Goal: Task Accomplishment & Management: Manage account settings

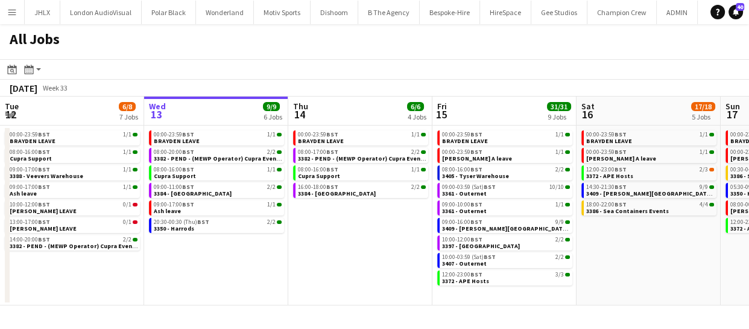
scroll to position [0, 262]
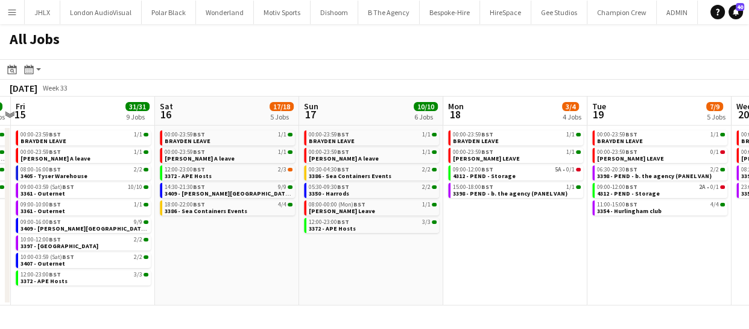
drag, startPoint x: 605, startPoint y: 251, endPoint x: 435, endPoint y: 253, distance: 170.6
click at [437, 251] on app-calendar-viewport "Tue 12 6/8 7 Jobs Wed 13 9/9 6 Jobs Thu 14 6/6 4 Jobs Fri 15 31/31 9 Jobs Sat 1…" at bounding box center [374, 200] width 749 height 209
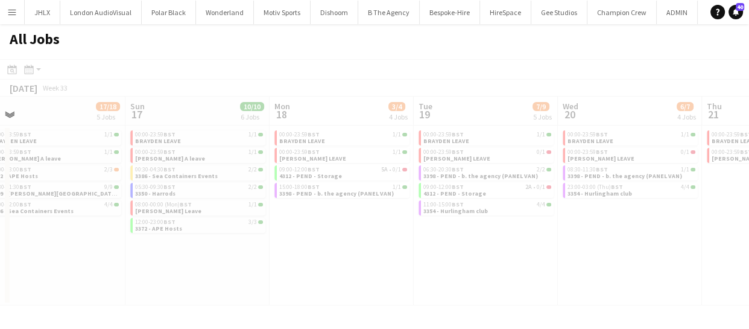
drag, startPoint x: 560, startPoint y: 253, endPoint x: 396, endPoint y: 268, distance: 164.6
click at [396, 268] on app-all-jobs "All Jobs Date picker AUG 2025 AUG 2025 Monday M Tuesday T Wednesday W Thursday …" at bounding box center [374, 164] width 749 height 281
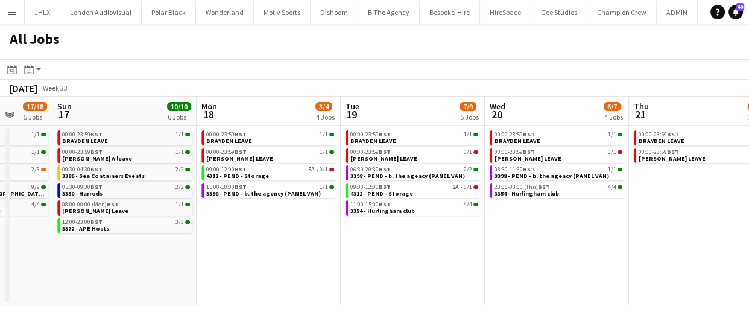
scroll to position [0, 387]
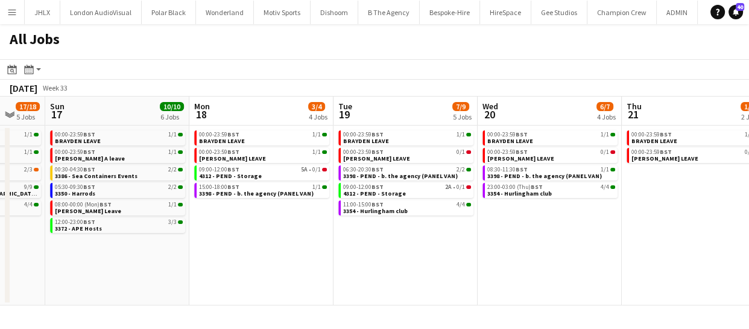
drag, startPoint x: 497, startPoint y: 264, endPoint x: 416, endPoint y: 271, distance: 81.1
click at [416, 271] on app-calendar-viewport "Thu 14 6/6 4 Jobs Fri 15 31/31 9 Jobs Sat 16 17/18 5 Jobs Sun 17 10/10 6 Jobs M…" at bounding box center [374, 200] width 749 height 209
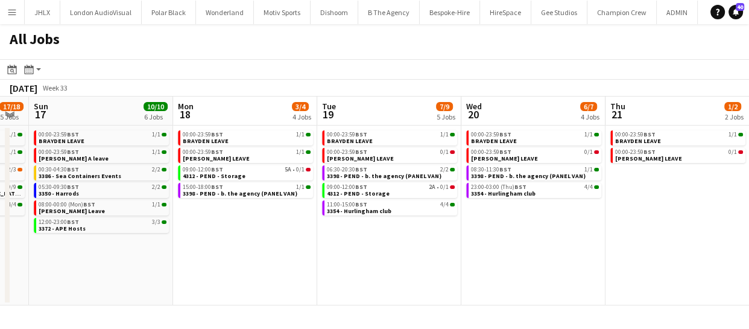
scroll to position [0, 411]
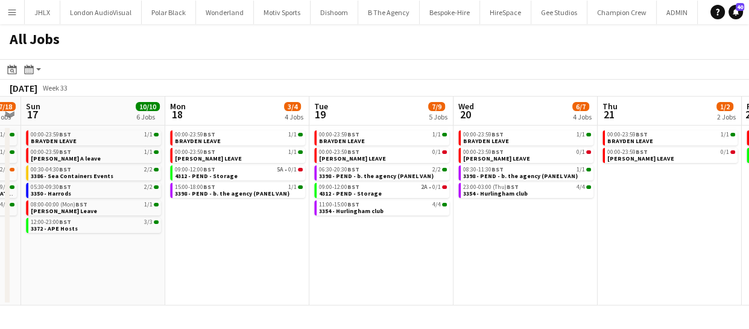
drag, startPoint x: 556, startPoint y: 262, endPoint x: 532, endPoint y: 262, distance: 24.1
click at [532, 262] on app-calendar-viewport "Thu 14 6/6 4 Jobs Fri 15 31/31 9 Jobs Sat 16 17/18 5 Jobs Sun 17 10/10 6 Jobs M…" at bounding box center [374, 200] width 749 height 209
click at [377, 188] on div "09:00-12:00 BST 2A • 0/1" at bounding box center [383, 187] width 128 height 6
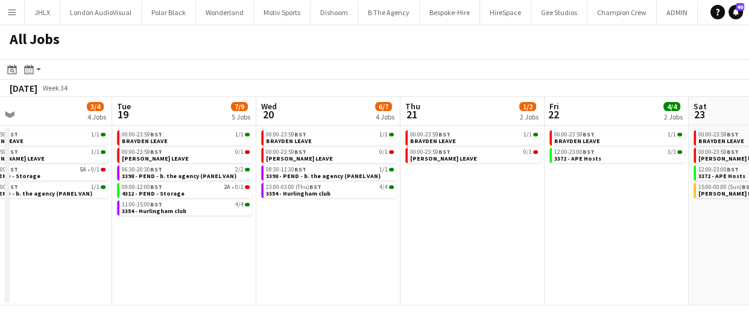
drag, startPoint x: 526, startPoint y: 229, endPoint x: 329, endPoint y: 224, distance: 197.2
click at [329, 224] on app-calendar-viewport "Sat 16 17/18 5 Jobs Sun 17 10/10 6 Jobs Mon 18 3/4 4 Jobs Tue 19 7/9 5 Jobs Wed…" at bounding box center [374, 200] width 749 height 209
click at [389, 219] on app-calendar-viewport "Sat 16 17/18 5 Jobs Sun 17 10/10 6 Jobs Mon 18 3/4 4 Jobs Tue 19 7/9 5 Jobs Wed…" at bounding box center [374, 200] width 749 height 209
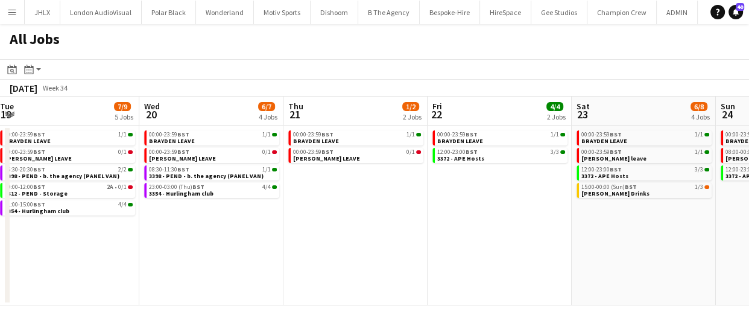
drag, startPoint x: 466, startPoint y: 222, endPoint x: 385, endPoint y: 226, distance: 81.5
click at [406, 226] on app-calendar-viewport "Sat 16 17/18 5 Jobs Sun 17 10/10 6 Jobs Mon 18 3/4 4 Jobs Tue 19 7/9 5 Jobs Wed…" at bounding box center [374, 200] width 749 height 209
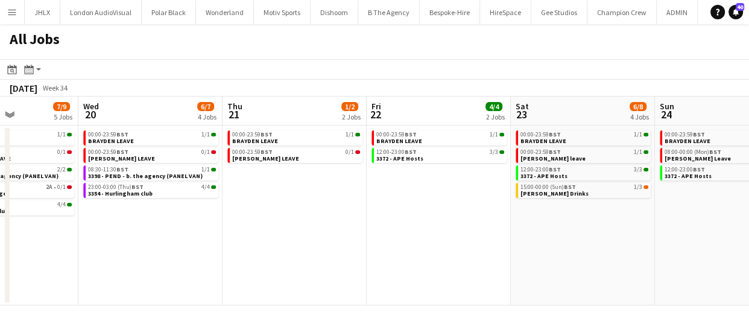
click at [370, 250] on app-all-jobs "All Jobs Date picker AUG 2025 AUG 2025 Monday M Tuesday T Wednesday W Thursday …" at bounding box center [374, 164] width 749 height 281
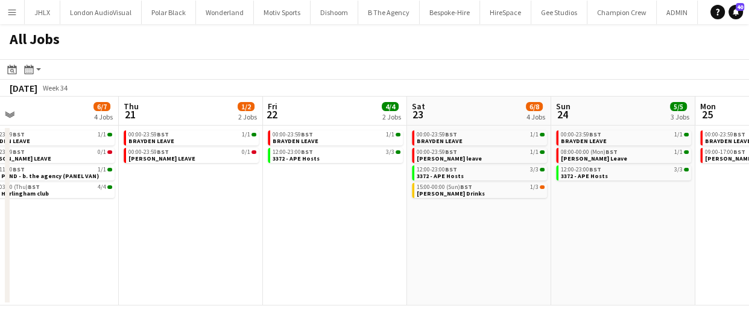
drag, startPoint x: 478, startPoint y: 242, endPoint x: 442, endPoint y: 244, distance: 35.6
click at [453, 243] on app-calendar-viewport "Mon 18 3/4 4 Jobs Tue 19 7/9 5 Jobs Wed 20 6/7 4 Jobs Thu 21 1/2 2 Jobs Fri 22 …" at bounding box center [374, 200] width 749 height 209
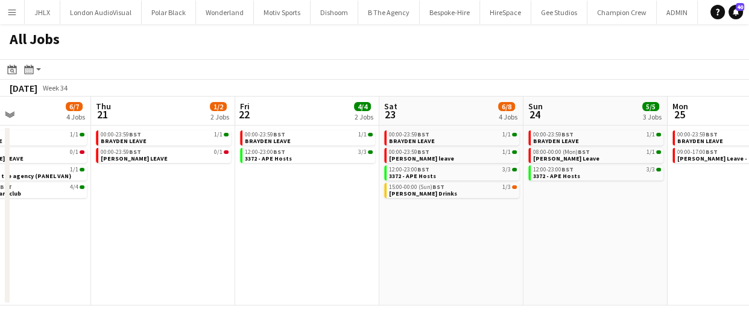
drag, startPoint x: 527, startPoint y: 234, endPoint x: 446, endPoint y: 230, distance: 81.5
click at [473, 232] on app-calendar-viewport "Mon 18 3/4 4 Jobs Tue 19 7/9 5 Jobs Wed 20 6/7 4 Jobs Thu 21 1/2 2 Jobs Fri 22 …" at bounding box center [374, 200] width 749 height 209
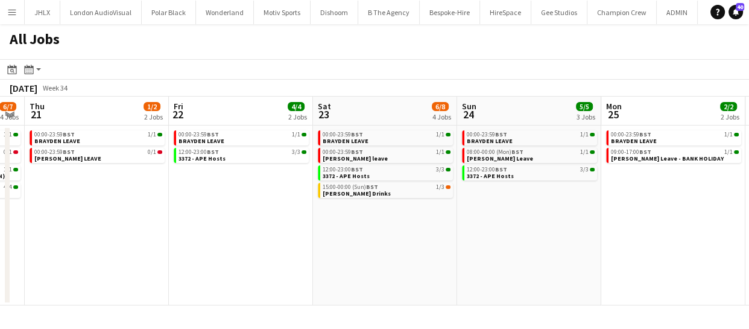
drag, startPoint x: 488, startPoint y: 229, endPoint x: 377, endPoint y: 226, distance: 111.0
click at [421, 231] on app-calendar-viewport "Mon 18 3/4 4 Jobs Tue 19 7/9 5 Jobs Wed 20 6/7 4 Jobs Thu 21 1/2 2 Jobs Fri 22 …" at bounding box center [374, 200] width 749 height 209
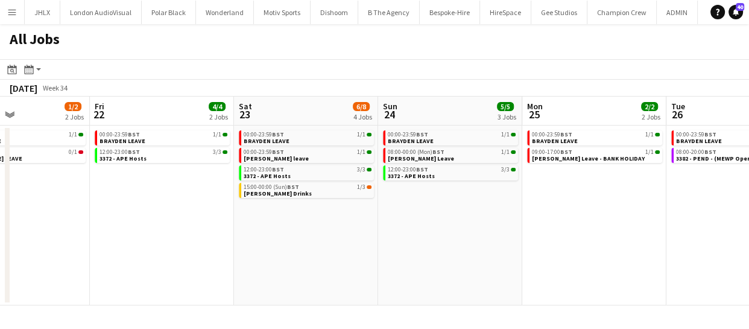
click at [427, 247] on app-calendar-viewport "Mon 18 3/4 4 Jobs Tue 19 7/9 5 Jobs Wed 20 6/7 4 Jobs Thu 21 1/2 2 Jobs Fri 22 …" at bounding box center [374, 200] width 749 height 209
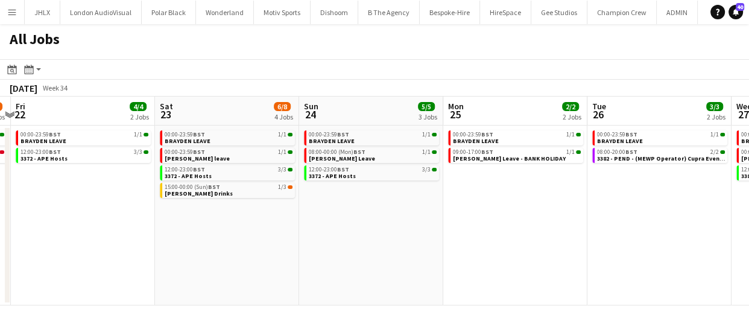
click at [371, 242] on app-calendar-viewport "Mon 18 3/4 4 Jobs Tue 19 7/9 5 Jobs Wed 20 6/7 4 Jobs Thu 21 1/2 2 Jobs Fri 22 …" at bounding box center [374, 200] width 749 height 209
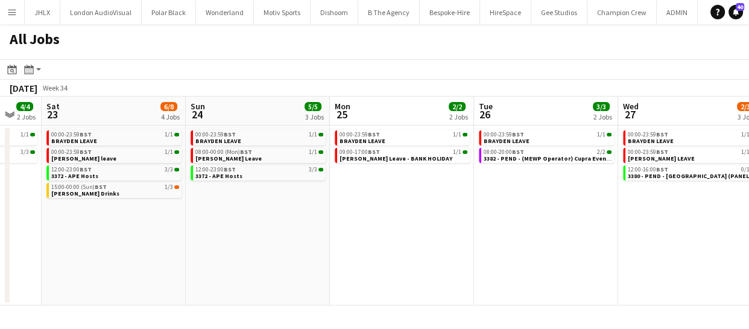
drag, startPoint x: 456, startPoint y: 267, endPoint x: 406, endPoint y: 264, distance: 50.7
click at [406, 264] on app-calendar-viewport "Wed 20 6/7 4 Jobs Thu 21 1/2 2 Jobs Fri 22 4/4 2 Jobs Sat 23 6/8 4 Jobs Sun 24 …" at bounding box center [374, 200] width 749 height 209
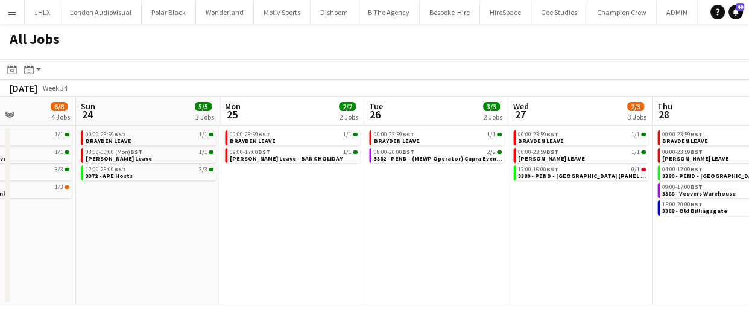
click at [435, 263] on app-calendar-viewport "Wed 20 6/7 4 Jobs Thu 21 1/2 2 Jobs Fri 22 4/4 2 Jobs Sat 23 6/8 4 Jobs Sun 24 …" at bounding box center [374, 200] width 749 height 209
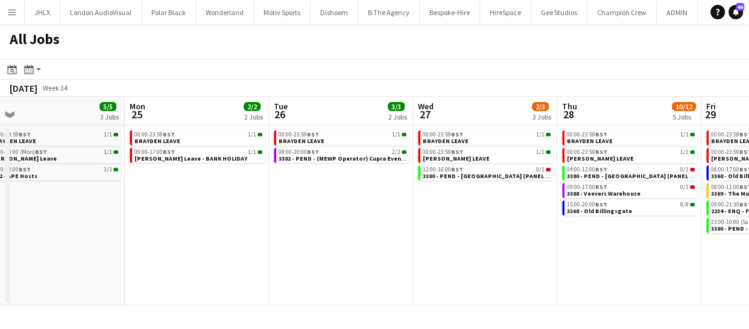
drag, startPoint x: 484, startPoint y: 265, endPoint x: 386, endPoint y: 262, distance: 98.3
click at [415, 264] on app-calendar-viewport "Fri 22 4/4 2 Jobs Sat 23 6/8 4 Jobs Sun 24 5/5 3 Jobs Mon 25 2/2 2 Jobs Tue 26 …" at bounding box center [374, 200] width 749 height 209
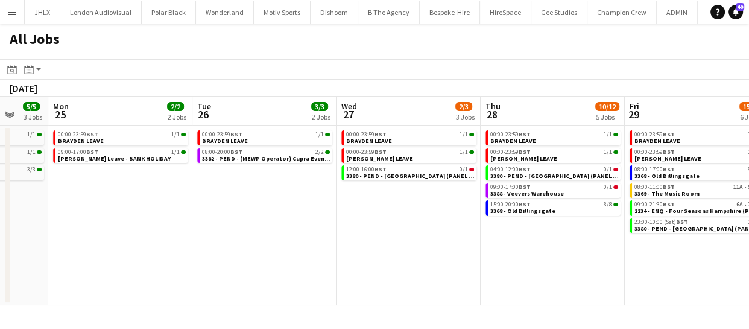
click at [422, 271] on app-calendar-viewport "Fri 22 4/4 2 Jobs Sat 23 6/8 4 Jobs Sun 24 5/5 3 Jobs Mon 25 2/2 2 Jobs Tue 26 …" at bounding box center [374, 200] width 749 height 209
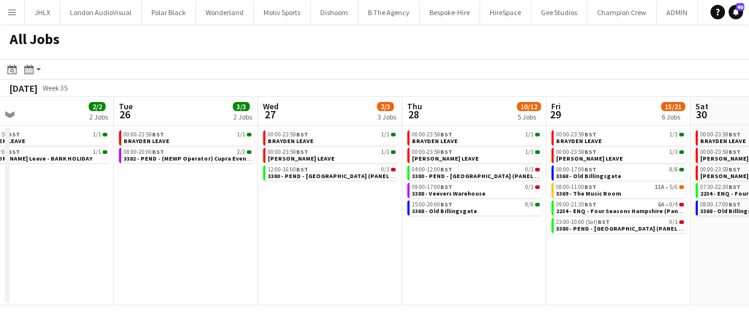
click at [404, 265] on app-calendar-viewport "Fri 22 4/4 2 Jobs Sat 23 6/8 4 Jobs Sun 24 5/5 3 Jobs Mon 25 2/2 2 Jobs Tue 26 …" at bounding box center [374, 200] width 749 height 209
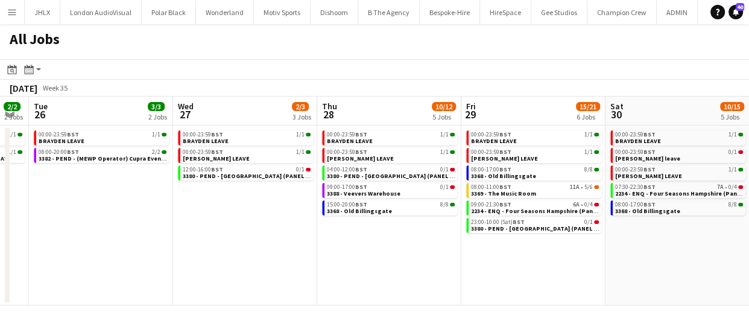
drag, startPoint x: 511, startPoint y: 266, endPoint x: 463, endPoint y: 265, distance: 47.6
click at [463, 265] on app-calendar-viewport "Fri 22 4/4 2 Jobs Sat 23 6/8 4 Jobs Sun 24 5/5 3 Jobs Mon 25 2/2 2 Jobs Tue 26 …" at bounding box center [374, 200] width 749 height 209
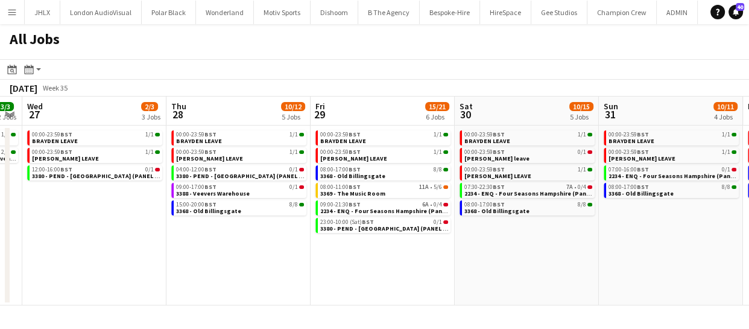
scroll to position [0, 417]
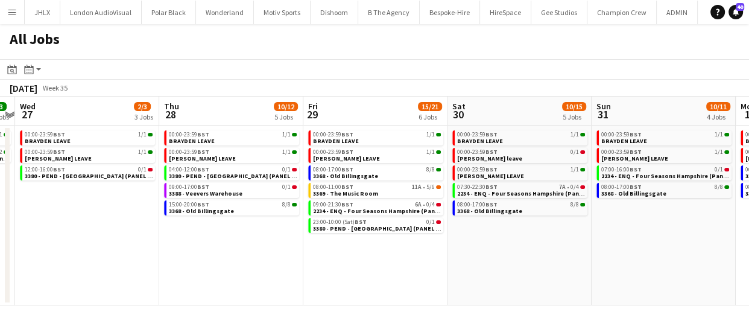
drag, startPoint x: 552, startPoint y: 265, endPoint x: 441, endPoint y: 272, distance: 111.2
click at [441, 272] on app-calendar-viewport "Sun 24 5/5 3 Jobs Mon 25 2/2 2 Jobs Tue 26 3/3 2 Jobs Wed 27 2/3 3 Jobs Thu 28 …" at bounding box center [374, 200] width 749 height 209
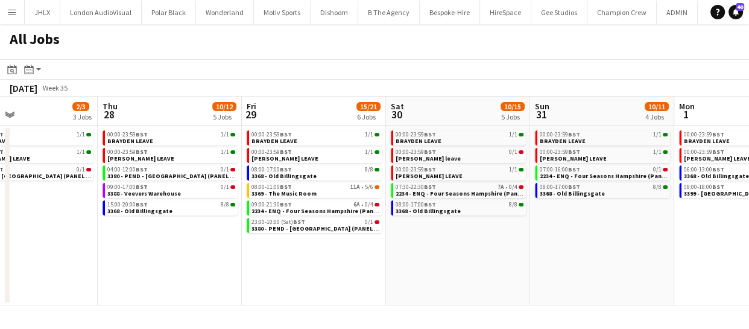
scroll to position [0, 506]
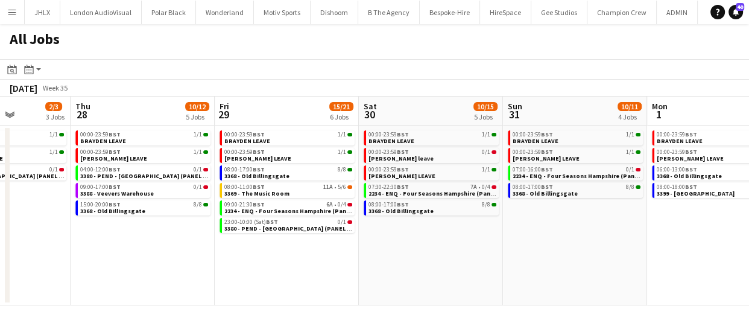
drag, startPoint x: 581, startPoint y: 254, endPoint x: 493, endPoint y: 277, distance: 91.1
click at [493, 277] on app-calendar-viewport "Sun 24 5/5 3 Jobs Mon 25 2/2 2 Jobs Tue 26 3/3 2 Jobs Wed 27 2/3 3 Jobs Thu 28 …" at bounding box center [374, 200] width 749 height 209
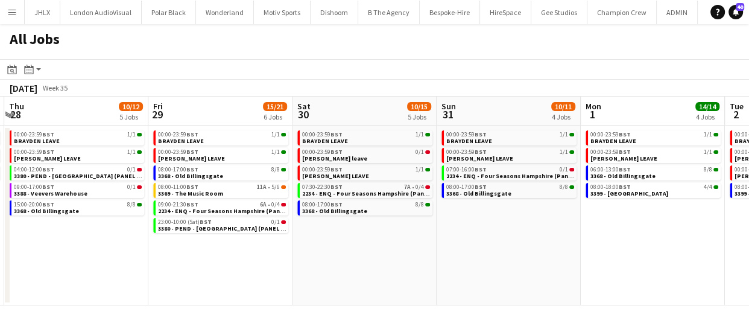
scroll to position [0, 323]
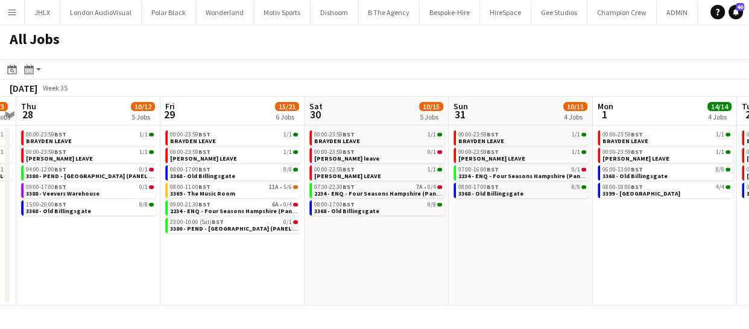
drag, startPoint x: 689, startPoint y: 265, endPoint x: 634, endPoint y: 279, distance: 56.6
click at [634, 279] on app-calendar-viewport "Tue 26 3/3 2 Jobs Wed 27 2/3 3 Jobs Thu 28 10/12 5 Jobs Fri 29 15/21 6 Jobs Sat…" at bounding box center [374, 200] width 749 height 209
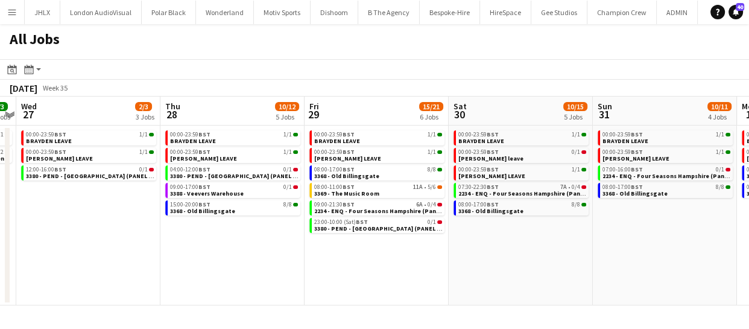
scroll to position [0, 247]
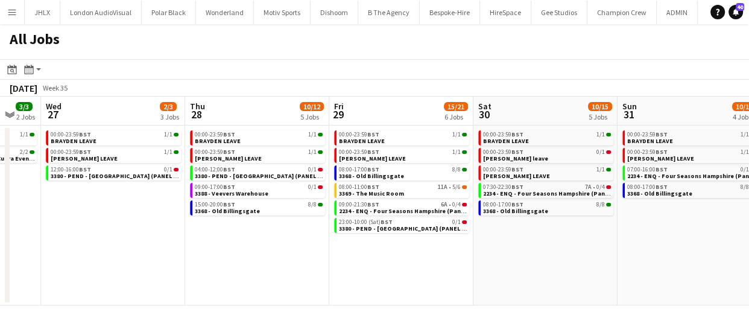
drag, startPoint x: 464, startPoint y: 292, endPoint x: 646, endPoint y: 314, distance: 183.4
click at [650, 312] on div "Menu Boards Boards Boards All jobs Status Workforce Workforce My Workforce Recr…" at bounding box center [374, 164] width 749 height 329
drag, startPoint x: 657, startPoint y: 319, endPoint x: 645, endPoint y: 324, distance: 13.5
click at [660, 320] on div "Menu Boards Boards Boards All jobs Status Workforce Workforce My Workforce Recr…" at bounding box center [374, 164] width 749 height 329
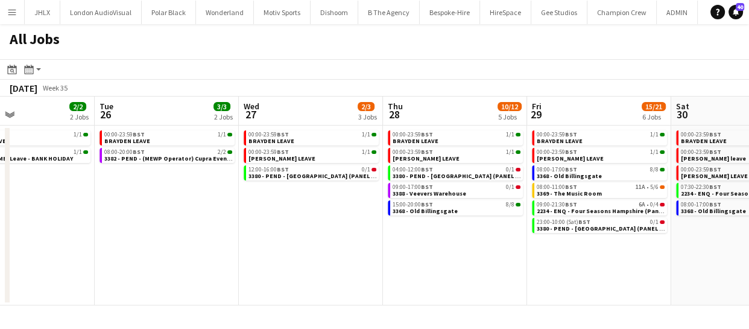
drag, startPoint x: 307, startPoint y: 270, endPoint x: 505, endPoint y: 235, distance: 201.3
click at [505, 235] on app-calendar-viewport "Sat 23 6/8 4 Jobs Sun 24 5/5 3 Jobs Mon 25 2/2 2 Jobs Tue 26 3/3 2 Jobs Wed 27 …" at bounding box center [374, 200] width 749 height 209
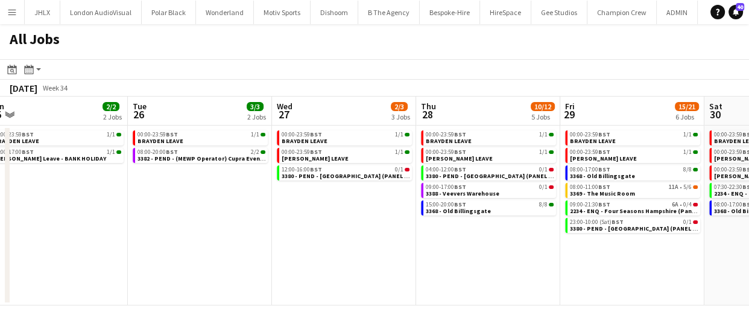
drag, startPoint x: 357, startPoint y: 252, endPoint x: 477, endPoint y: 250, distance: 120.0
click at [477, 250] on app-calendar-viewport "Sat 23 6/8 4 Jobs Sun 24 5/5 3 Jobs Mon 25 2/2 2 Jobs Tue 26 3/3 2 Jobs Wed 27 …" at bounding box center [374, 200] width 749 height 209
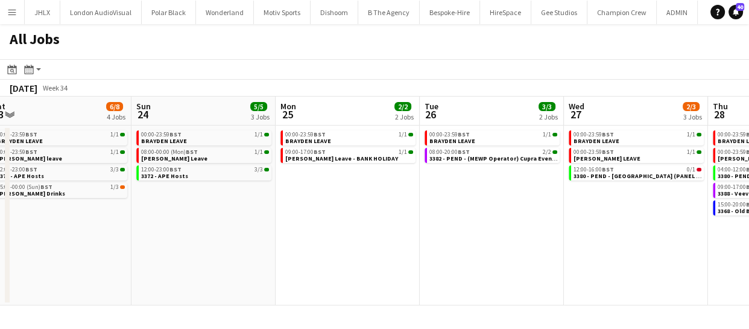
click at [540, 260] on app-calendar-viewport "Thu 21 1/2 2 Jobs Fri 22 4/4 2 Jobs Sat 23 6/8 4 Jobs Sun 24 5/5 3 Jobs Mon 25 …" at bounding box center [374, 200] width 749 height 209
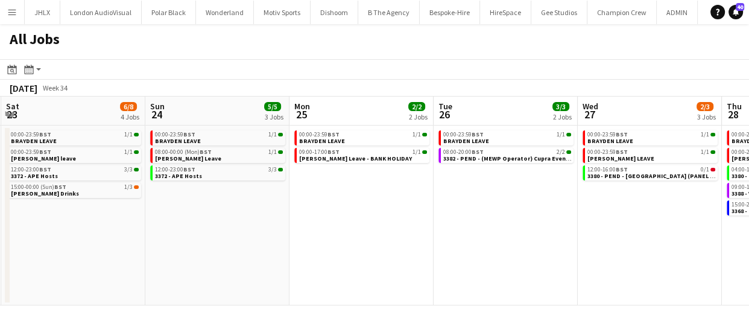
drag, startPoint x: 390, startPoint y: 271, endPoint x: 546, endPoint y: 265, distance: 156.9
click at [523, 265] on app-calendar-viewport "Thu 21 1/2 2 Jobs Fri 22 4/4 2 Jobs Sat 23 6/8 4 Jobs Sun 24 5/5 3 Jobs Mon 25 …" at bounding box center [374, 200] width 749 height 209
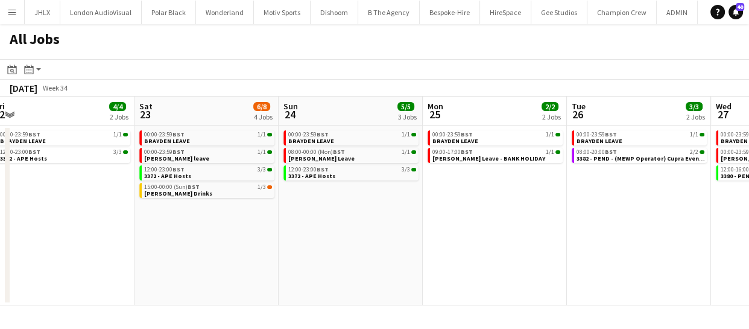
scroll to position [0, 304]
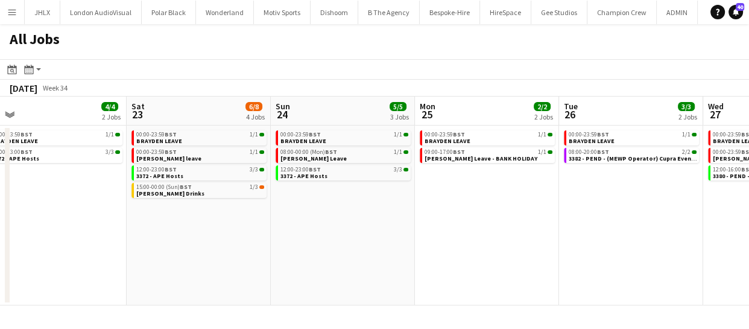
drag, startPoint x: 459, startPoint y: 268, endPoint x: 562, endPoint y: 264, distance: 103.2
click at [567, 261] on app-calendar-viewport "Wed 20 6/7 4 Jobs Thu 21 1/2 2 Jobs Fri 22 4/4 2 Jobs Sat 23 6/8 4 Jobs Sun 24 …" at bounding box center [374, 200] width 749 height 209
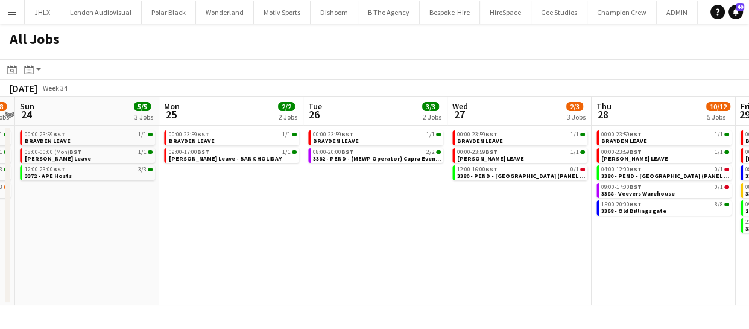
drag, startPoint x: 636, startPoint y: 249, endPoint x: 235, endPoint y: 259, distance: 401.7
click at [235, 259] on app-calendar-viewport "Thu 21 1/2 2 Jobs Fri 22 4/4 2 Jobs Sat 23 6/8 4 Jobs Sun 24 5/5 3 Jobs Mon 25 …" at bounding box center [374, 200] width 749 height 209
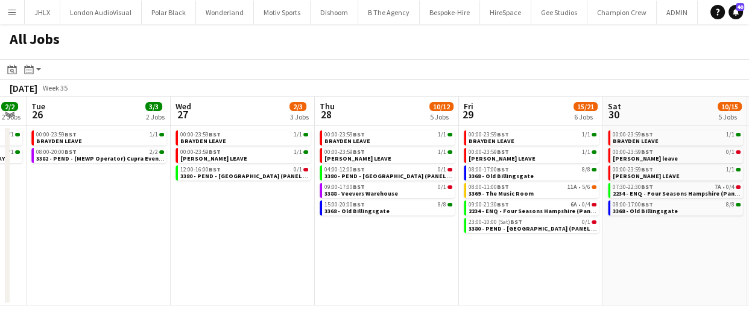
drag, startPoint x: 531, startPoint y: 241, endPoint x: 231, endPoint y: 290, distance: 303.6
click at [231, 290] on app-calendar-viewport "Sat 23 6/8 4 Jobs Sun 24 5/5 3 Jobs Mon 25 2/2 2 Jobs Tue 26 3/3 2 Jobs Wed 27 …" at bounding box center [374, 200] width 749 height 209
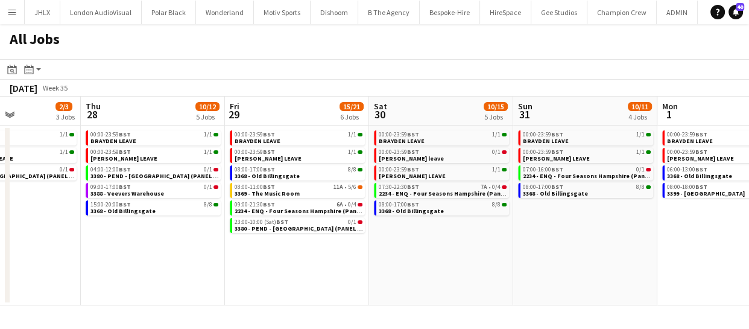
drag, startPoint x: 558, startPoint y: 268, endPoint x: 299, endPoint y: 278, distance: 259.5
click at [299, 278] on app-calendar-viewport "Mon 25 2/2 2 Jobs Tue 26 3/3 2 Jobs Wed 27 2/3 3 Jobs Thu 28 10/12 5 Jobs Fri 2…" at bounding box center [374, 200] width 749 height 209
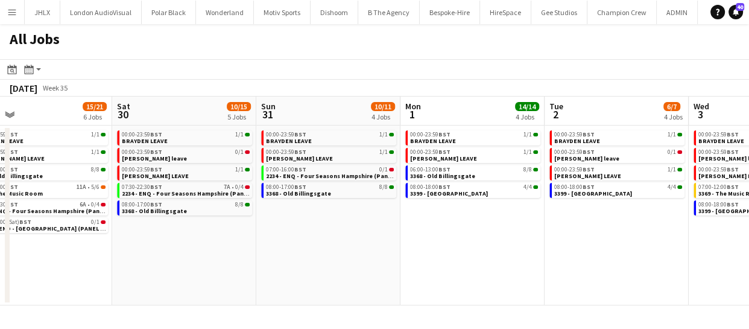
drag, startPoint x: 503, startPoint y: 251, endPoint x: 323, endPoint y: 259, distance: 180.4
click at [314, 262] on app-calendar-viewport "Mon 25 2/2 2 Jobs Tue 26 3/3 2 Jobs Wed 27 2/3 3 Jobs Thu 28 10/12 5 Jobs Fri 2…" at bounding box center [374, 200] width 749 height 209
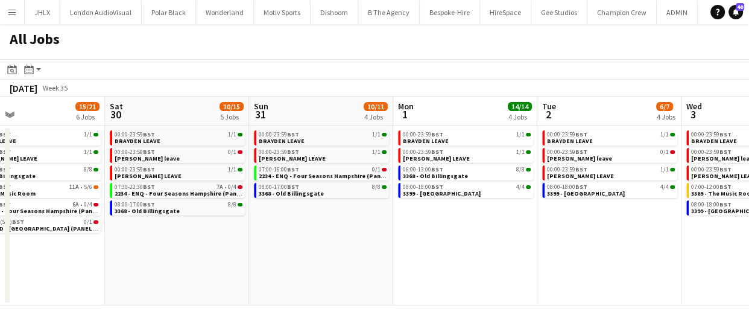
click at [349, 257] on app-calendar-viewport "Wed 27 2/3 3 Jobs Thu 28 10/12 5 Jobs Fri 29 15/21 6 Jobs Sat 30 10/15 5 Jobs S…" at bounding box center [374, 200] width 749 height 209
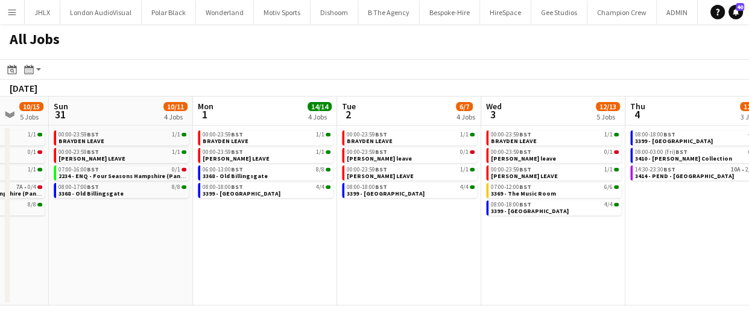
drag, startPoint x: 509, startPoint y: 259, endPoint x: 379, endPoint y: 265, distance: 130.4
click at [304, 271] on app-calendar-viewport "Wed 27 2/3 3 Jobs Thu 28 10/12 5 Jobs Fri 29 15/21 6 Jobs Sat 30 10/15 5 Jobs S…" at bounding box center [374, 200] width 749 height 209
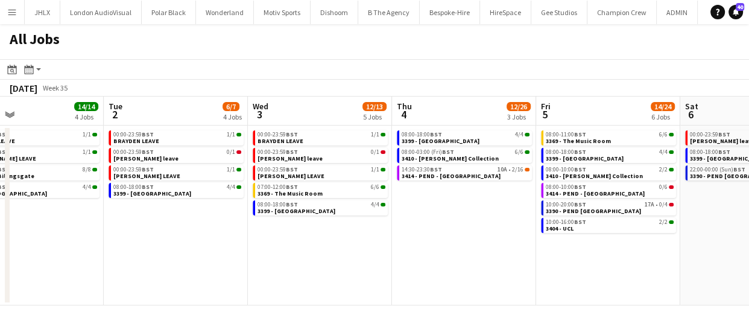
click at [336, 270] on app-all-jobs "All Jobs Date picker AUG 2025 AUG 2025 Monday M Tuesday T Wednesday W Thursday …" at bounding box center [374, 164] width 749 height 281
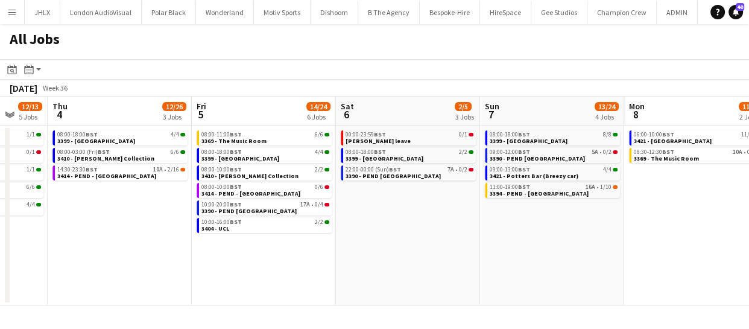
drag, startPoint x: 582, startPoint y: 284, endPoint x: 477, endPoint y: 283, distance: 104.9
click at [475, 285] on app-calendar-viewport "Sun 31 10/11 4 Jobs Mon 1 14/14 4 Jobs Tue 2 6/7 4 Jobs Wed 3 12/13 5 Jobs Thu …" at bounding box center [374, 200] width 749 height 209
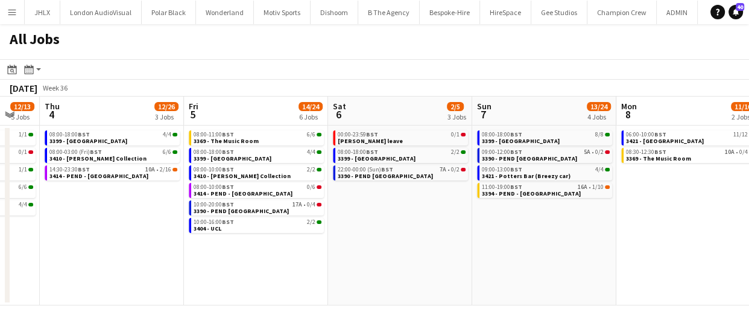
click at [434, 265] on app-calendar-viewport "Sun 31 10/11 4 Jobs Mon 1 14/14 4 Jobs Tue 2 6/7 4 Jobs Wed 3 12/13 5 Jobs Thu …" at bounding box center [374, 200] width 749 height 209
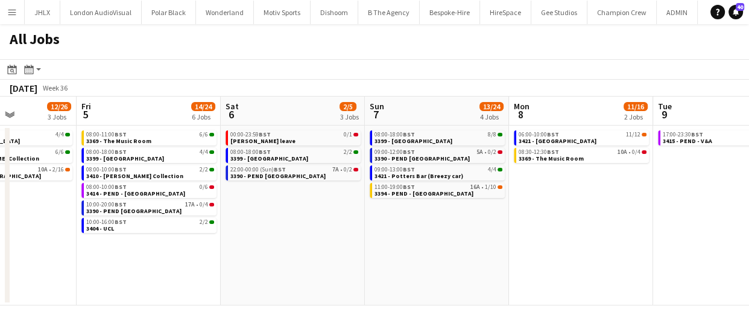
drag, startPoint x: 481, startPoint y: 273, endPoint x: 529, endPoint y: 262, distance: 49.3
click at [392, 279] on app-calendar-viewport "Tue 2 6/7 4 Jobs Wed 3 12/13 5 Jobs Thu 4 12/26 3 Jobs Fri 5 14/24 6 Jobs Sat 6…" at bounding box center [374, 200] width 749 height 209
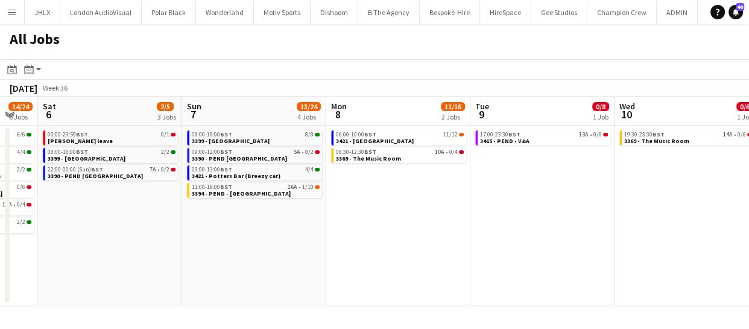
click at [394, 272] on app-all-jobs "All Jobs Date picker AUG 2025 AUG 2025 Monday M Tuesday T Wednesday W Thursday …" at bounding box center [374, 164] width 749 height 281
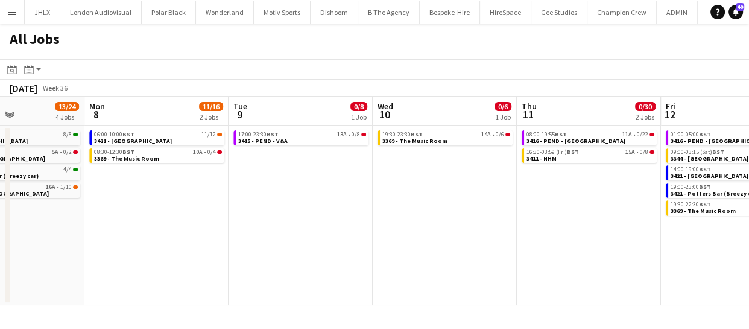
drag, startPoint x: 448, startPoint y: 259, endPoint x: 403, endPoint y: 251, distance: 45.3
click at [392, 255] on app-calendar-viewport "Thu 4 12/26 3 Jobs Fri 5 14/24 6 Jobs Sat 6 2/5 3 Jobs Sun 7 13/24 4 Jobs Mon 8…" at bounding box center [374, 200] width 749 height 209
drag, startPoint x: 538, startPoint y: 245, endPoint x: 416, endPoint y: 244, distance: 121.8
click at [412, 247] on app-calendar-viewport "Thu 4 12/26 3 Jobs Fri 5 14/24 6 Jobs Sat 6 2/5 3 Jobs Sun 7 13/24 4 Jobs Mon 8…" at bounding box center [374, 200] width 749 height 209
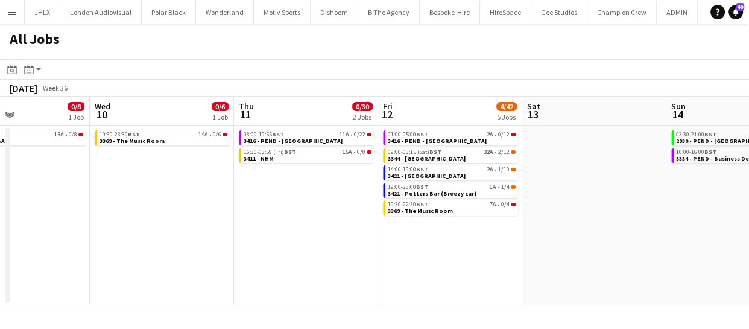
click at [370, 272] on app-calendar-viewport "Sat 6 2/5 3 Jobs Sun 7 13/24 4 Jobs Mon 8 11/16 2 Jobs Tue 9 0/8 1 Job Wed 10 0…" at bounding box center [374, 200] width 749 height 209
click at [419, 267] on app-all-jobs "All Jobs Date picker AUG 2025 AUG 2025 Monday M Tuesday T Wednesday W Thursday …" at bounding box center [374, 164] width 749 height 281
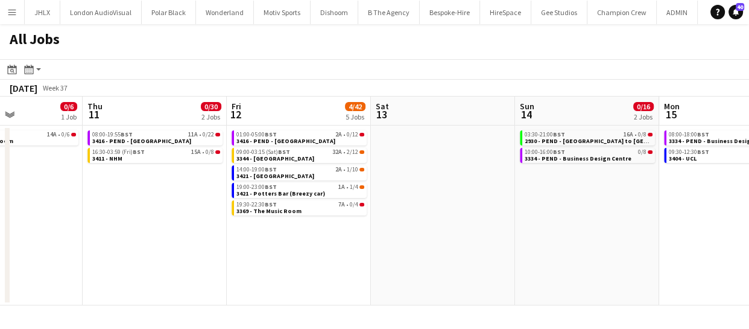
click at [368, 258] on app-calendar-viewport "Mon 8 11/16 2 Jobs Tue 9 0/8 1 Job Wed 10 0/6 1 Job Thu 11 0/30 2 Jobs Fri 12 4…" at bounding box center [374, 200] width 749 height 209
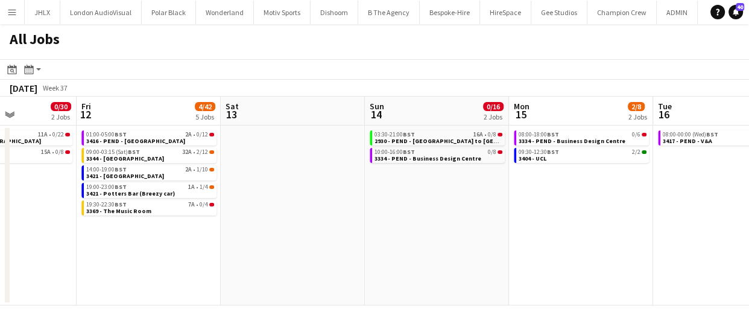
click at [369, 265] on app-calendar-viewport "Mon 8 11/16 2 Jobs Tue 9 0/8 1 Job Wed 10 0/6 1 Job Thu 11 0/30 2 Jobs Fri 12 4…" at bounding box center [374, 200] width 749 height 209
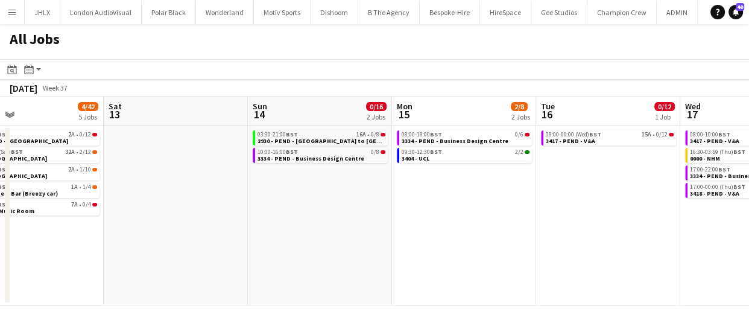
click at [400, 274] on app-calendar-viewport "Wed 10 0/6 1 Job Thu 11 0/30 2 Jobs Fri 12 4/42 5 Jobs Sat 13 Sun 14 0/16 2 Job…" at bounding box center [374, 200] width 749 height 209
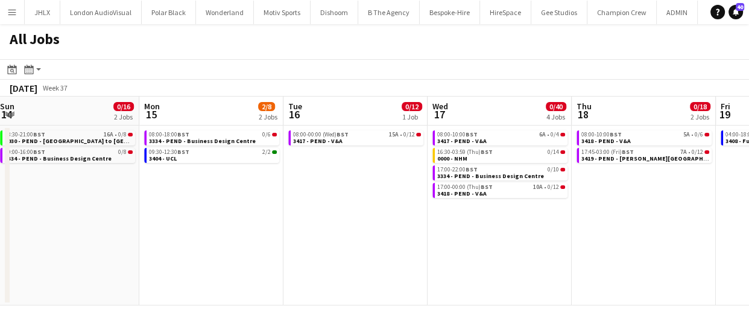
drag, startPoint x: 547, startPoint y: 277, endPoint x: 421, endPoint y: 282, distance: 126.1
click at [431, 282] on app-calendar-viewport "Wed 10 0/6 1 Job Thu 11 0/30 2 Jobs Fri 12 4/42 5 Jobs Sat 13 Sun 14 0/16 2 Job…" at bounding box center [374, 200] width 749 height 209
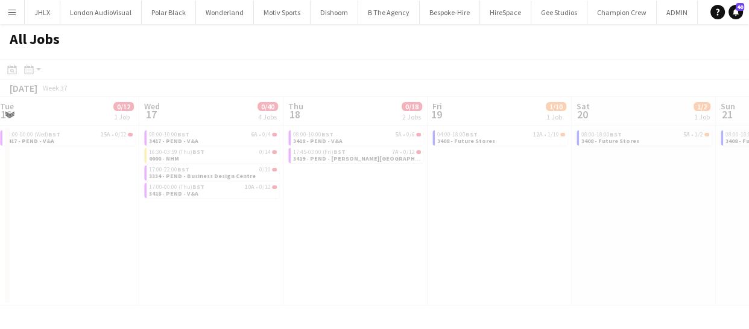
drag, startPoint x: 507, startPoint y: 273, endPoint x: 402, endPoint y: 269, distance: 105.0
click at [442, 273] on app-all-jobs "All Jobs Date picker AUG 2025 AUG 2025 Monday M Tuesday T Wednesday W Thursday …" at bounding box center [374, 164] width 749 height 281
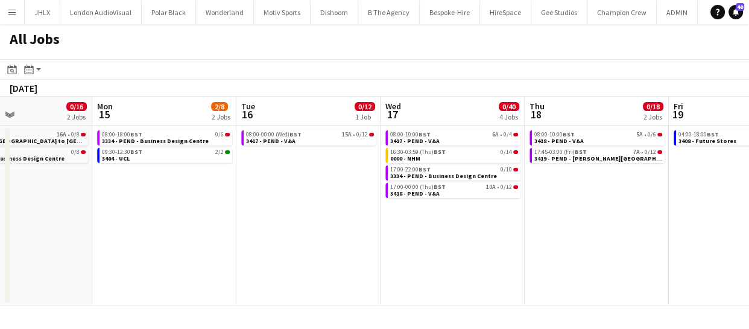
drag, startPoint x: 560, startPoint y: 271, endPoint x: 450, endPoint y: 270, distance: 109.7
click at [452, 270] on app-calendar-viewport "Fri 12 4/42 5 Jobs Sat 13 Sun 14 0/16 2 Jobs Mon 15 2/8 2 Jobs Tue 16 0/12 1 Jo…" at bounding box center [374, 200] width 749 height 209
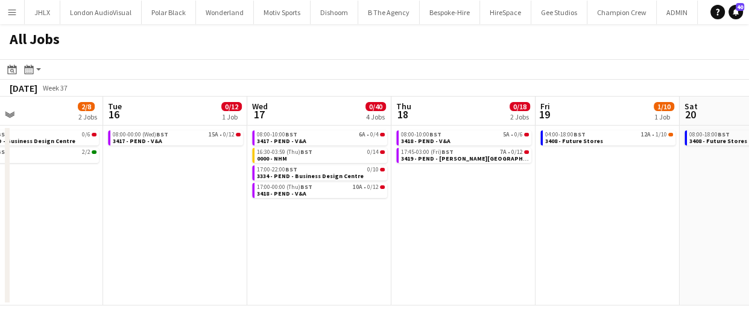
click at [369, 259] on app-calendar-viewport "Fri 12 4/42 5 Jobs Sat 13 Sun 14 0/16 2 Jobs Mon 15 2/8 2 Jobs Tue 16 0/12 1 Jo…" at bounding box center [374, 200] width 749 height 209
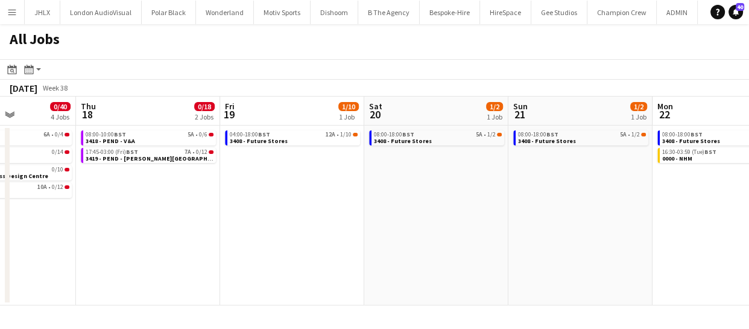
drag, startPoint x: 493, startPoint y: 257, endPoint x: 417, endPoint y: 245, distance: 76.9
click at [397, 250] on app-calendar-viewport "Sun 14 0/16 2 Jobs Mon 15 2/8 2 Jobs Tue 16 0/12 1 Job Wed 17 0/40 4 Jobs Thu 1…" at bounding box center [374, 200] width 749 height 209
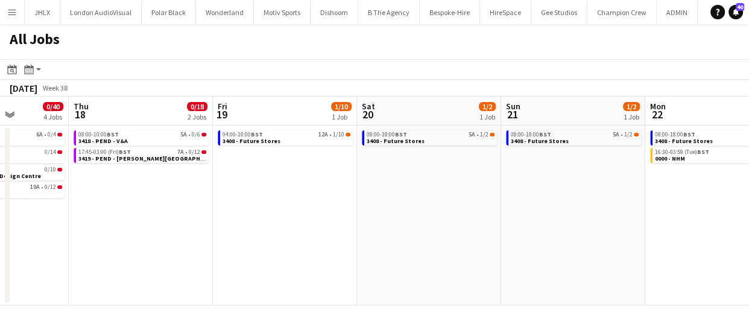
click at [471, 237] on app-all-jobs "All Jobs Date picker AUG 2025 AUG 2025 Monday M Tuesday T Wednesday W Thursday …" at bounding box center [374, 164] width 749 height 281
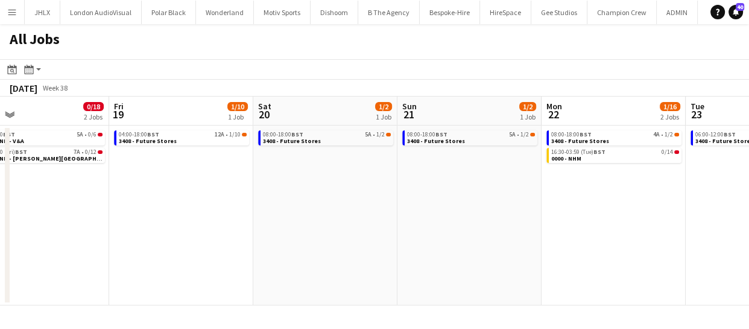
drag, startPoint x: 600, startPoint y: 235, endPoint x: 509, endPoint y: 238, distance: 91.1
click at [511, 238] on app-calendar-viewport "Tue 16 0/12 1 Job Wed 17 0/40 4 Jobs Thu 18 0/18 2 Jobs Fri 19 1/10 1 Job Sat 2…" at bounding box center [374, 200] width 749 height 209
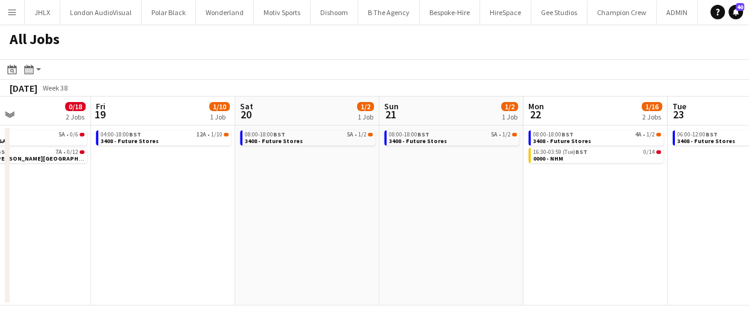
drag, startPoint x: 268, startPoint y: 209, endPoint x: 531, endPoint y: 218, distance: 263.6
click at [528, 217] on app-calendar-viewport "Tue 16 0/12 1 Job Wed 17 0/40 4 Jobs Thu 18 0/18 2 Jobs Fri 19 1/10 1 Job Sat 2…" at bounding box center [374, 200] width 749 height 209
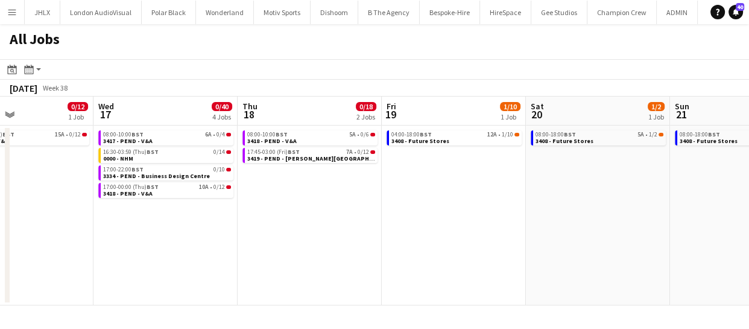
drag, startPoint x: 380, startPoint y: 253, endPoint x: 414, endPoint y: 251, distance: 33.9
click at [522, 253] on app-calendar-viewport "Sun 14 0/16 2 Jobs Mon 15 2/8 2 Jobs Tue 16 0/12 1 Job Wed 17 0/40 4 Jobs Thu 1…" at bounding box center [374, 200] width 749 height 209
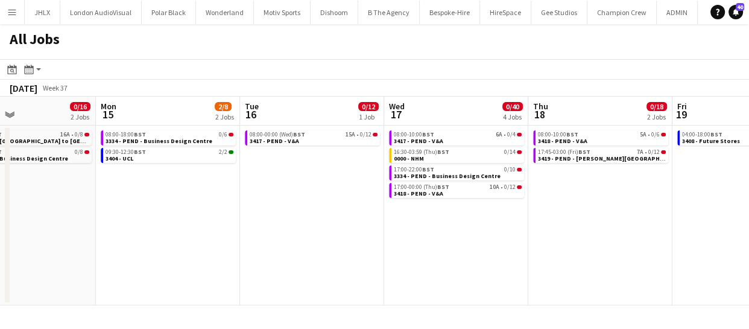
drag, startPoint x: 477, startPoint y: 247, endPoint x: 531, endPoint y: 246, distance: 53.7
click at [513, 247] on app-calendar-viewport "Fri 12 4/42 5 Jobs Sat 13 Sun 14 0/16 2 Jobs Mon 15 2/8 2 Jobs Tue 16 0/12 1 Jo…" at bounding box center [374, 200] width 749 height 209
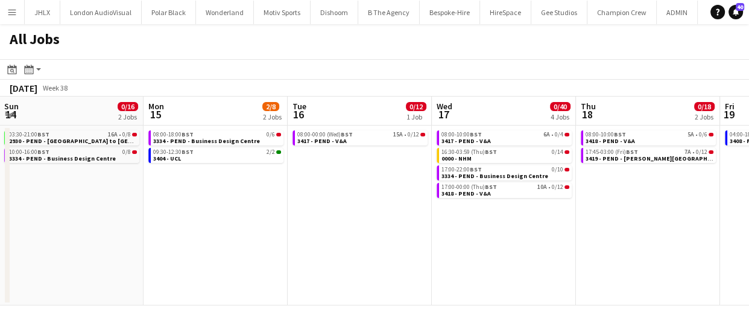
drag, startPoint x: 449, startPoint y: 259, endPoint x: 418, endPoint y: 269, distance: 32.2
click at [465, 259] on app-calendar-viewport "Fri 12 4/42 5 Jobs Sat 13 Sun 14 0/16 2 Jobs Mon 15 2/8 2 Jobs Tue 16 0/12 1 Jo…" at bounding box center [374, 200] width 749 height 209
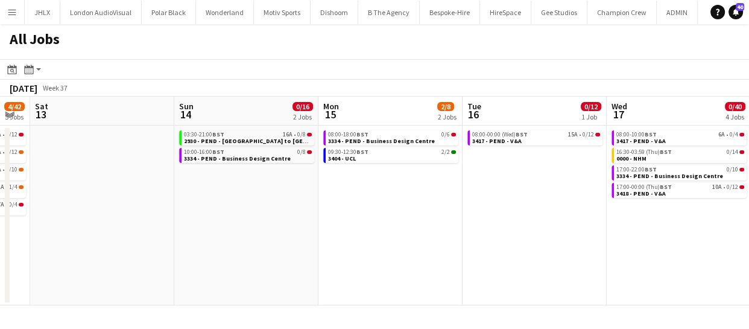
drag, startPoint x: 261, startPoint y: 263, endPoint x: 404, endPoint y: 264, distance: 142.9
click at [453, 253] on app-calendar-viewport "Thu 11 0/30 2 Jobs Fri 12 4/42 5 Jobs Sat 13 Sun 14 0/16 2 Jobs Mon 15 2/8 2 Jo…" at bounding box center [374, 200] width 749 height 209
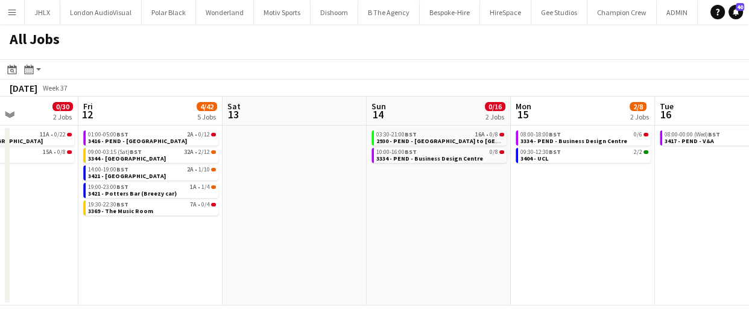
drag, startPoint x: 332, startPoint y: 255, endPoint x: 441, endPoint y: 250, distance: 108.6
click at [435, 250] on app-calendar-viewport "Tue 9 0/8 1 Job Wed 10 0/6 1 Job Thu 11 0/30 2 Jobs Fri 12 4/42 5 Jobs Sat 13 S…" at bounding box center [374, 200] width 749 height 209
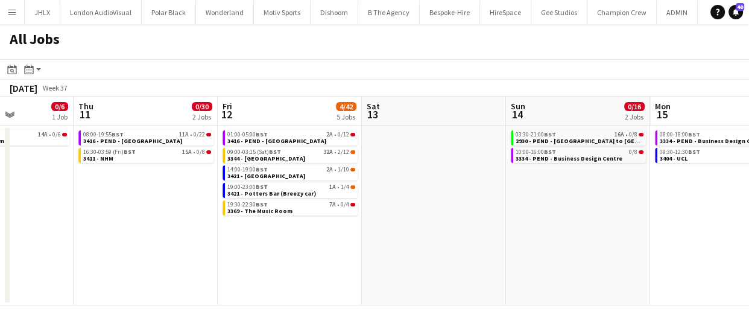
drag, startPoint x: 319, startPoint y: 257, endPoint x: 446, endPoint y: 268, distance: 127.7
click at [462, 257] on app-calendar-viewport "Mon 8 11/16 2 Jobs Tue 9 0/8 1 Job Wed 10 0/6 1 Job Thu 11 0/30 2 Jobs Fri 12 4…" at bounding box center [374, 200] width 749 height 209
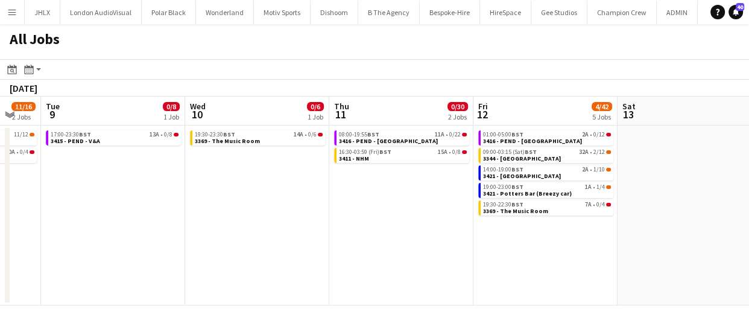
drag, startPoint x: 276, startPoint y: 210, endPoint x: 450, endPoint y: 232, distance: 175.0
click at [455, 230] on app-calendar-viewport "Sun 7 13/24 4 Jobs Mon 8 11/16 2 Jobs Tue 9 0/8 1 Job Wed 10 0/6 1 Job Thu 11 0…" at bounding box center [374, 200] width 749 height 209
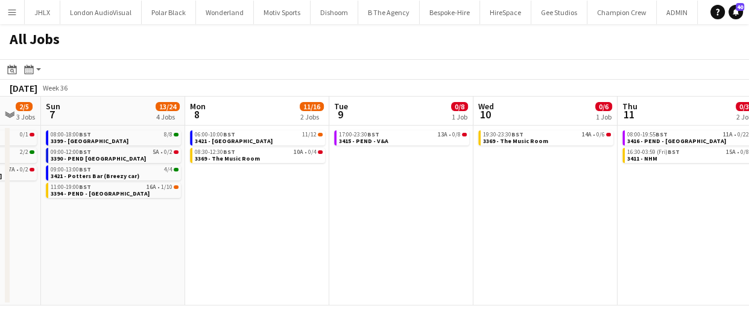
drag, startPoint x: 373, startPoint y: 246, endPoint x: 461, endPoint y: 247, distance: 87.4
click at [431, 245] on app-calendar-viewport "Fri 5 14/24 6 Jobs Sat 6 2/5 3 Jobs Sun 7 13/24 4 Jobs Mon 8 11/16 2 Jobs Tue 9…" at bounding box center [374, 200] width 749 height 209
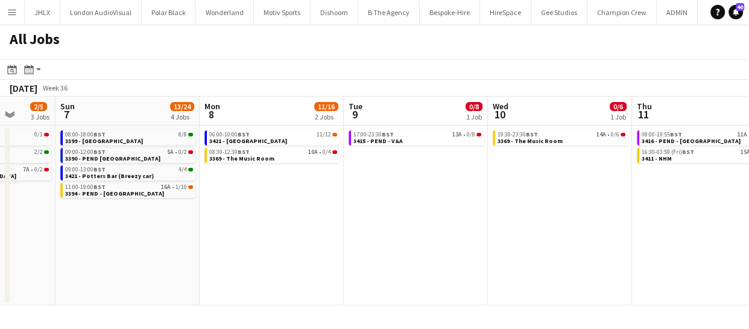
drag, startPoint x: 317, startPoint y: 253, endPoint x: 546, endPoint y: 251, distance: 229.1
click at [544, 251] on app-calendar-viewport "Thu 4 12/26 3 Jobs Fri 5 14/24 6 Jobs Sat 6 2/5 3 Jobs Sun 7 13/24 4 Jobs Mon 8…" at bounding box center [374, 200] width 749 height 209
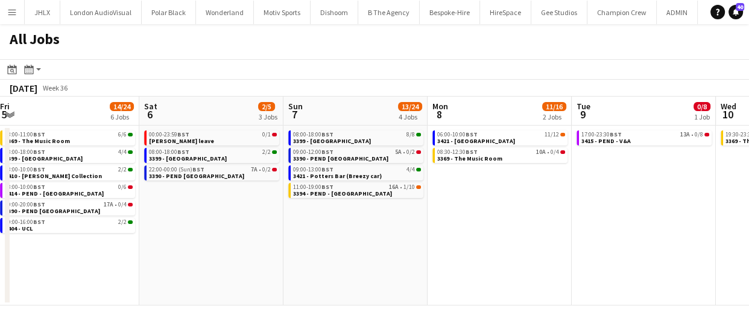
drag, startPoint x: 523, startPoint y: 269, endPoint x: 587, endPoint y: 265, distance: 64.1
click at [587, 265] on app-calendar-viewport "Wed 3 12/13 5 Jobs Thu 4 12/26 3 Jobs Fri 5 14/24 6 Jobs Sat 6 2/5 3 Jobs Sun 7…" at bounding box center [374, 200] width 749 height 209
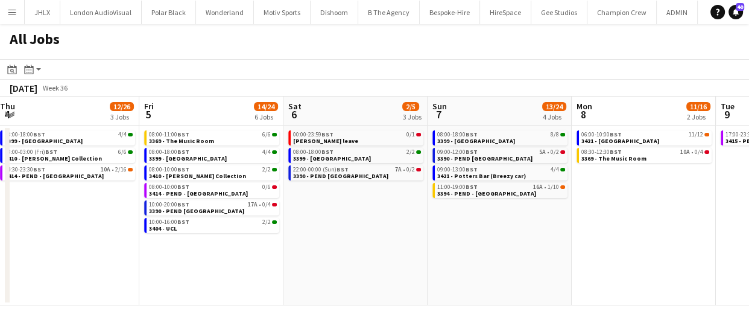
scroll to position [0, 263]
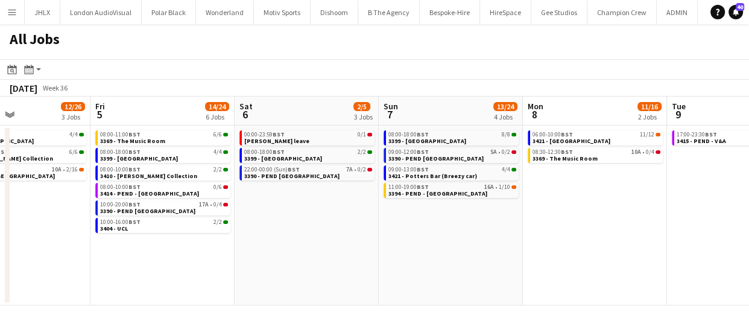
drag, startPoint x: 200, startPoint y: 269, endPoint x: 458, endPoint y: 270, distance: 258.7
click at [424, 269] on app-calendar-viewport "Tue 2 6/7 4 Jobs Wed 3 12/13 5 Jobs Thu 4 12/26 3 Jobs Fri 5 14/24 6 Jobs Sat 6…" at bounding box center [374, 200] width 749 height 209
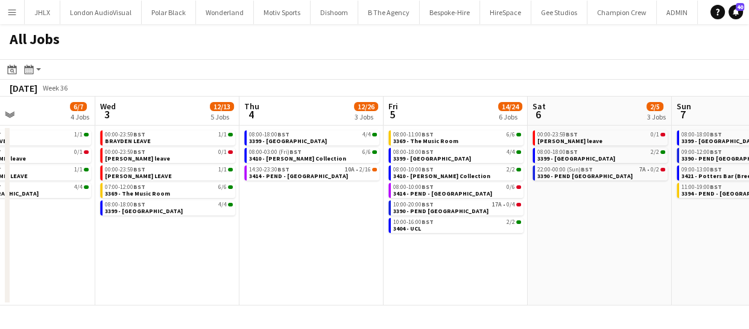
drag, startPoint x: 323, startPoint y: 277, endPoint x: 446, endPoint y: 271, distance: 123.2
click at [446, 271] on app-calendar-viewport "Sun 31 10/11 4 Jobs Mon 1 14/14 4 Jobs Tue 2 6/7 4 Jobs Wed 3 12/13 5 Jobs Thu …" at bounding box center [374, 200] width 749 height 209
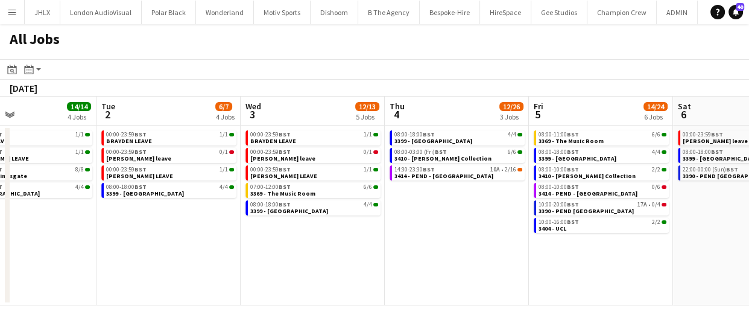
drag, startPoint x: 447, startPoint y: 265, endPoint x: 487, endPoint y: 263, distance: 40.4
click at [482, 265] on app-calendar-viewport "Sat 30 10/15 5 Jobs Sun 31 10/11 4 Jobs Mon 1 14/14 4 Jobs Tue 2 6/7 4 Jobs Wed…" at bounding box center [374, 200] width 749 height 209
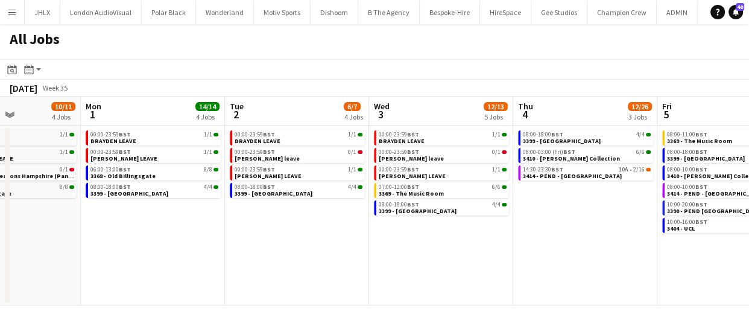
scroll to position [0, 307]
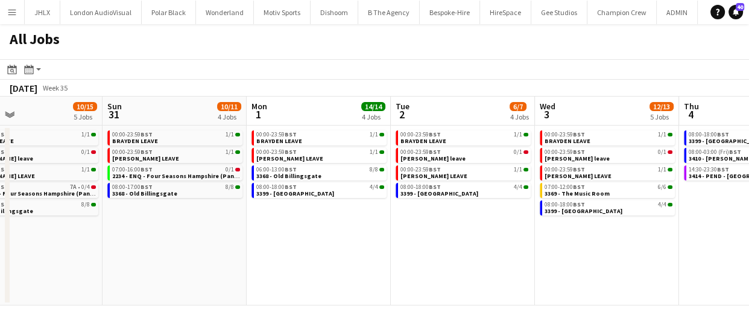
drag, startPoint x: 347, startPoint y: 271, endPoint x: 513, endPoint y: 244, distance: 168.0
click at [513, 244] on app-calendar-viewport "Thu 28 10/12 5 Jobs Fri 29 15/21 6 Jobs Sat 30 10/15 5 Jobs Sun 31 10/11 4 Jobs…" at bounding box center [374, 200] width 749 height 209
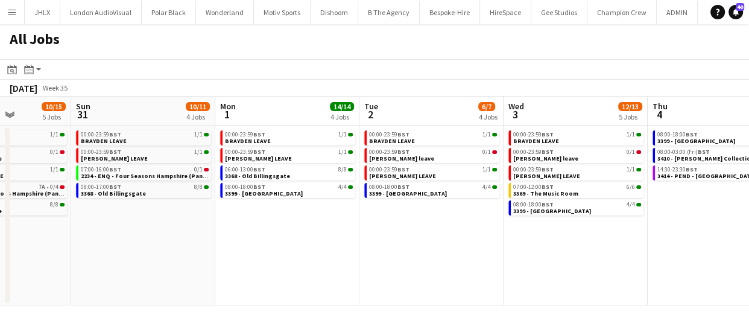
scroll to position [0, 350]
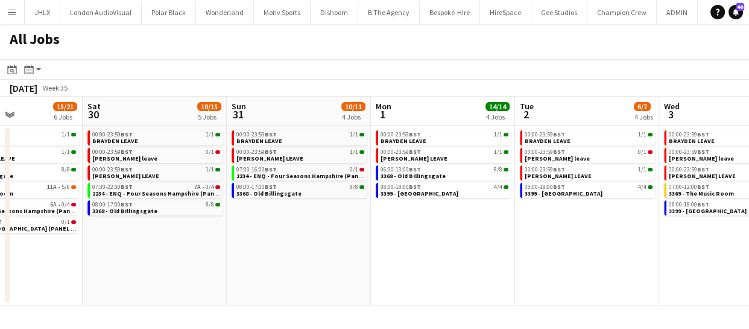
drag, startPoint x: 330, startPoint y: 242, endPoint x: 454, endPoint y: 247, distance: 124.3
click at [454, 247] on app-calendar-viewport "Wed 27 2/3 3 Jobs Thu 28 10/12 5 Jobs Fri 29 15/21 6 Jobs Sat 30 10/15 5 Jobs S…" at bounding box center [374, 200] width 749 height 209
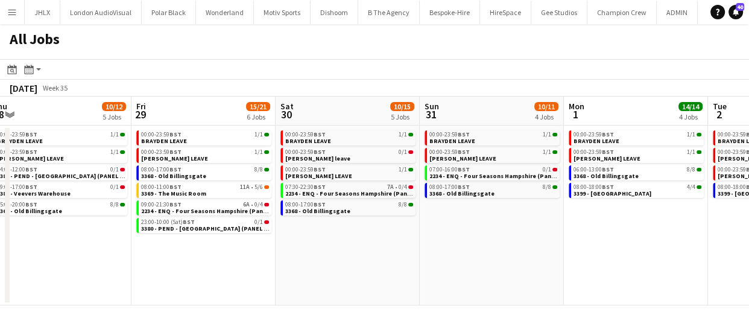
drag, startPoint x: 416, startPoint y: 276, endPoint x: 481, endPoint y: 276, distance: 64.5
click at [481, 276] on app-calendar-viewport "Tue 26 3/3 2 Jobs Wed 27 2/3 3 Jobs Thu 28 10/12 5 Jobs Fri 29 15/21 6 Jobs Sat…" at bounding box center [374, 200] width 749 height 209
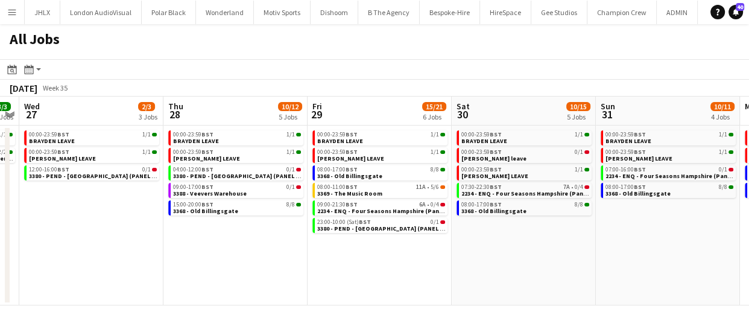
scroll to position [0, 266]
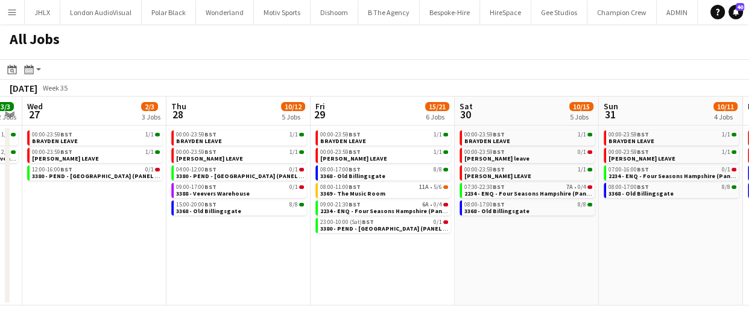
drag, startPoint x: 325, startPoint y: 280, endPoint x: 503, endPoint y: 272, distance: 178.6
click at [503, 272] on app-calendar-viewport "Mon 25 2/2 2 Jobs Tue 26 3/3 2 Jobs Wed 27 2/3 3 Jobs Thu 28 10/12 5 Jobs Fri 2…" at bounding box center [374, 200] width 749 height 209
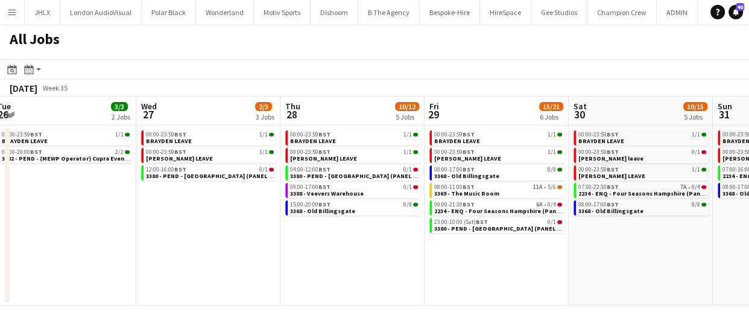
drag, startPoint x: 248, startPoint y: 245, endPoint x: 362, endPoint y: 242, distance: 114.0
click at [362, 242] on app-calendar-viewport "Sun 24 5/5 3 Jobs Mon 25 2/2 2 Jobs Tue 26 3/3 2 Jobs Wed 27 2/3 3 Jobs Thu 28 …" at bounding box center [374, 200] width 749 height 209
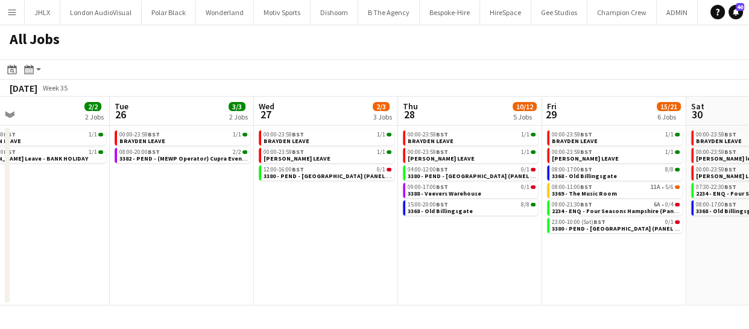
drag, startPoint x: 250, startPoint y: 262, endPoint x: 356, endPoint y: 265, distance: 105.5
click at [356, 265] on app-calendar-viewport "Sat 23 6/8 4 Jobs Sun 24 5/5 3 Jobs Mon 25 2/2 2 Jobs Tue 26 3/3 2 Jobs Wed 27 …" at bounding box center [374, 200] width 749 height 209
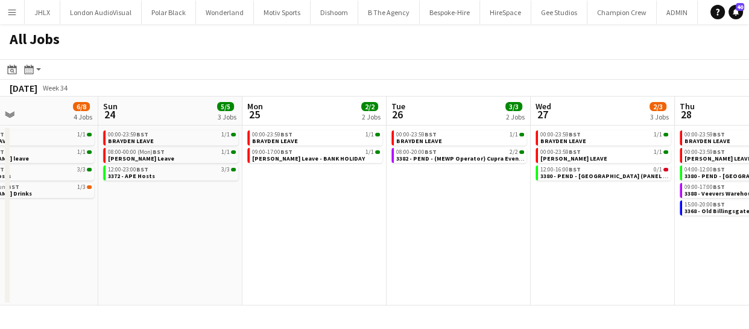
scroll to position [0, 285]
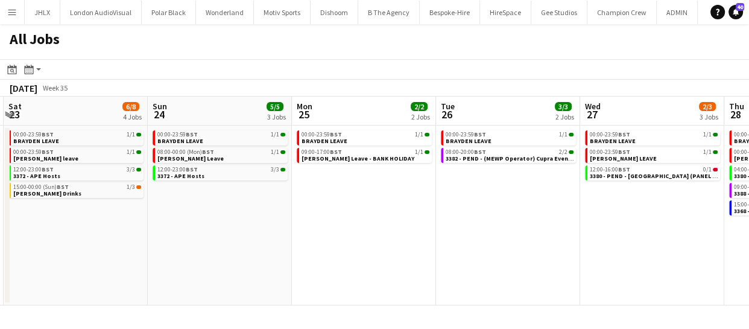
drag, startPoint x: 213, startPoint y: 238, endPoint x: 539, endPoint y: 208, distance: 327.5
click at [539, 208] on app-calendar-viewport "Thu 21 1/2 2 Jobs Fri 22 4/4 2 Jobs Sat 23 6/8 4 Jobs Sun 24 5/5 3 Jobs Mon 25 …" at bounding box center [374, 200] width 749 height 209
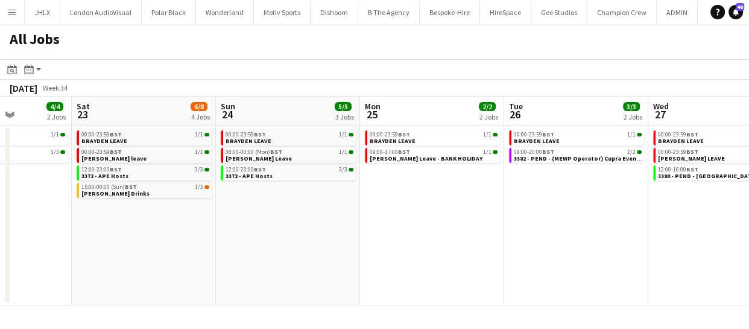
drag, startPoint x: 302, startPoint y: 260, endPoint x: 442, endPoint y: 263, distance: 139.9
click at [470, 256] on app-calendar-viewport "Wed 20 6/7 4 Jobs Thu 21 1/2 2 Jobs Fri 22 4/4 2 Jobs Sat 23 6/8 4 Jobs Sun 24 …" at bounding box center [374, 200] width 749 height 209
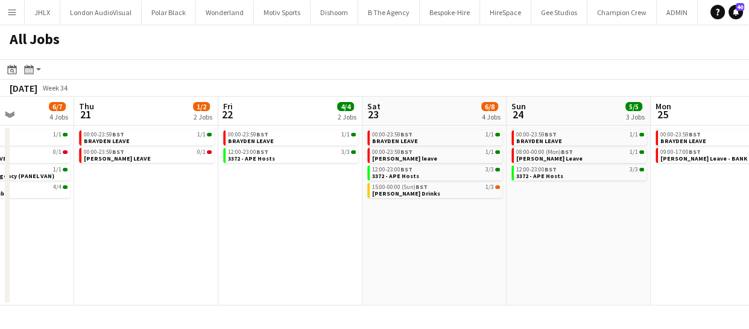
drag, startPoint x: 333, startPoint y: 273, endPoint x: 508, endPoint y: 254, distance: 175.9
click at [508, 254] on app-calendar-viewport "Mon 18 3/4 4 Jobs Tue 19 7/9 5 Jobs Wed 20 6/7 4 Jobs Thu 21 1/2 2 Jobs Fri 22 …" at bounding box center [374, 200] width 749 height 209
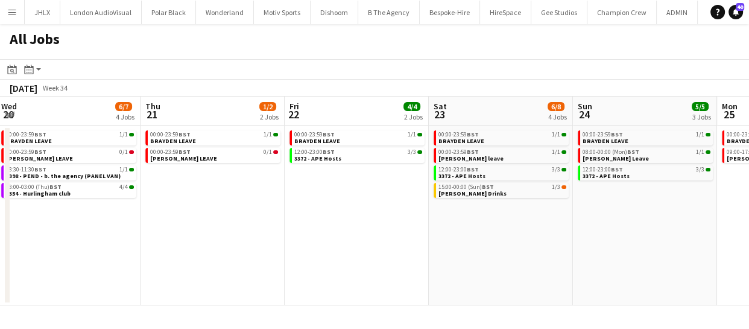
scroll to position [0, 268]
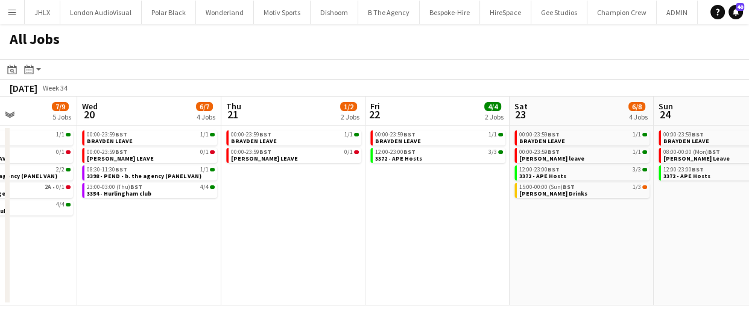
drag, startPoint x: 314, startPoint y: 271, endPoint x: 431, endPoint y: 257, distance: 117.7
click at [431, 257] on app-calendar-viewport "Sun 17 10/10 6 Jobs Mon 18 3/4 4 Jobs Tue 19 7/9 5 Jobs Wed 20 6/7 4 Jobs Thu 2…" at bounding box center [374, 200] width 749 height 209
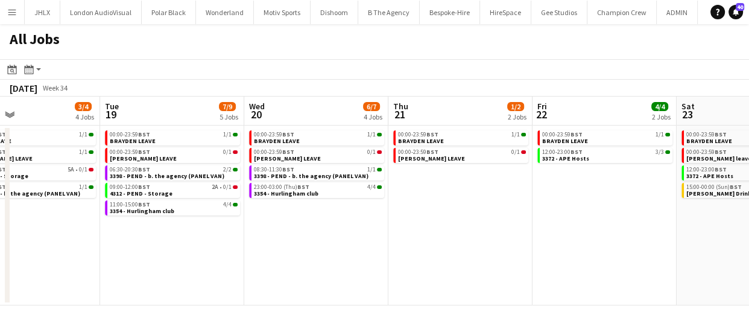
drag, startPoint x: 332, startPoint y: 274, endPoint x: 523, endPoint y: 256, distance: 192.0
click at [537, 251] on app-calendar-viewport "Sat 16 17/18 5 Jobs Sun 17 10/10 6 Jobs Mon 18 3/4 4 Jobs Tue 19 7/9 5 Jobs Wed…" at bounding box center [374, 200] width 749 height 209
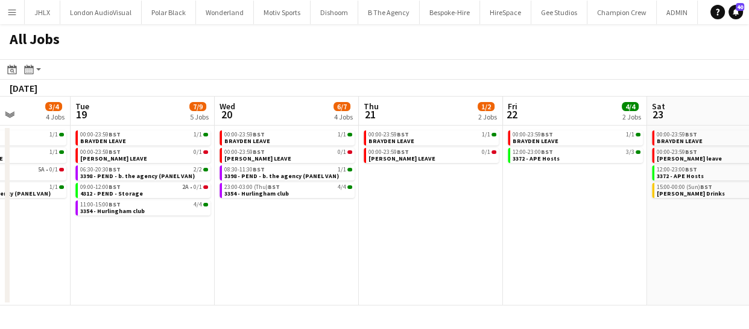
drag, startPoint x: 349, startPoint y: 259, endPoint x: 578, endPoint y: 239, distance: 230.6
click at [578, 239] on app-calendar-viewport "Sat 16 17/18 5 Jobs Sun 17 10/10 6 Jobs Mon 18 3/4 4 Jobs Tue 19 7/9 5 Jobs Wed…" at bounding box center [374, 200] width 749 height 209
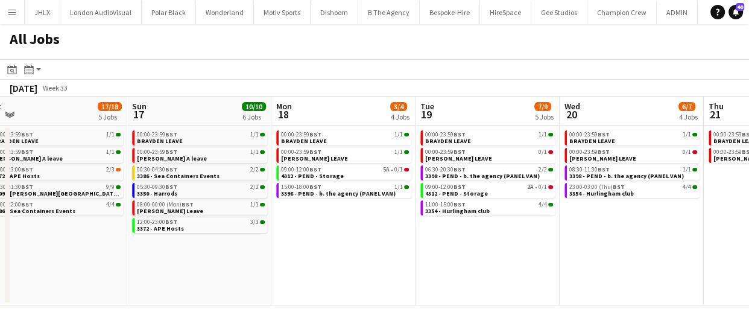
click at [576, 251] on app-calendar-viewport "Thu 14 6/6 4 Jobs Fri 15 31/31 9 Jobs Sat 16 17/18 5 Jobs Sun 17 10/10 6 Jobs M…" at bounding box center [374, 200] width 749 height 209
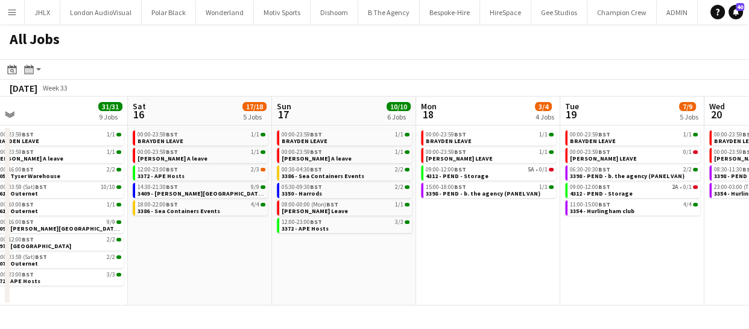
click at [577, 264] on app-calendar-viewport "Wed 13 9/9 6 Jobs Thu 14 6/6 4 Jobs Fri 15 31/31 9 Jobs Sat 16 17/18 5 Jobs Sun…" at bounding box center [374, 200] width 749 height 209
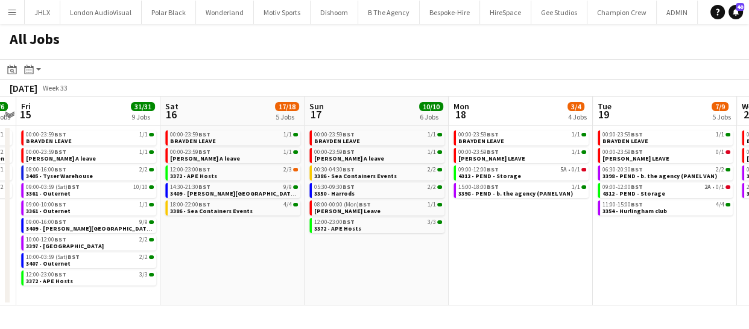
scroll to position [0, 435]
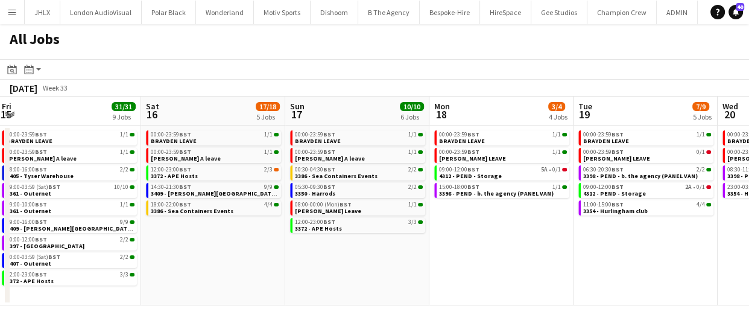
drag, startPoint x: 514, startPoint y: 282, endPoint x: 373, endPoint y: 291, distance: 141.9
click at [373, 291] on app-calendar-viewport "Tue 12 6/8 7 Jobs Wed 13 9/9 6 Jobs Thu 14 6/6 4 Jobs Fri 15 31/31 9 Jobs Sat 1…" at bounding box center [374, 200] width 749 height 209
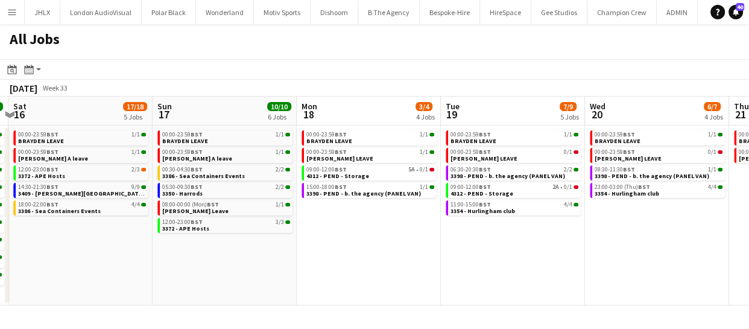
scroll to position [0, 580]
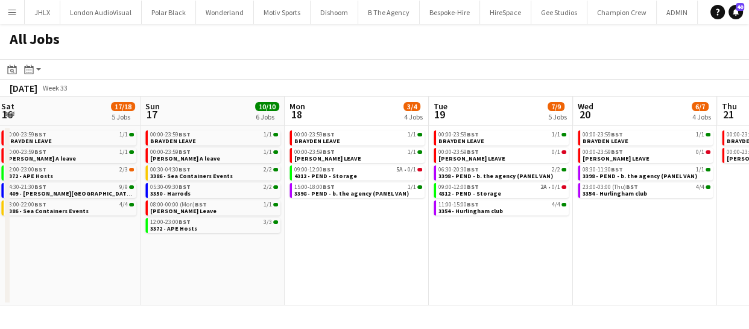
drag, startPoint x: 560, startPoint y: 213, endPoint x: 415, endPoint y: 256, distance: 150.9
click at [415, 256] on app-calendar-viewport "Tue 12 6/8 7 Jobs Wed 13 9/9 6 Jobs Thu 14 6/6 4 Jobs Fri 15 31/31 9 Jobs Sat 1…" at bounding box center [374, 200] width 749 height 209
click at [457, 205] on span "11:00-15:00 BST" at bounding box center [458, 204] width 40 height 6
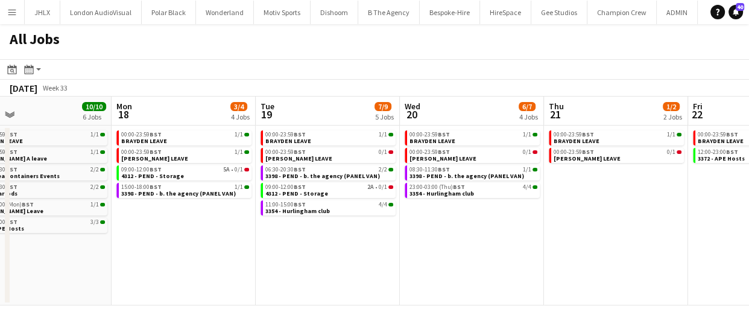
drag, startPoint x: 554, startPoint y: 259, endPoint x: 380, endPoint y: 271, distance: 174.1
click at [380, 271] on app-calendar-viewport "Thu 14 6/6 4 Jobs Fri 15 31/31 9 Jobs Sat 16 17/18 5 Jobs Sun 17 10/10 6 Jobs M…" at bounding box center [374, 200] width 749 height 209
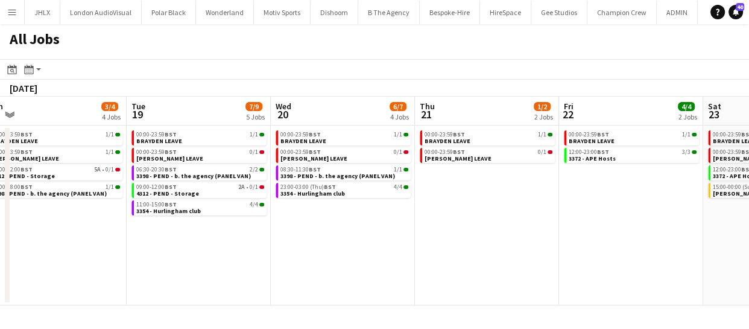
drag, startPoint x: 569, startPoint y: 249, endPoint x: 427, endPoint y: 255, distance: 141.8
click at [432, 257] on app-calendar-viewport "Thu 14 6/6 4 Jobs Fri 15 31/31 9 Jobs Sat 16 17/18 5 Jobs Sun 17 10/10 6 Jobs M…" at bounding box center [374, 200] width 749 height 209
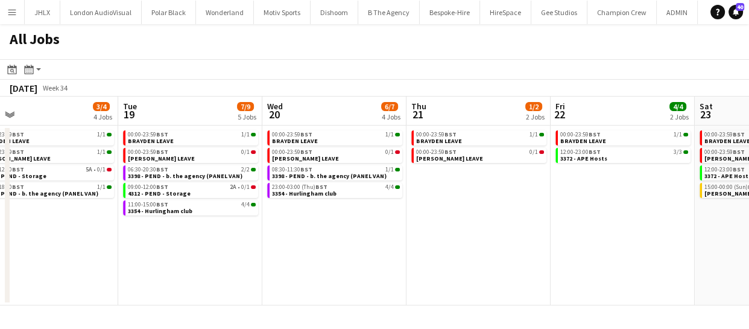
drag, startPoint x: 496, startPoint y: 250, endPoint x: 392, endPoint y: 254, distance: 104.4
click at [407, 257] on app-calendar-viewport "Sat 16 17/18 5 Jobs Sun 17 10/10 6 Jobs Mon 18 3/4 4 Jobs Tue 19 7/9 5 Jobs Wed…" at bounding box center [374, 200] width 749 height 209
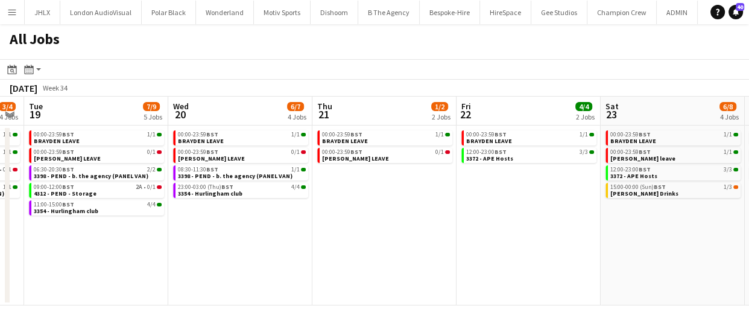
click at [366, 258] on app-calendar-viewport "Sat 16 17/18 5 Jobs Sun 17 10/10 6 Jobs Mon 18 3/4 4 Jobs Tue 19 7/9 5 Jobs Wed…" at bounding box center [374, 200] width 749 height 209
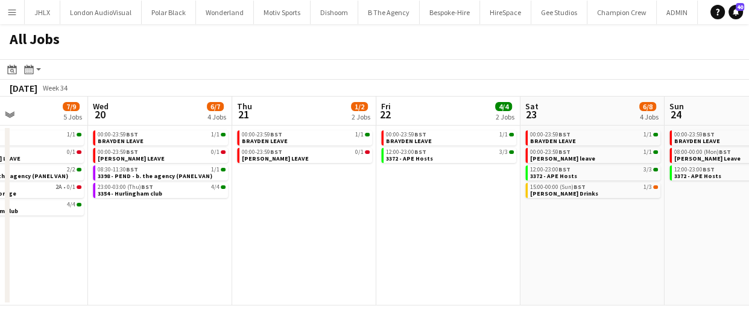
click at [344, 251] on app-calendar-viewport "Sat 16 17/18 5 Jobs Sun 17 10/10 6 Jobs Mon 18 3/4 4 Jobs Tue 19 7/9 5 Jobs Wed…" at bounding box center [374, 200] width 749 height 209
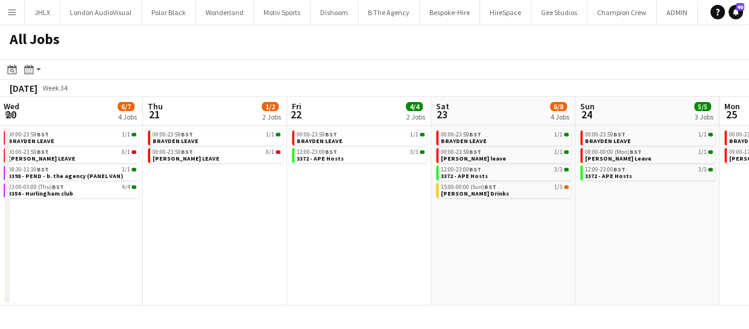
click at [411, 258] on app-calendar-viewport "Sat 16 17/18 5 Jobs Sun 17 10/10 6 Jobs Mon 18 3/4 4 Jobs Tue 19 7/9 5 Jobs Wed…" at bounding box center [374, 200] width 749 height 209
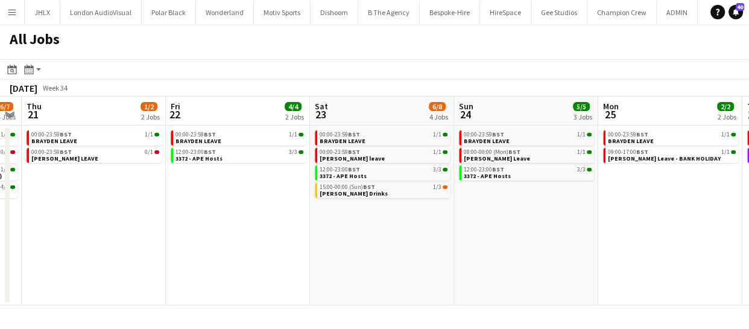
scroll to position [0, 422]
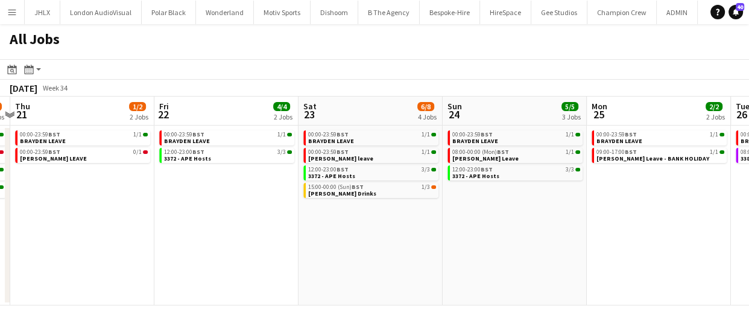
drag, startPoint x: 517, startPoint y: 241, endPoint x: 471, endPoint y: 246, distance: 46.1
click at [471, 246] on app-calendar-viewport "Mon 18 3/4 4 Jobs Tue 19 7/9 5 Jobs Wed 20 6/7 4 Jobs Thu 21 1/2 2 Jobs Fri 22 …" at bounding box center [374, 200] width 749 height 209
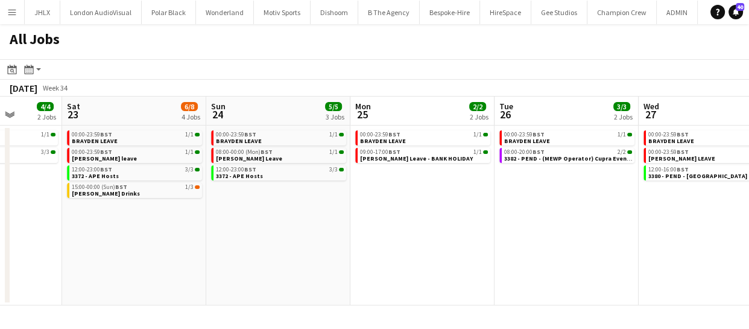
drag, startPoint x: 540, startPoint y: 226, endPoint x: 303, endPoint y: 247, distance: 237.4
click at [303, 247] on app-calendar-viewport "Wed 20 6/7 4 Jobs Thu 21 1/2 2 Jobs Fri 22 4/4 2 Jobs Sat 23 6/8 4 Jobs Sun 24 …" at bounding box center [374, 200] width 749 height 209
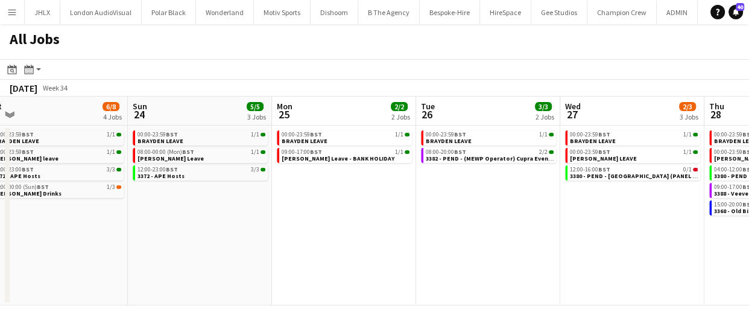
drag, startPoint x: 476, startPoint y: 235, endPoint x: 441, endPoint y: 231, distance: 35.8
click at [438, 234] on app-calendar-viewport "Wed 20 6/7 4 Jobs Thu 21 1/2 2 Jobs Fri 22 4/4 2 Jobs Sat 23 6/8 4 Jobs Sun 24 …" at bounding box center [374, 200] width 749 height 209
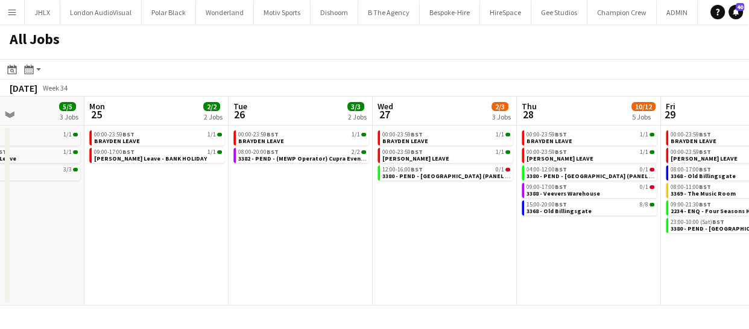
scroll to position [0, 366]
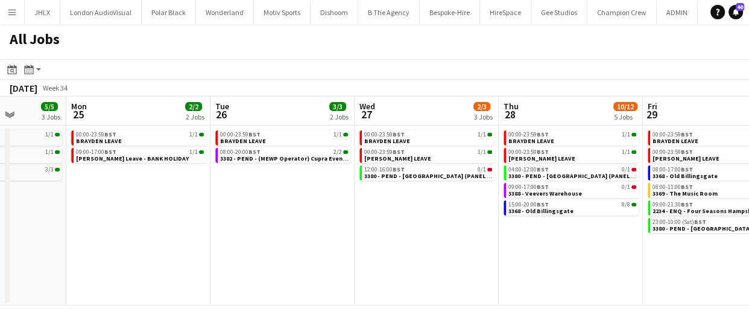
drag, startPoint x: 490, startPoint y: 231, endPoint x: 284, endPoint y: 246, distance: 206.2
click at [284, 246] on app-calendar-viewport "Fri 22 4/4 2 Jobs Sat 23 6/8 4 Jobs Sun 24 5/5 3 Jobs Mon 25 2/2 2 Jobs Tue 26 …" at bounding box center [374, 200] width 749 height 209
drag, startPoint x: 380, startPoint y: 241, endPoint x: 297, endPoint y: 245, distance: 82.7
click at [297, 245] on app-calendar-viewport "Fri 22 4/4 2 Jobs Sat 23 6/8 4 Jobs Sun 24 5/5 3 Jobs Mon 25 2/2 2 Jobs Tue 26 …" at bounding box center [374, 200] width 749 height 209
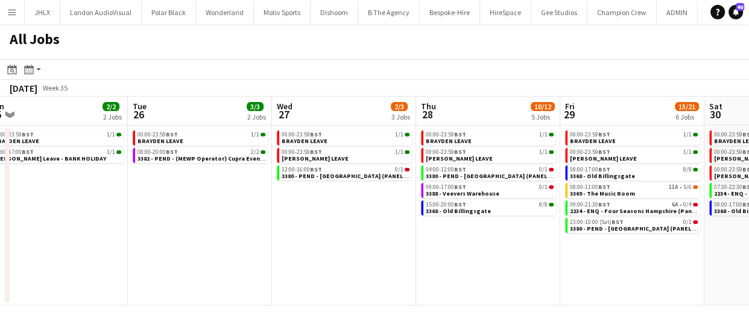
drag, startPoint x: 305, startPoint y: 248, endPoint x: 311, endPoint y: 244, distance: 6.5
click at [294, 248] on app-calendar-viewport "Fri 22 4/4 2 Jobs Sat 23 6/8 4 Jobs Sun 24 5/5 3 Jobs Mon 25 2/2 2 Jobs Tue 26 …" at bounding box center [374, 200] width 749 height 209
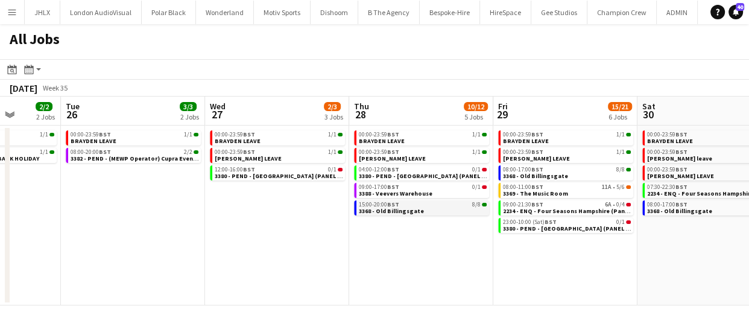
click at [402, 213] on span "3368 - Old Billingsgate" at bounding box center [391, 211] width 65 height 8
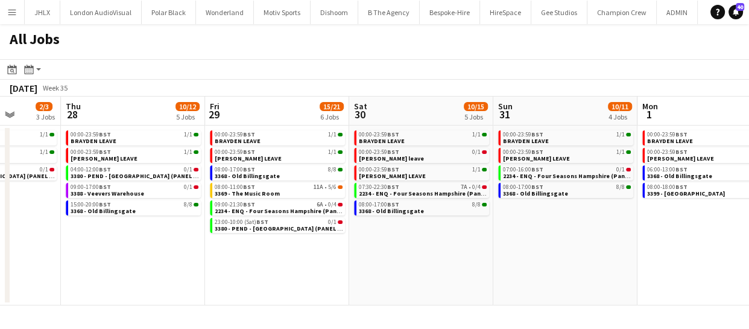
drag, startPoint x: 371, startPoint y: 270, endPoint x: 239, endPoint y: 250, distance: 133.5
click at [272, 256] on app-calendar-viewport "Sun 24 5/5 3 Jobs Mon 25 2/2 2 Jobs Tue 26 3/3 2 Jobs Wed 27 2/3 3 Jobs Thu 28 …" at bounding box center [374, 200] width 749 height 209
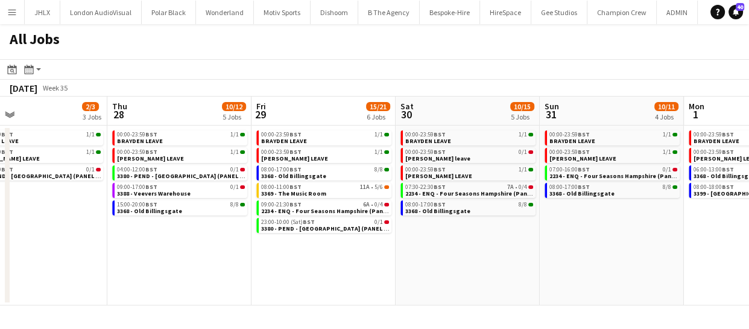
click at [339, 230] on app-calendar-viewport "Sun 24 5/5 3 Jobs Mon 25 2/2 2 Jobs Tue 26 3/3 2 Jobs Wed 27 2/3 3 Jobs Thu 28 …" at bounding box center [374, 200] width 749 height 209
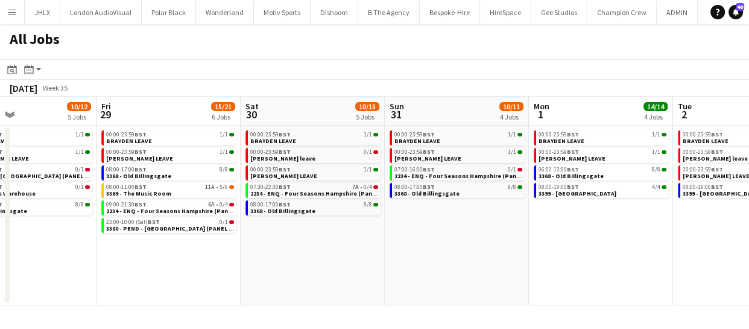
click at [323, 233] on app-calendar-viewport "Tue 26 3/3 2 Jobs Wed 27 2/3 3 Jobs Thu 28 10/12 5 Jobs Fri 29 15/21 6 Jobs Sat…" at bounding box center [374, 200] width 749 height 209
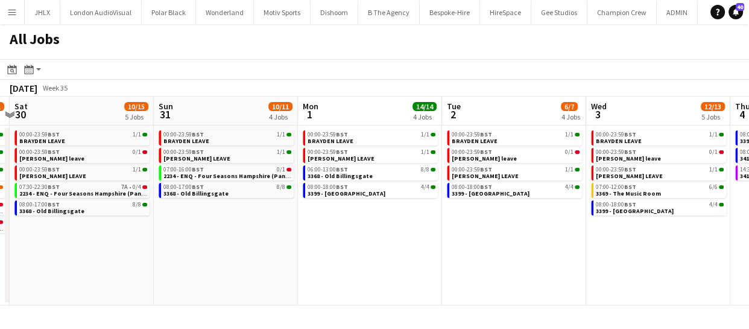
click at [368, 232] on app-calendar-viewport "Tue 26 3/3 2 Jobs Wed 27 2/3 3 Jobs Thu 28 10/12 5 Jobs Fri 29 15/21 6 Jobs Sat…" at bounding box center [374, 200] width 749 height 209
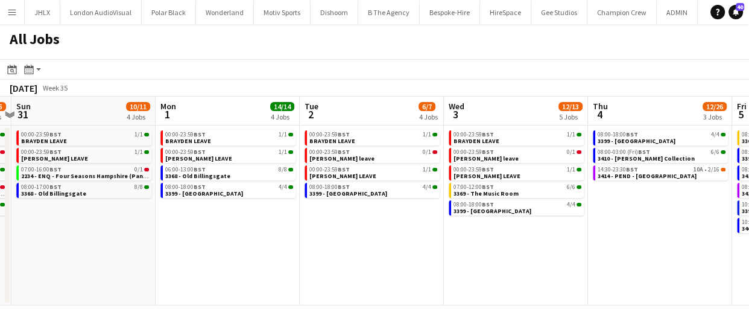
drag, startPoint x: 427, startPoint y: 242, endPoint x: 350, endPoint y: 235, distance: 78.1
click at [366, 236] on app-calendar-viewport "Thu 28 10/12 5 Jobs Fri 29 15/21 6 Jobs Sat 30 10/15 5 Jobs Sun 31 10/11 4 Jobs…" at bounding box center [374, 200] width 749 height 209
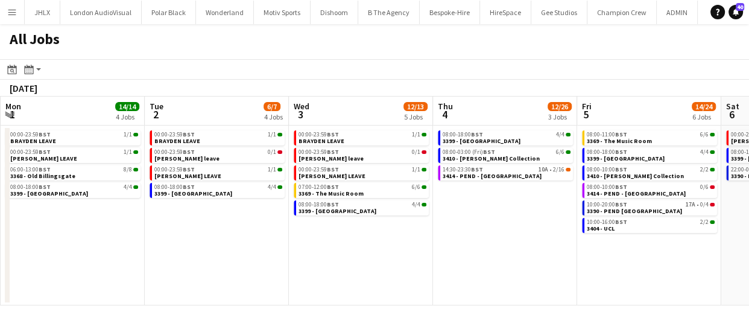
click at [292, 250] on app-calendar-viewport "Thu 28 10/12 5 Jobs Fri 29 15/21 6 Jobs Sat 30 10/15 5 Jobs Sun 31 10/11 4 Jobs…" at bounding box center [374, 200] width 749 height 209
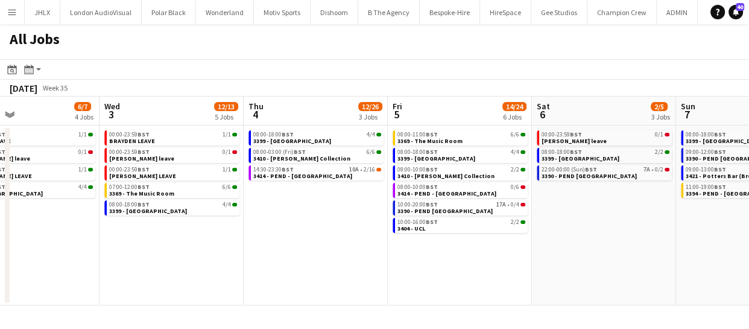
drag, startPoint x: 365, startPoint y: 257, endPoint x: 291, endPoint y: 247, distance: 74.4
click at [292, 247] on app-calendar-viewport "Sat 30 10/15 5 Jobs Sun 31 10/11 4 Jobs Mon 1 14/14 4 Jobs Tue 2 6/7 4 Jobs Wed…" at bounding box center [374, 200] width 749 height 209
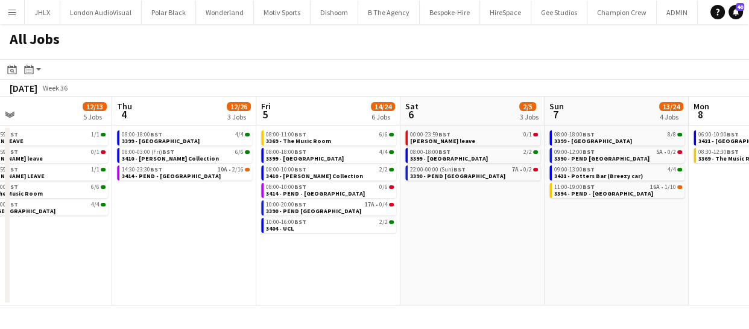
drag, startPoint x: 444, startPoint y: 258, endPoint x: 268, endPoint y: 221, distance: 179.3
click at [254, 228] on app-calendar-viewport "Mon 1 14/14 4 Jobs Tue 2 6/7 4 Jobs Wed 3 12/13 5 Jobs Thu 4 12/26 3 Jobs Fri 5…" at bounding box center [374, 200] width 749 height 209
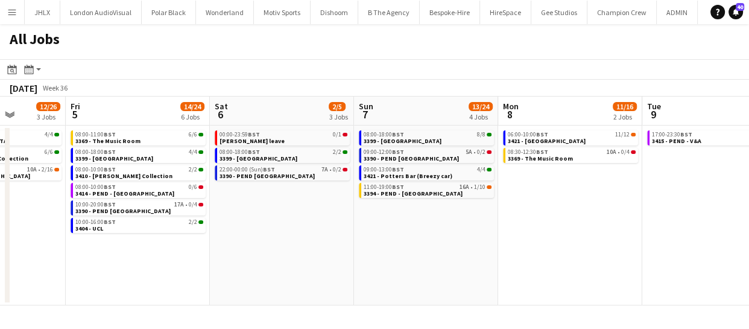
click at [292, 220] on app-calendar-viewport "Mon 1 14/14 4 Jobs Tue 2 6/7 4 Jobs Wed 3 12/13 5 Jobs Thu 4 12/26 3 Jobs Fri 5…" at bounding box center [374, 200] width 749 height 209
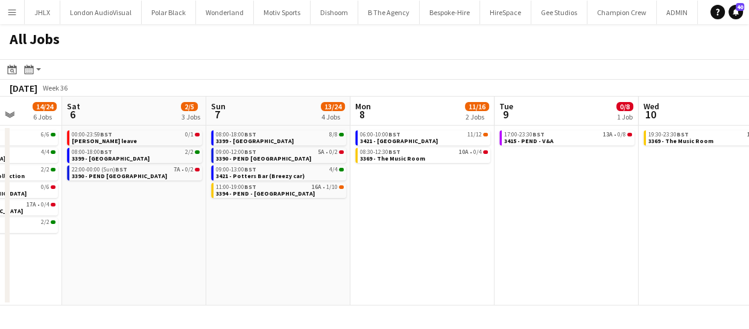
click at [453, 232] on app-calendar-viewport "Wed 3 12/13 5 Jobs Thu 4 12/26 3 Jobs Fri 5 14/24 6 Jobs Sat 6 2/5 3 Jobs Sun 7…" at bounding box center [374, 200] width 749 height 209
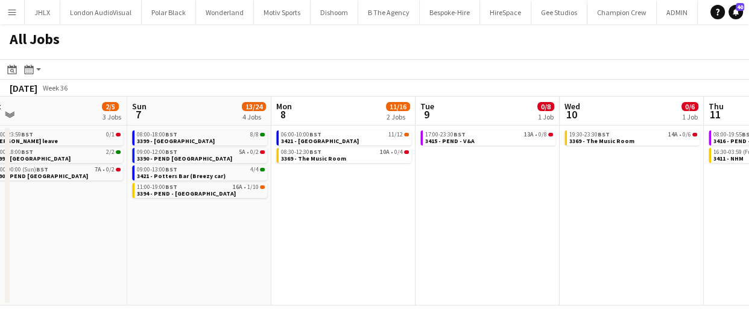
drag, startPoint x: 480, startPoint y: 236, endPoint x: 406, endPoint y: 233, distance: 74.2
click at [426, 235] on app-calendar-viewport "Wed 3 12/13 5 Jobs Thu 4 12/26 3 Jobs Fri 5 14/24 6 Jobs Sat 6 2/5 3 Jobs Sun 7…" at bounding box center [374, 200] width 749 height 209
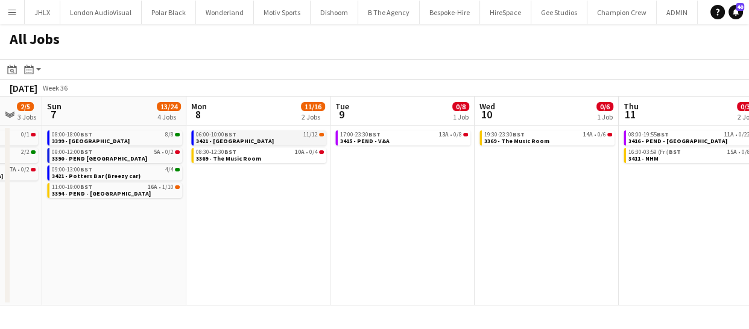
click at [230, 132] on span "BST" at bounding box center [230, 134] width 12 height 8
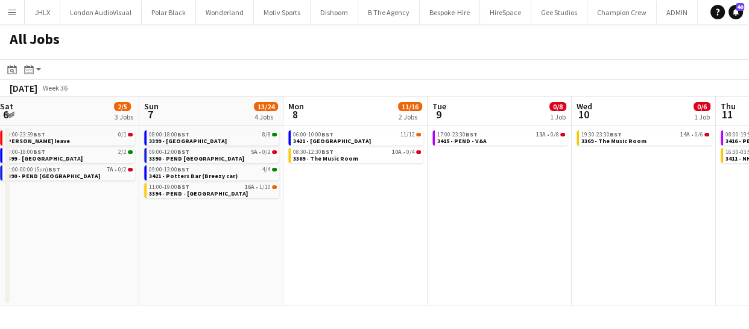
drag, startPoint x: 386, startPoint y: 238, endPoint x: 451, endPoint y: 232, distance: 64.8
click at [450, 233] on app-calendar-viewport "Wed 3 12/13 5 Jobs Thu 4 12/26 3 Jobs Fri 5 14/24 6 Jobs Sat 6 2/5 3 Jobs Sun 7…" at bounding box center [374, 200] width 749 height 209
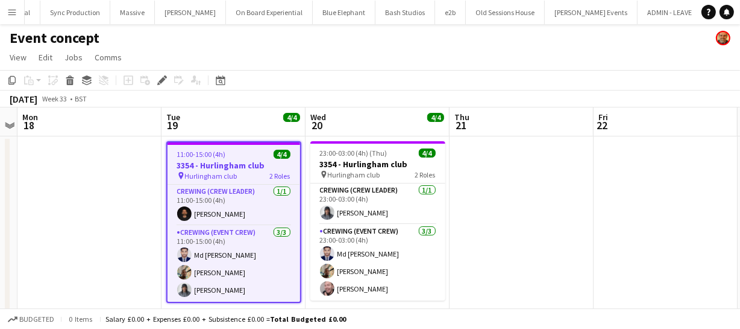
scroll to position [0, 1978]
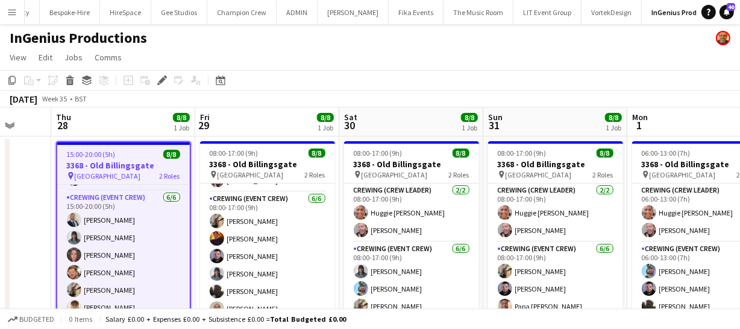
drag, startPoint x: 428, startPoint y: 271, endPoint x: 369, endPoint y: 270, distance: 59.1
click at [369, 270] on app-calendar-viewport "Sun 24 Mon 25 Tue 26 Wed 27 Thu 28 8/8 1 Job Fri 29 8/8 1 Job Sat 30 8/8 1 Job …" at bounding box center [370, 313] width 740 height 412
click at [370, 262] on app-calendar-viewport "Sun 24 Mon 25 Tue 26 Wed 27 Thu 28 8/8 1 Job Fri 29 8/8 1 Job Sat 30 8/8 1 Job …" at bounding box center [370, 313] width 740 height 412
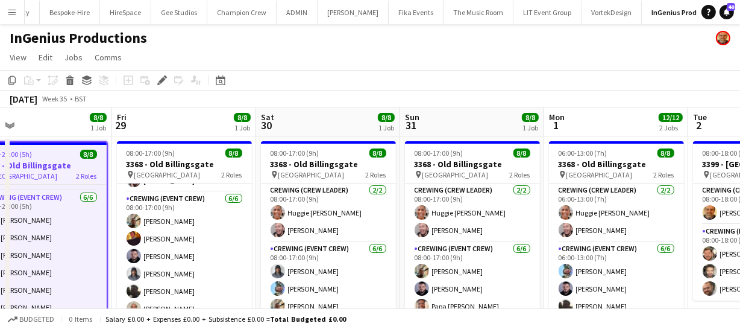
drag, startPoint x: 472, startPoint y: 265, endPoint x: 378, endPoint y: 262, distance: 94.1
click at [393, 265] on app-calendar-viewport "Tue 26 Wed 27 Thu 28 8/8 1 Job Fri 29 8/8 1 Job Sat 30 8/8 1 Job Sun 31 8/8 1 J…" at bounding box center [370, 313] width 740 height 412
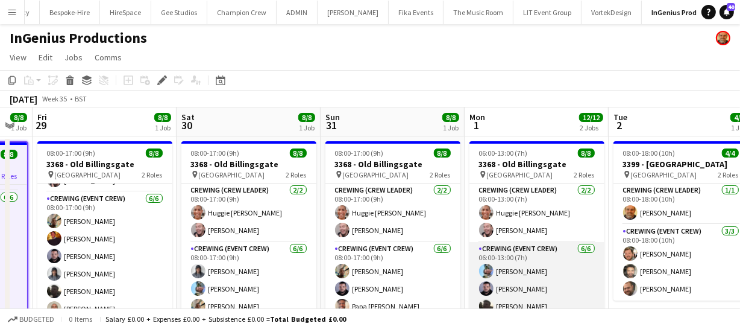
drag, startPoint x: 470, startPoint y: 262, endPoint x: 398, endPoint y: 260, distance: 72.4
click at [399, 262] on app-calendar-viewport "Tue 26 Wed 27 Thu 28 8/8 1 Job Fri 29 8/8 1 Job Sat 30 8/8 1 Job Sun 31 8/8 1 J…" at bounding box center [370, 313] width 740 height 412
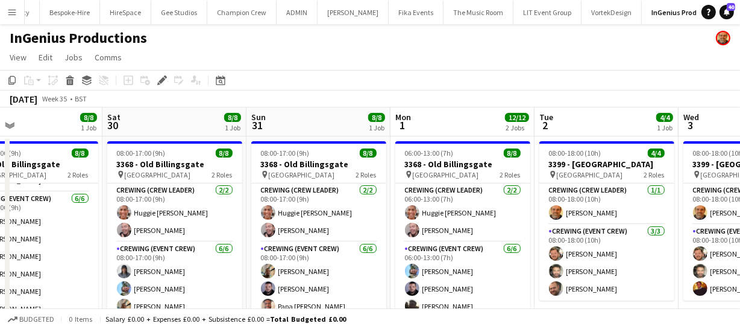
click at [362, 262] on app-calendar-viewport "Tue 26 Wed 27 Thu 28 8/8 1 Job Fri 29 8/8 1 Job Sat 30 8/8 1 Job Sun 31 8/8 1 J…" at bounding box center [370, 313] width 740 height 412
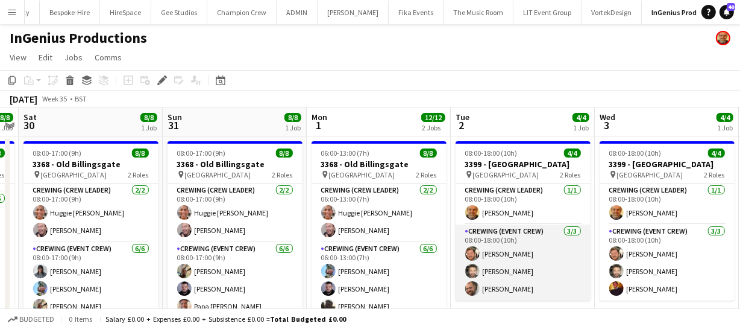
drag, startPoint x: 483, startPoint y: 257, endPoint x: 440, endPoint y: 250, distance: 43.3
click at [415, 253] on app-calendar-viewport "Tue 26 Wed 27 Thu 28 8/8 1 Job Fri 29 8/8 1 Job Sat 30 8/8 1 Job Sun 31 8/8 1 J…" at bounding box center [370, 313] width 740 height 412
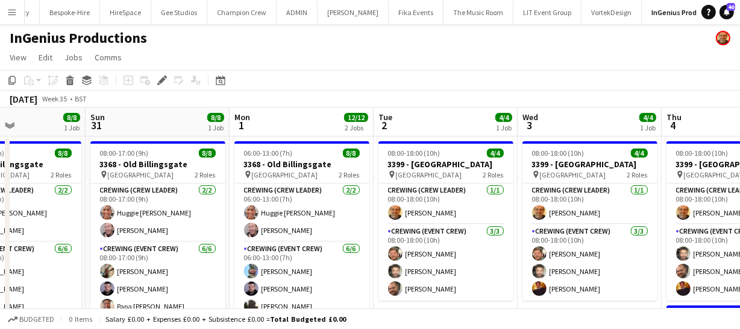
click at [429, 255] on app-calendar-viewport "Thu 28 8/8 1 Job Fri 29 8/8 1 Job Sat 30 8/8 1 Job Sun 31 8/8 1 Job Mon 1 12/12…" at bounding box center [370, 313] width 740 height 412
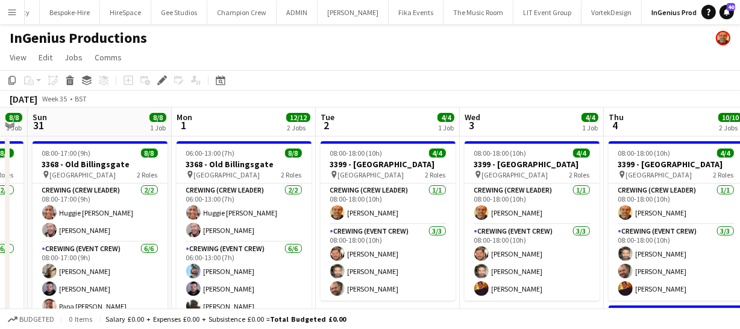
click at [378, 251] on app-calendar-viewport "Thu 28 8/8 1 Job Fri 29 8/8 1 Job Sat 30 8/8 1 Job Sun 31 8/8 1 Job Mon 1 12/12…" at bounding box center [370, 313] width 740 height 412
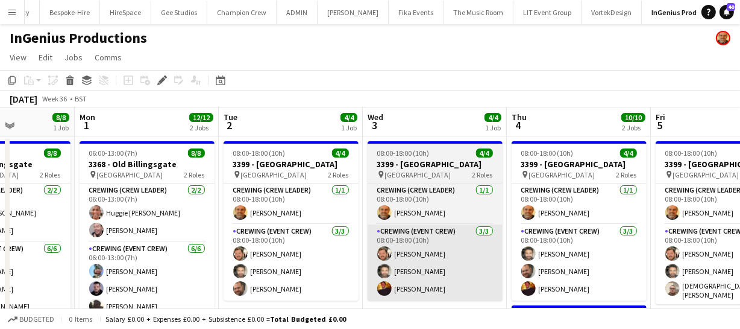
click at [350, 250] on app-calendar-viewport "Thu 28 8/8 1 Job Fri 29 8/8 1 Job Sat 30 8/8 1 Job Sun 31 8/8 1 Job Mon 1 12/12…" at bounding box center [370, 313] width 740 height 412
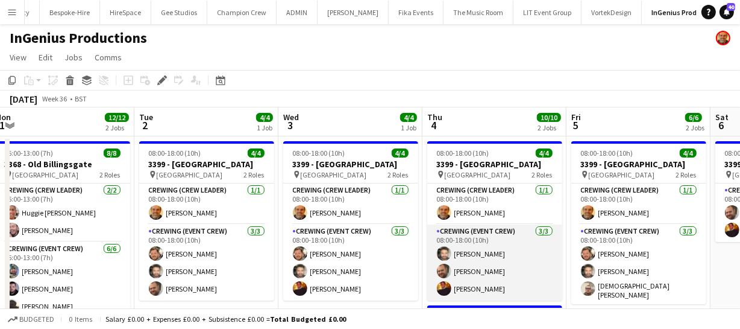
drag, startPoint x: 425, startPoint y: 251, endPoint x: 362, endPoint y: 255, distance: 63.4
click at [358, 256] on app-calendar-viewport "Thu 28 8/8 1 Job Fri 29 8/8 1 Job Sat 30 8/8 1 Job Sun 31 8/8 1 Job Mon 1 12/12…" at bounding box center [370, 313] width 740 height 412
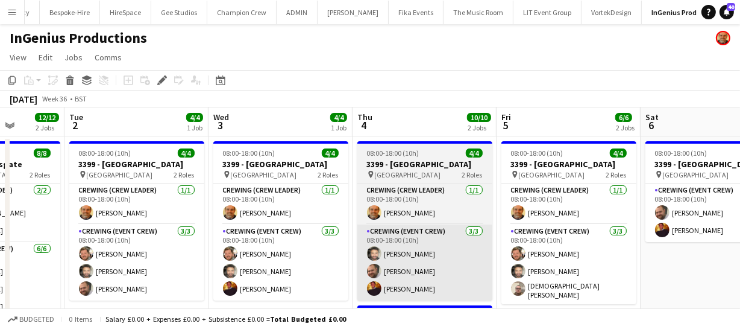
drag, startPoint x: 440, startPoint y: 266, endPoint x: 383, endPoint y: 262, distance: 57.4
click at [389, 265] on app-calendar-viewport "Sat 30 8/8 1 Job Sun 31 8/8 1 Job Mon 1 12/12 2 Jobs Tue 2 4/4 1 Job Wed 3 4/4 …" at bounding box center [370, 313] width 740 height 412
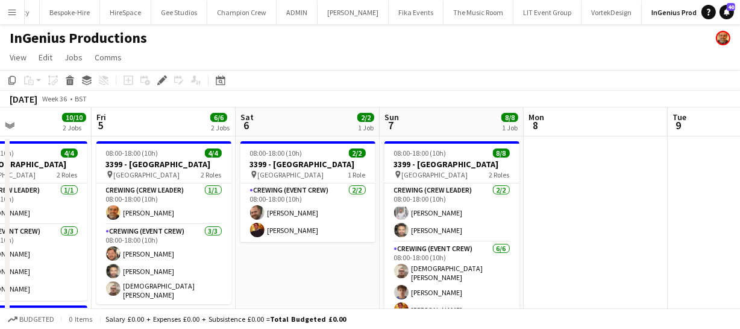
drag, startPoint x: 619, startPoint y: 265, endPoint x: 288, endPoint y: 255, distance: 331.2
click at [277, 260] on app-calendar-viewport "Mon 1 12/12 2 Jobs Tue 2 4/4 1 Job Wed 3 4/4 1 Job Thu 4 10/10 2 Jobs Fri 5 6/6…" at bounding box center [370, 313] width 740 height 412
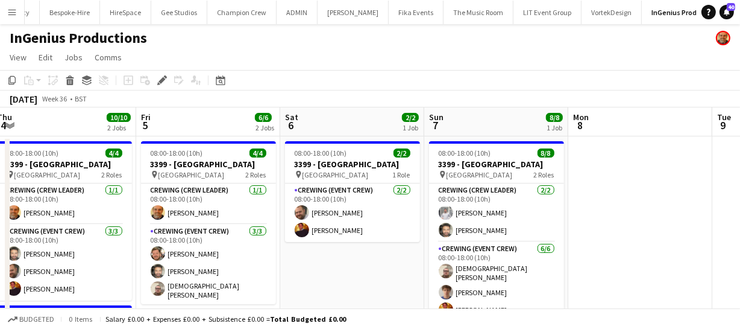
drag, startPoint x: 672, startPoint y: 241, endPoint x: 522, endPoint y: 241, distance: 150.7
click at [409, 239] on app-calendar-viewport "Mon 1 12/12 2 Jobs Tue 2 4/4 1 Job Wed 3 4/4 1 Job Thu 4 10/10 2 Jobs Fri 5 6/6…" at bounding box center [370, 313] width 740 height 412
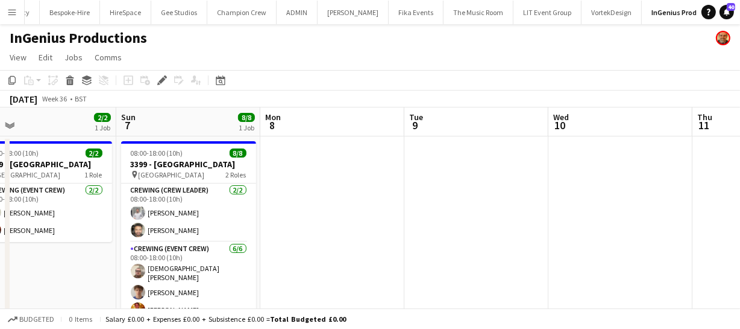
drag, startPoint x: 588, startPoint y: 263, endPoint x: 417, endPoint y: 262, distance: 170.6
click at [432, 263] on app-calendar-viewport "Wed 3 4/4 1 Job Thu 4 10/10 2 Jobs Fri 5 6/6 2 Jobs Sat 6 2/2 1 Job Sun 7 8/8 1…" at bounding box center [370, 313] width 740 height 412
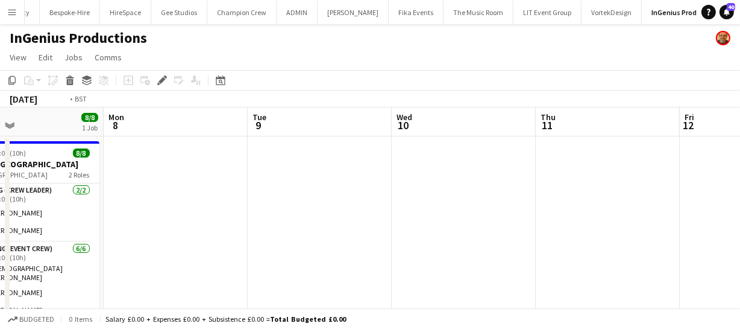
drag, startPoint x: 396, startPoint y: 271, endPoint x: 402, endPoint y: 260, distance: 11.9
click at [325, 259] on app-calendar-viewport "Fri 5 6/6 2 Jobs Sat 6 2/2 1 Job Sun 7 8/8 1 Job Mon 8 Tue 9 Wed 10 Thu 11 Fri …" at bounding box center [370, 313] width 740 height 412
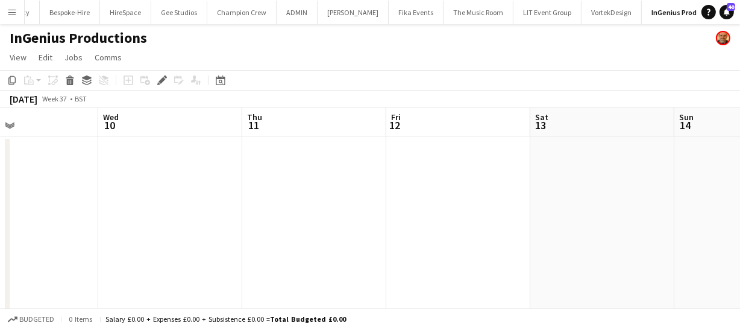
drag, startPoint x: 619, startPoint y: 281, endPoint x: 418, endPoint y: 274, distance: 200.9
click at [418, 274] on app-calendar-viewport "Sun 7 8/8 1 Job Mon 8 Tue 9 Wed 10 Thu 11 Fri 12 Sat 13 Sun 14 Mon 15 Tue 16 We…" at bounding box center [370, 313] width 740 height 412
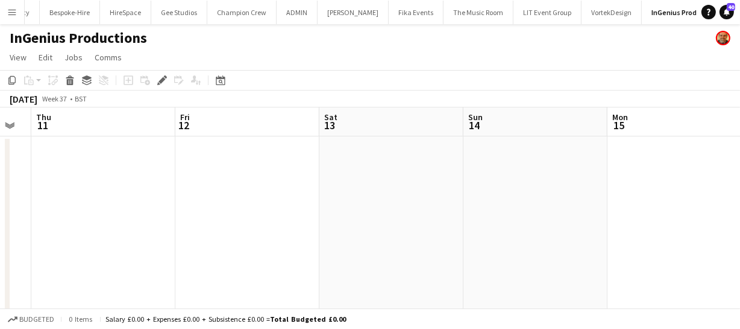
click at [297, 245] on app-calendar-viewport "Sun 7 8/8 1 Job Mon 8 Tue 9 Wed 10 Thu 11 Fri 12 Sat 13 Sun 14 Mon 15 Tue 16 We…" at bounding box center [370, 313] width 740 height 412
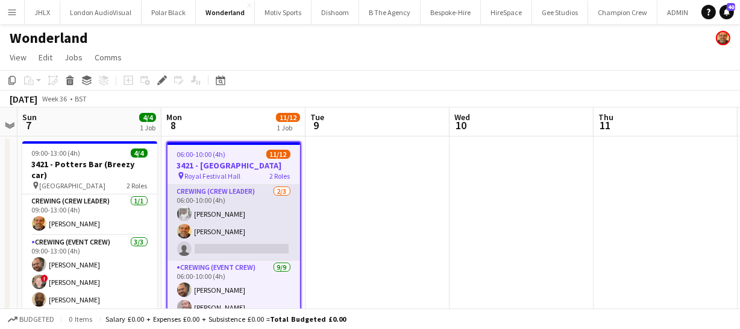
click at [220, 239] on app-card-role "Crewing (Crew Leader) [DATE] 06:00-10:00 (4h) [PERSON_NAME] [PERSON_NAME] singl…" at bounding box center [234, 223] width 133 height 76
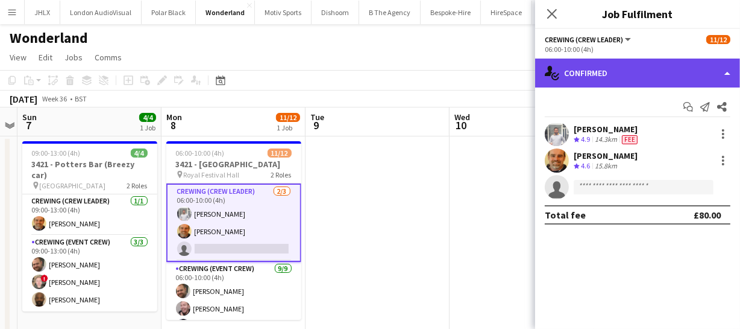
click at [675, 73] on div "single-neutral-actions-check-2 Confirmed" at bounding box center [637, 72] width 205 height 29
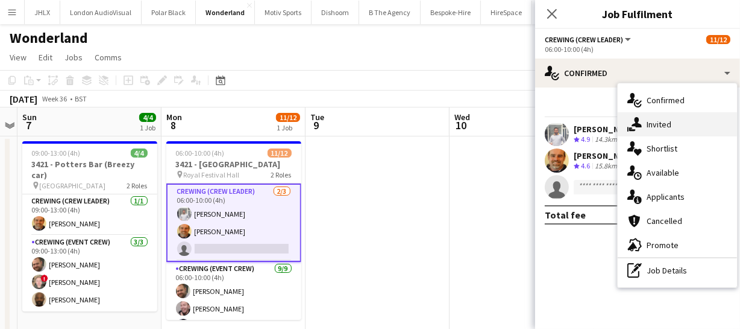
click at [677, 122] on div "single-neutral-actions-share-1 Invited" at bounding box center [677, 124] width 119 height 24
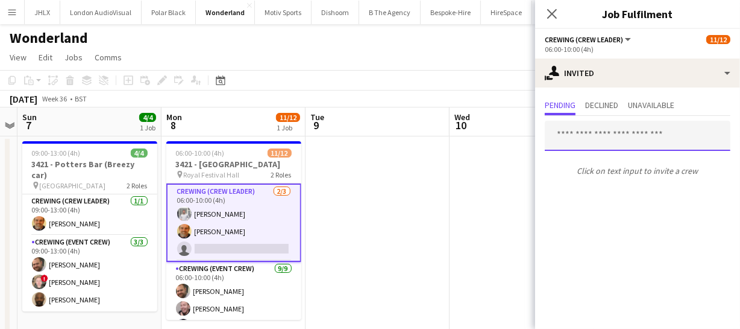
click at [588, 140] on input "text" at bounding box center [638, 136] width 186 height 30
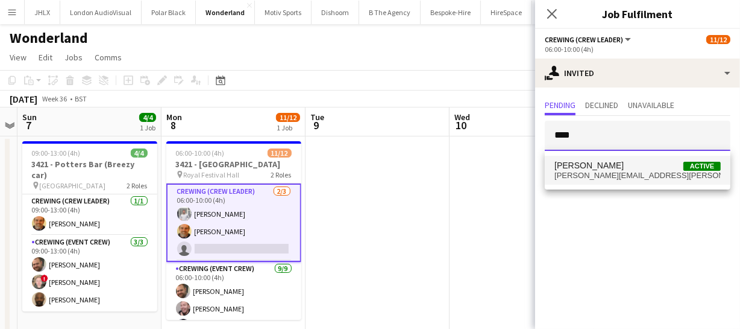
type input "****"
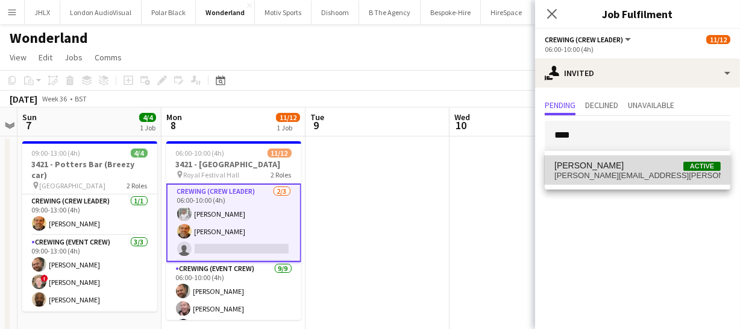
click at [592, 164] on span "[PERSON_NAME]" at bounding box center [589, 165] width 69 height 10
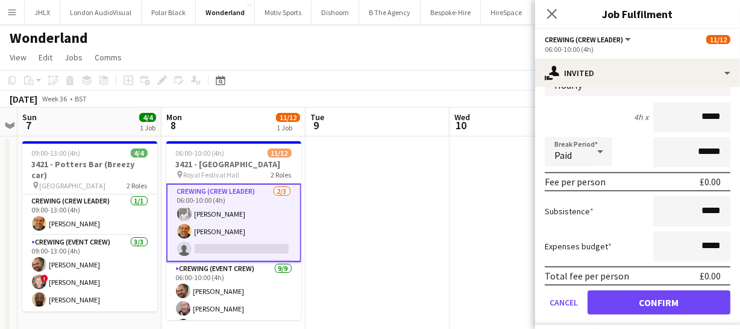
scroll to position [164, 0]
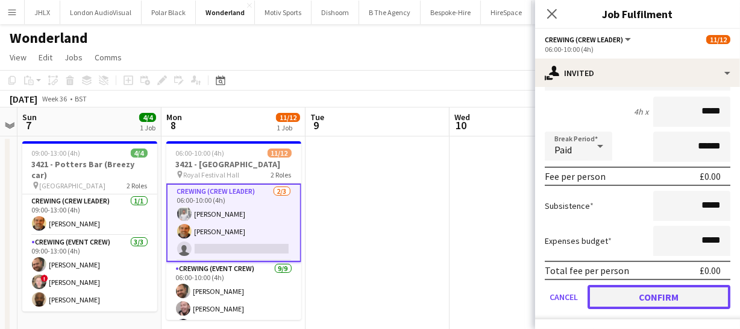
click at [666, 298] on button "Confirm" at bounding box center [659, 297] width 143 height 24
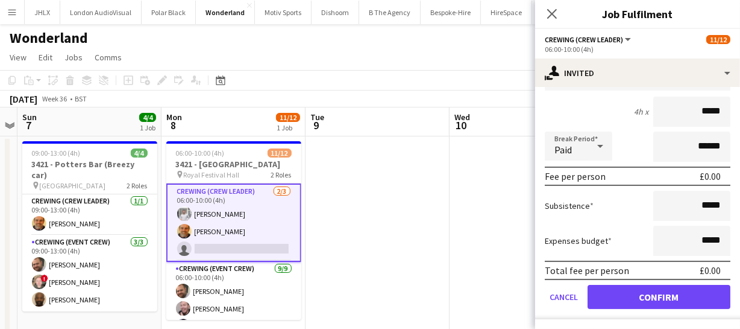
scroll to position [0, 0]
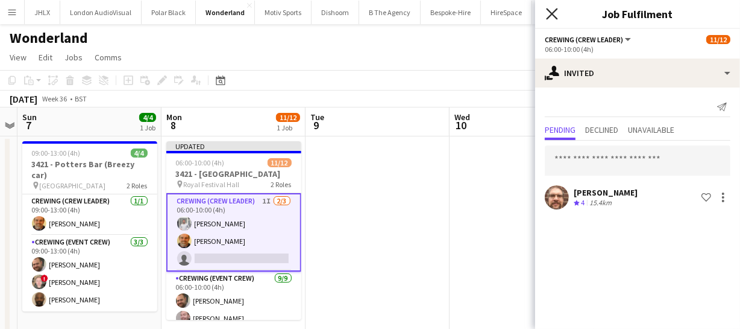
click at [555, 15] on icon "Close pop-in" at bounding box center [551, 13] width 11 height 11
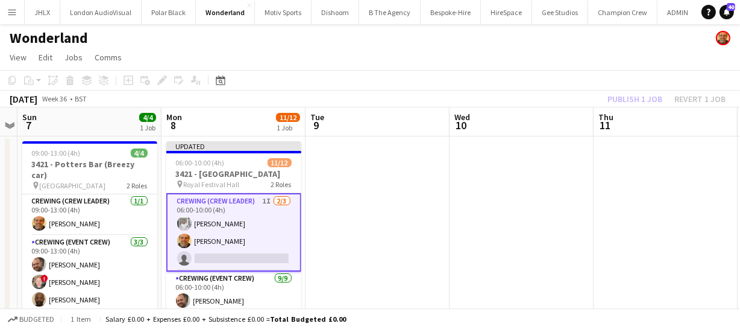
click at [614, 93] on div "Publish 1 job Revert 1 job" at bounding box center [666, 99] width 147 height 16
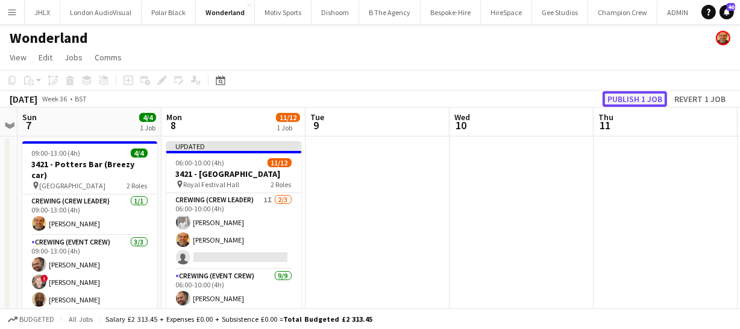
click at [614, 94] on button "Publish 1 job" at bounding box center [635, 99] width 65 height 16
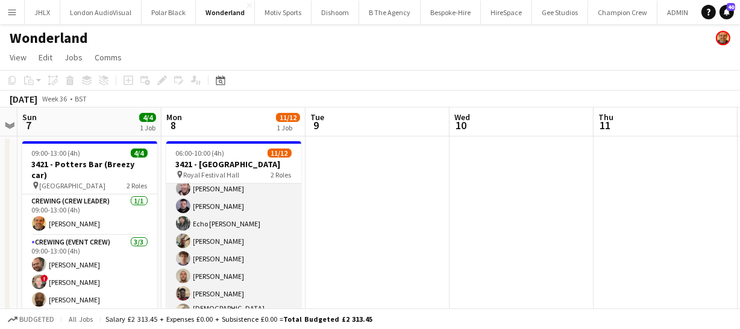
scroll to position [120, 0]
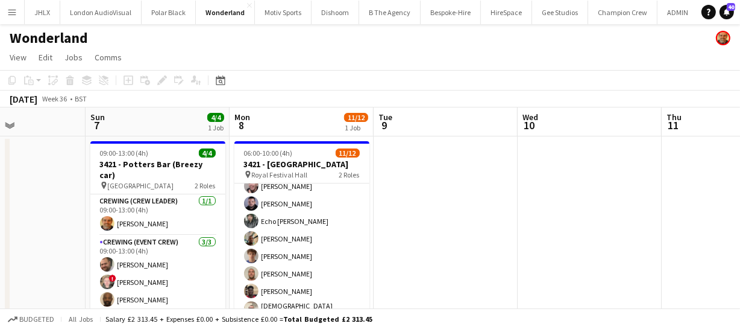
drag, startPoint x: 110, startPoint y: 253, endPoint x: 344, endPoint y: 251, distance: 233.4
click at [331, 251] on app-calendar-viewport "Thu 4 Fri 5 2/2 1 Job Sat 6 Sun 7 4/4 1 Job Mon 8 11/12 1 Job Tue 9 Wed 10 Thu …" at bounding box center [370, 313] width 740 height 412
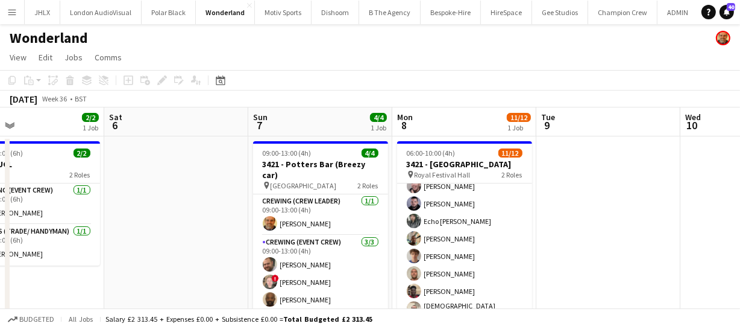
drag, startPoint x: 259, startPoint y: 250, endPoint x: 404, endPoint y: 246, distance: 144.8
click at [380, 246] on app-calendar-viewport "Wed 3 Thu 4 Fri 5 2/2 1 Job Sat 6 Sun 7 4/4 1 Job Mon 8 11/12 1 Job Tue 9 Wed 1…" at bounding box center [370, 313] width 740 height 412
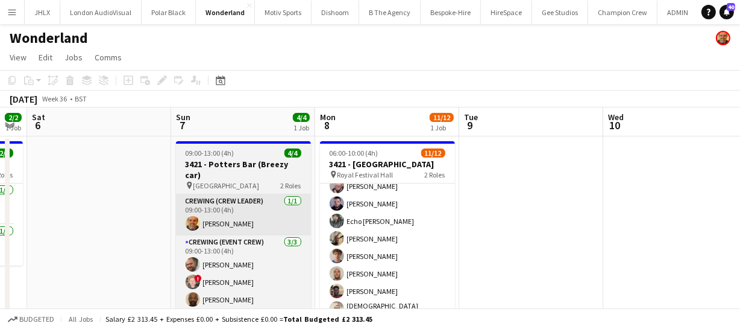
drag, startPoint x: 293, startPoint y: 250, endPoint x: 229, endPoint y: 212, distance: 74.3
click at [66, 245] on app-calendar-viewport "Tue 2 Wed 3 Thu 4 Fri 5 2/2 1 Job Sat 6 Sun 7 4/4 1 Job Mon 8 11/12 1 Job Tue 9…" at bounding box center [370, 313] width 740 height 412
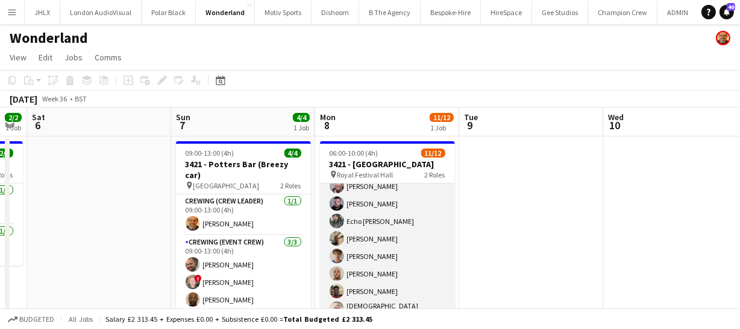
click at [217, 236] on app-calendar-viewport "Tue 2 Wed 3 Thu 4 Fri 5 2/2 1 Job Sat 6 Sun 7 4/4 1 Job Mon 8 11/12 1 Job Tue 9…" at bounding box center [370, 313] width 740 height 412
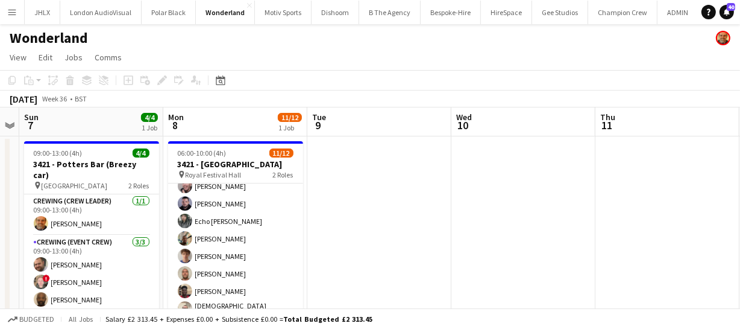
drag, startPoint x: 253, startPoint y: 254, endPoint x: 177, endPoint y: 253, distance: 76.0
click at [182, 254] on app-calendar-viewport "Thu 4 Fri 5 2/2 1 Job Sat 6 Sun 7 4/4 1 Job Mon 8 11/12 1 Job Tue 9 Wed 10 Thu …" at bounding box center [370, 313] width 740 height 412
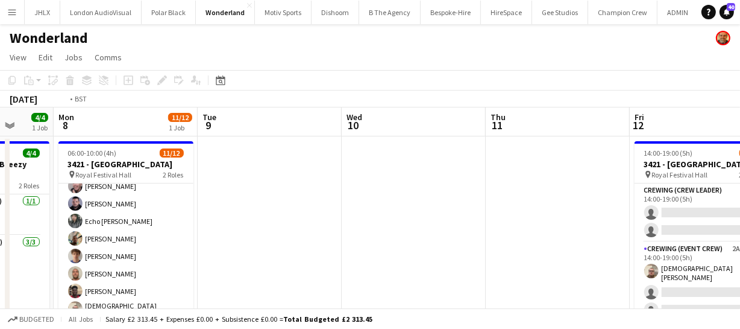
click at [189, 259] on app-calendar-viewport "Thu 4 Fri 5 2/2 1 Job Sat 6 Sun 7 4/4 1 Job Mon 8 11/12 1 Job Tue 9 Wed 10 Thu …" at bounding box center [370, 313] width 740 height 412
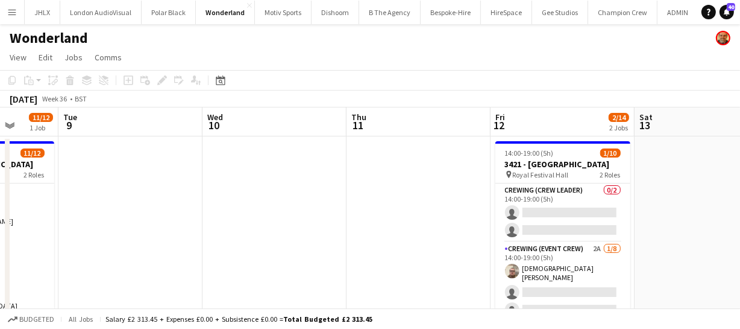
click at [161, 256] on app-calendar-viewport "Sat 6 Sun 7 4/4 1 Job Mon 8 11/12 1 Job Tue 9 Wed 10 Thu 11 Fri 12 2/14 2 Jobs …" at bounding box center [370, 313] width 740 height 412
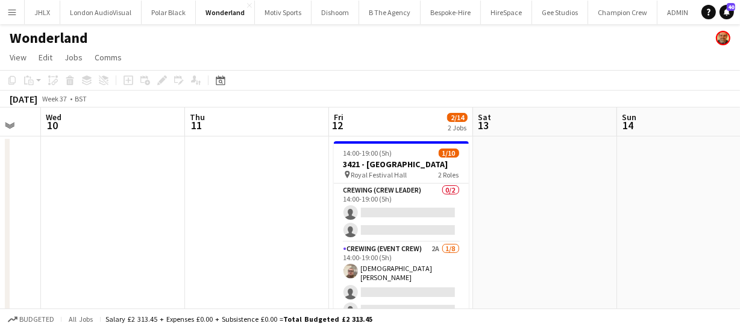
click at [113, 249] on app-calendar-viewport "Sat 6 Sun 7 4/4 1 Job Mon 8 11/12 1 Job Tue 9 Wed 10 Thu 11 Fri 12 2/14 2 Jobs …" at bounding box center [370, 313] width 740 height 412
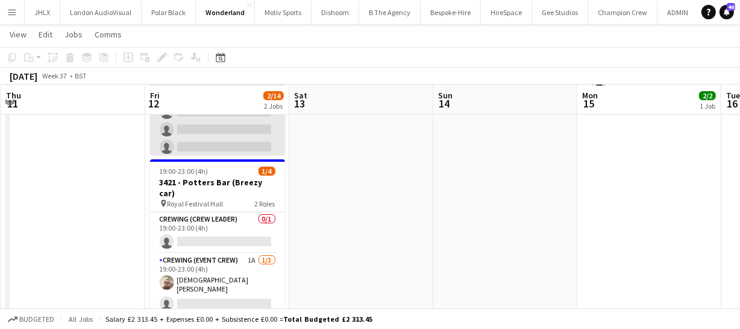
scroll to position [210, 0]
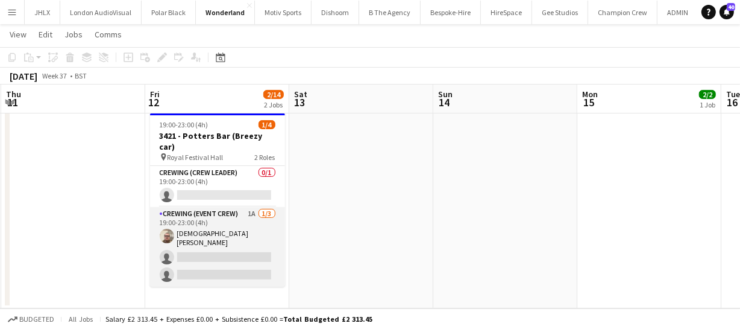
click at [221, 227] on app-card-role "Crewing (Event Crew) 1A [DATE] 19:00-23:00 (4h) [DEMOGRAPHIC_DATA][PERSON_NAME]…" at bounding box center [217, 247] width 135 height 80
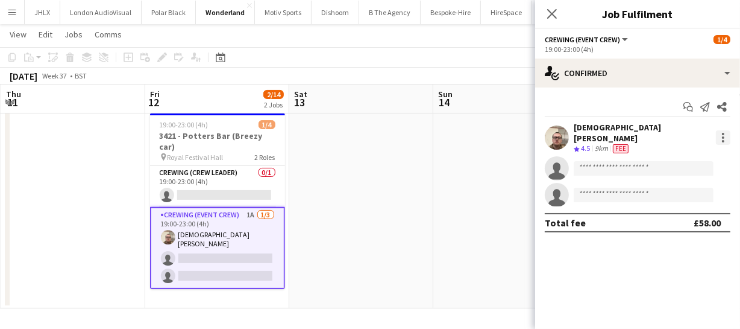
click at [724, 136] on div at bounding box center [723, 137] width 2 height 2
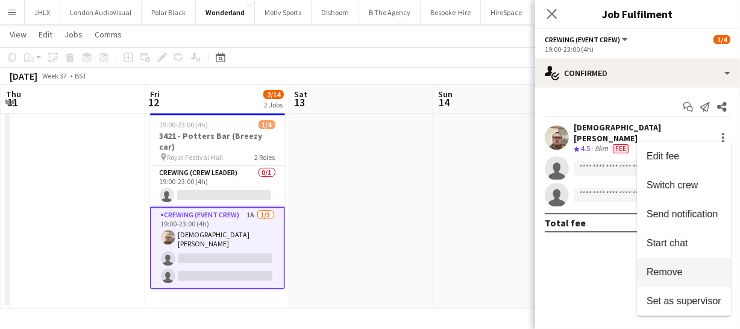
click at [677, 274] on span "Remove" at bounding box center [665, 272] width 36 height 10
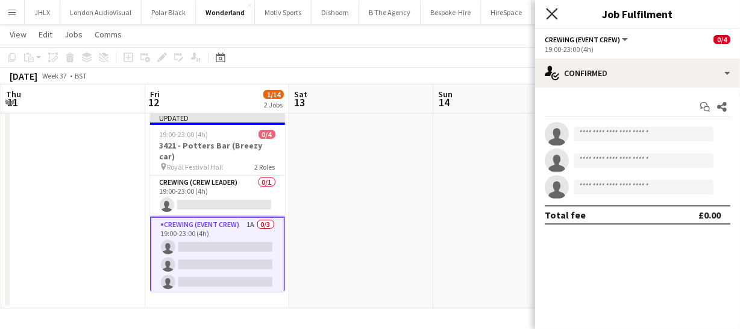
click at [551, 17] on icon "Close pop-in" at bounding box center [551, 13] width 11 height 11
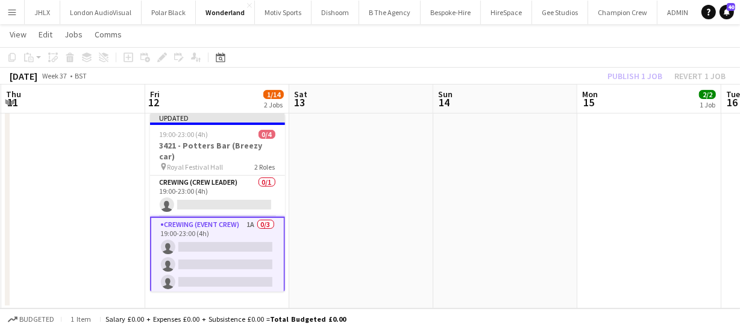
click at [632, 74] on div "Publish 1 job Revert 1 job" at bounding box center [666, 76] width 147 height 16
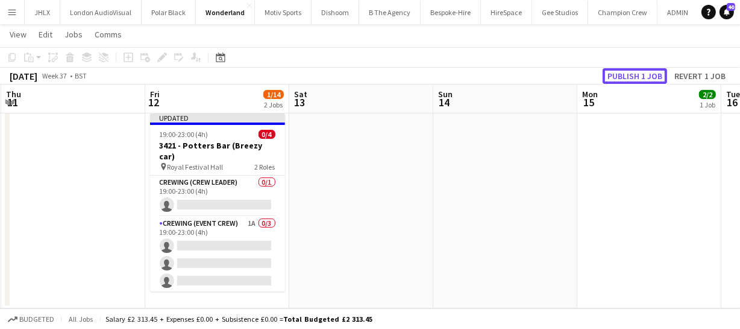
click at [632, 74] on button "Publish 1 job" at bounding box center [635, 76] width 65 height 16
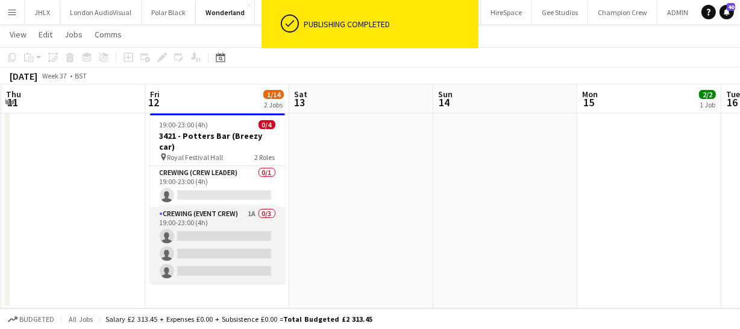
click at [242, 233] on app-card-role "Crewing (Event Crew) 1A 0/3 19:00-23:00 (4h) single-neutral-actions single-neut…" at bounding box center [217, 245] width 135 height 76
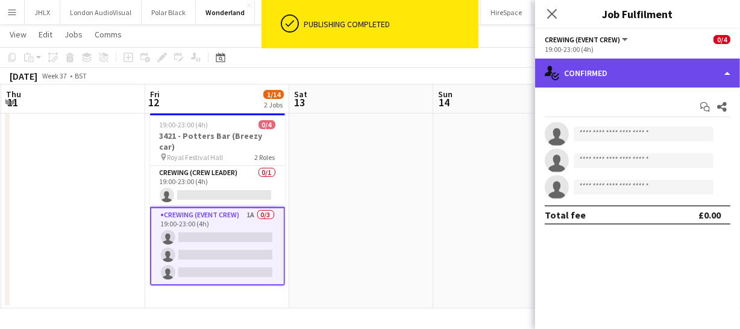
click at [682, 81] on div "single-neutral-actions-check-2 Confirmed" at bounding box center [637, 72] width 205 height 29
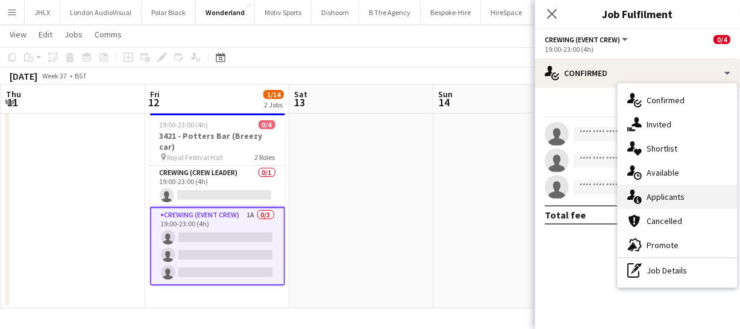
click at [674, 200] on div "single-neutral-actions-information Applicants" at bounding box center [677, 197] width 119 height 24
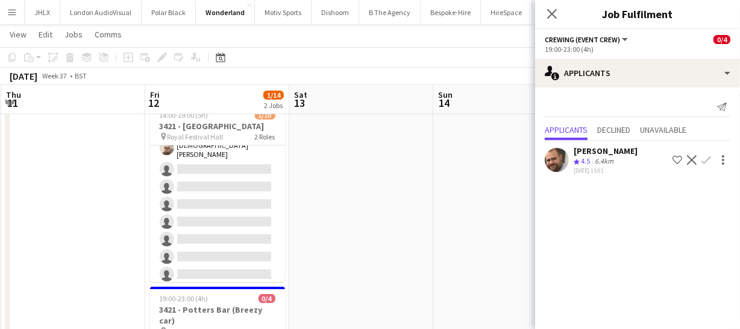
scroll to position [54, 0]
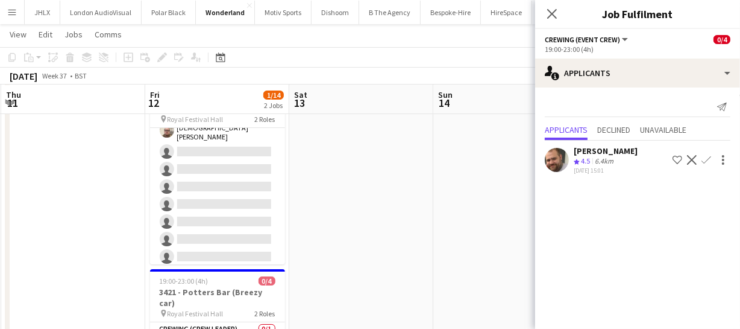
click at [702, 156] on app-icon "Confirm" at bounding box center [707, 160] width 10 height 10
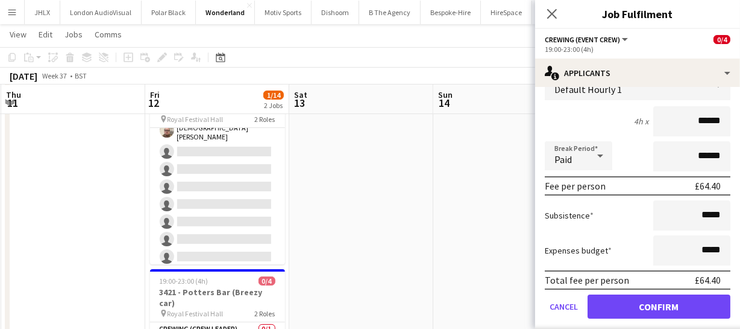
scroll to position [129, 0]
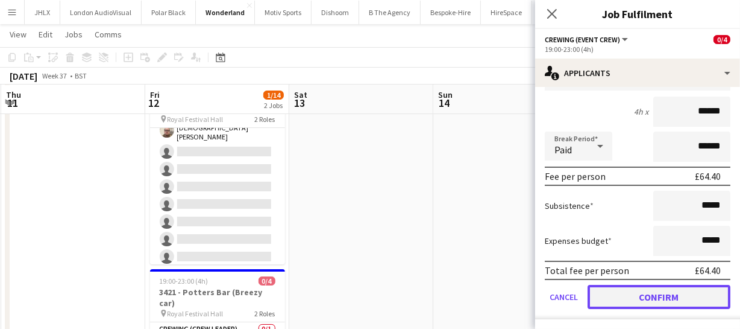
click at [677, 286] on button "Confirm" at bounding box center [659, 297] width 143 height 24
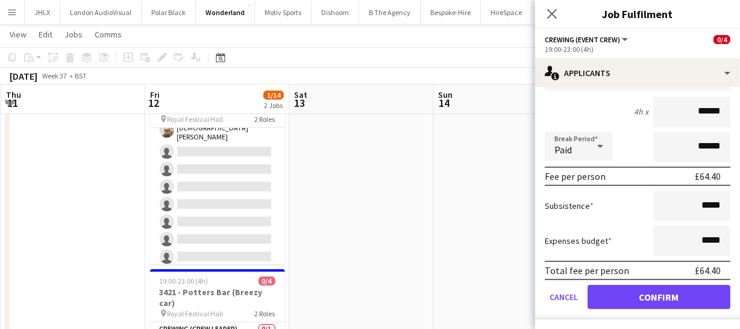
scroll to position [0, 0]
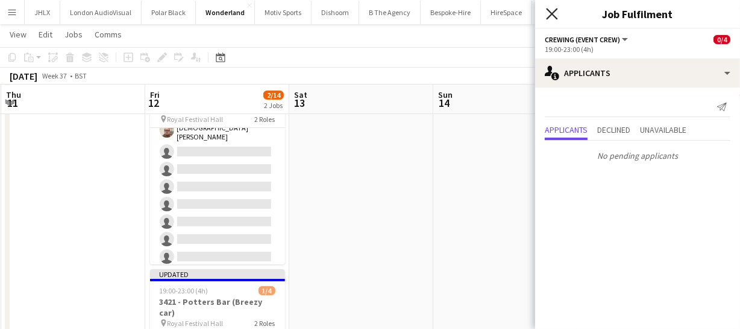
click at [554, 10] on icon "Close pop-in" at bounding box center [551, 13] width 11 height 11
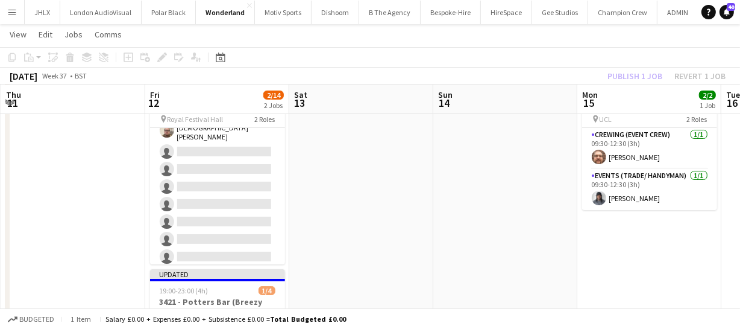
click at [643, 78] on div "Publish 1 job Revert 1 job" at bounding box center [666, 76] width 147 height 16
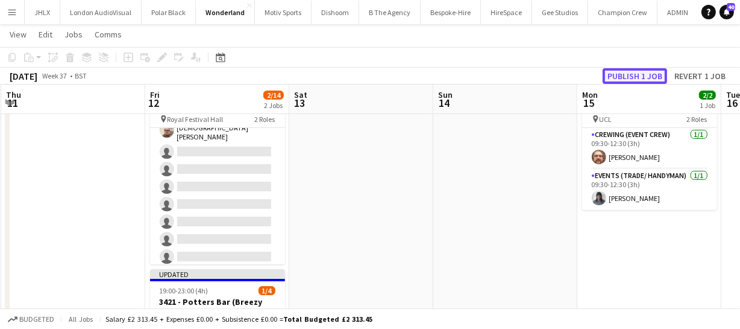
click at [643, 78] on button "Publish 1 job" at bounding box center [635, 76] width 65 height 16
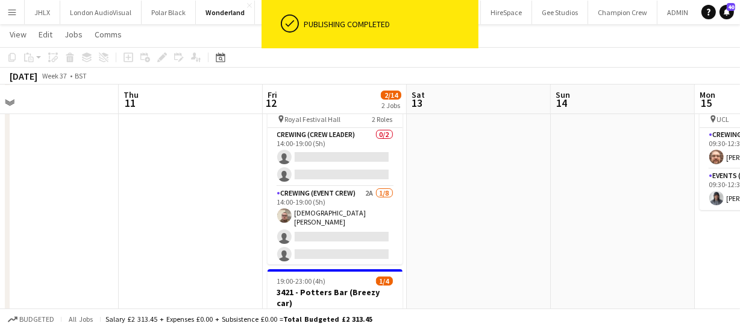
click at [367, 210] on app-calendar-viewport "Mon 8 11/12 1 Job Tue 9 Wed 10 Thu 11 Fri 12 2/14 2 Jobs Sat 13 Sun 14 Mon 15 2…" at bounding box center [370, 229] width 740 height 472
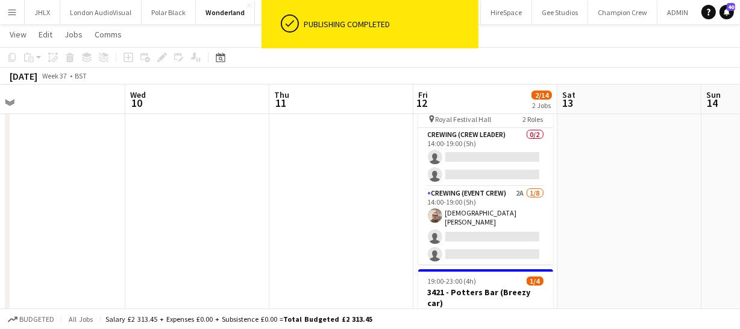
click at [356, 216] on app-calendar-viewport "Sun 7 4/4 1 Job Mon 8 11/12 1 Job Tue 9 Wed 10 Thu 11 Fri 12 2/14 2 Jobs Sat 13…" at bounding box center [370, 229] width 740 height 472
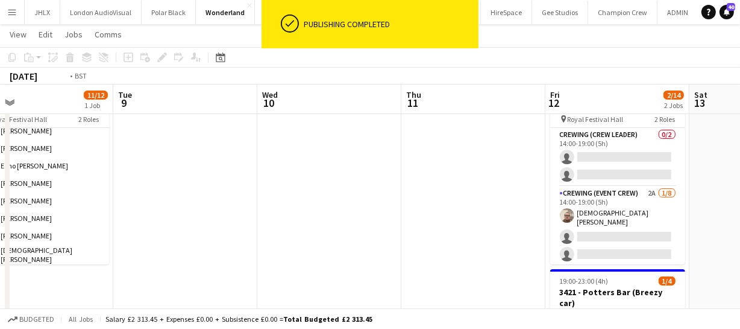
click at [237, 206] on app-calendar-viewport "Sat 6 Sun 7 4/4 1 Job Mon 8 11/12 1 Job Tue 9 Wed 10 Thu 11 Fri 12 2/14 2 Jobs …" at bounding box center [370, 229] width 740 height 472
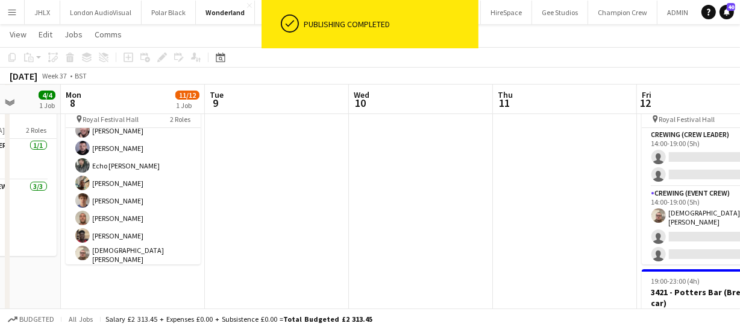
scroll to position [0, 377]
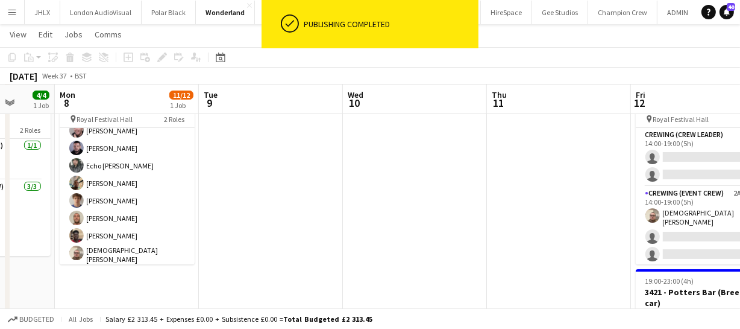
drag, startPoint x: 385, startPoint y: 215, endPoint x: 399, endPoint y: 215, distance: 13.9
click at [404, 213] on app-calendar-viewport "Fri 5 2/2 1 Job Sat 6 Sun 7 4/4 1 Job Mon 8 11/12 1 Job Tue 9 Wed 10 Thu 11 Fri…" at bounding box center [370, 229] width 740 height 472
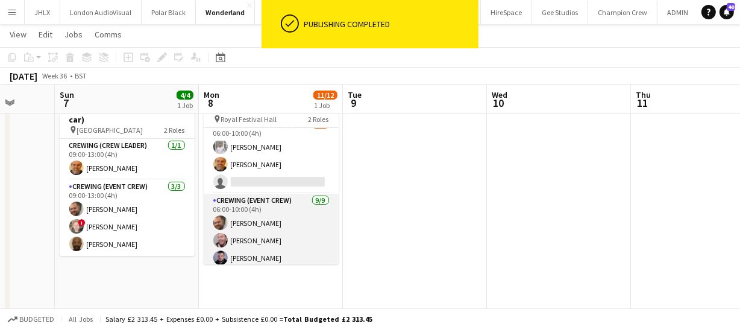
scroll to position [0, 0]
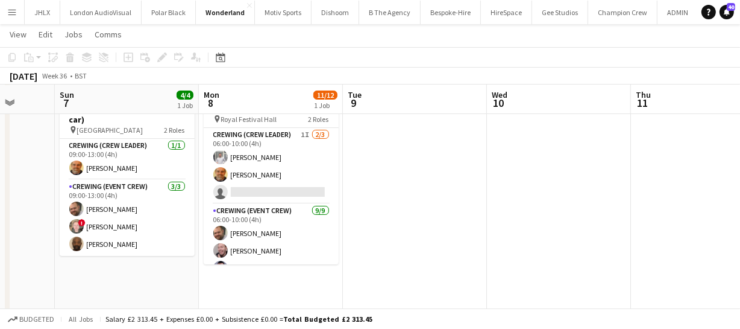
click at [376, 222] on app-calendar-viewport "Thu 4 Fri 5 2/2 1 Job Sat 6 Sun 7 4/4 1 Job Mon 8 11/12 1 Job Tue 9 Wed 10 Thu …" at bounding box center [370, 229] width 740 height 472
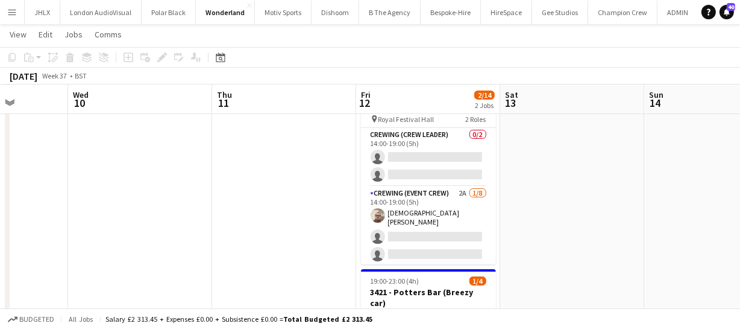
drag, startPoint x: 374, startPoint y: 271, endPoint x: 403, endPoint y: 261, distance: 31.1
click at [297, 268] on app-calendar-viewport "Sat 6 Sun 7 4/4 1 Job Mon 8 11/12 1 Job Tue 9 Wed 10 Thu 11 Fri 12 2/14 2 Jobs …" at bounding box center [370, 229] width 740 height 472
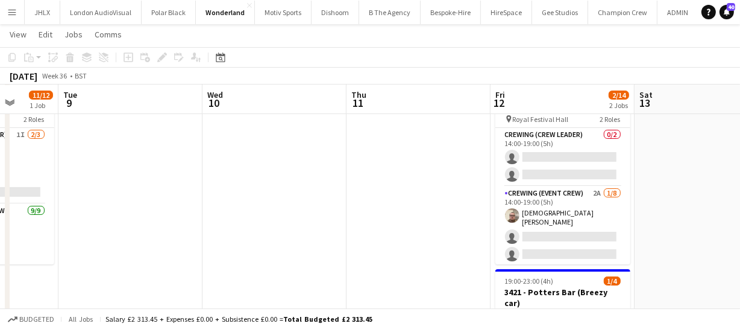
scroll to position [0, 490]
drag, startPoint x: 394, startPoint y: 263, endPoint x: 334, endPoint y: 254, distance: 60.5
click at [312, 261] on app-calendar-viewport "Sat 6 Sun 7 4/4 1 Job Mon 8 11/12 1 Job Tue 9 Wed 10 Thu 11 Fri 12 2/14 2 Jobs …" at bounding box center [370, 229] width 740 height 472
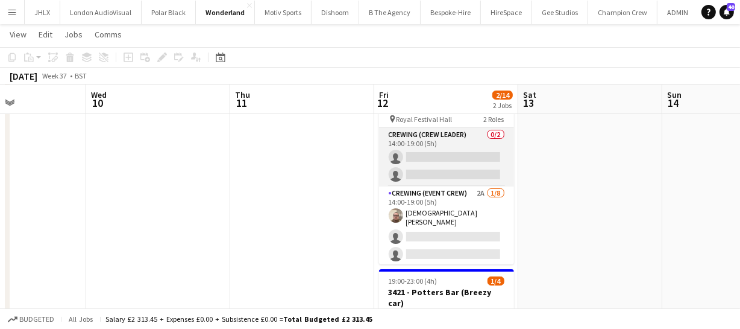
click at [414, 156] on app-card-role "Crewing (Crew Leader) 0/2 14:00-19:00 (5h) single-neutral-actions single-neutra…" at bounding box center [446, 157] width 135 height 58
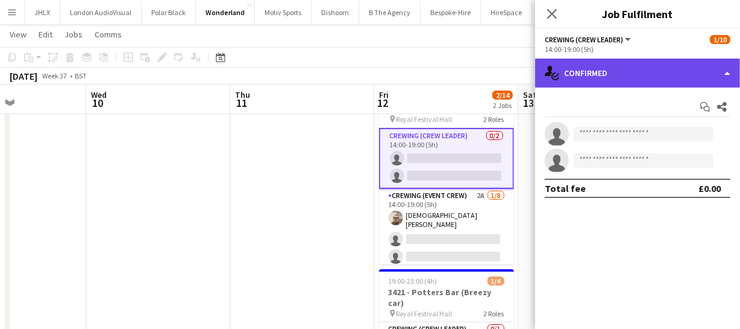
click at [635, 80] on div "single-neutral-actions-check-2 Confirmed" at bounding box center [637, 72] width 205 height 29
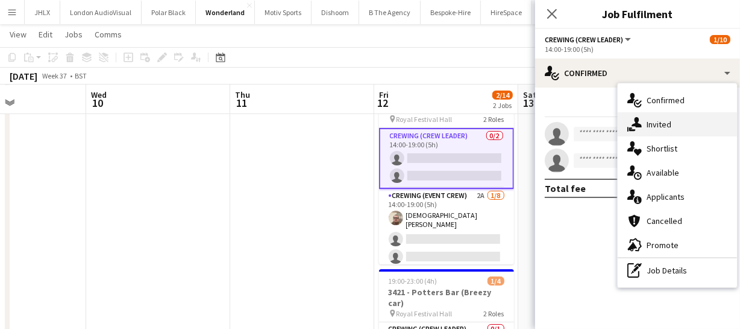
click at [673, 128] on div "single-neutral-actions-share-1 Invited" at bounding box center [677, 124] width 119 height 24
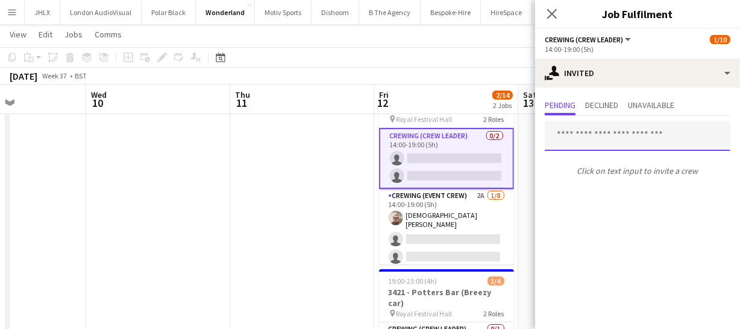
click at [596, 128] on input "text" at bounding box center [638, 136] width 186 height 30
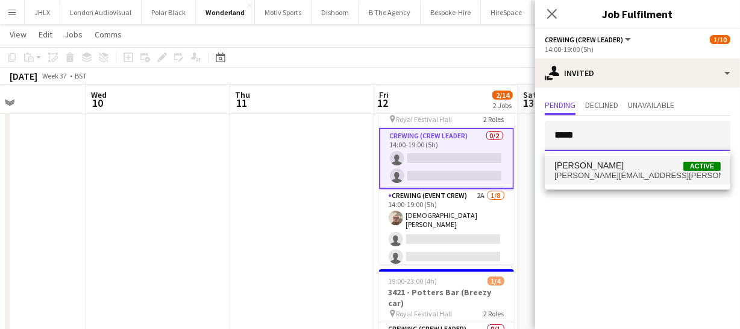
type input "*****"
click at [602, 167] on span "[PERSON_NAME]" at bounding box center [589, 165] width 69 height 10
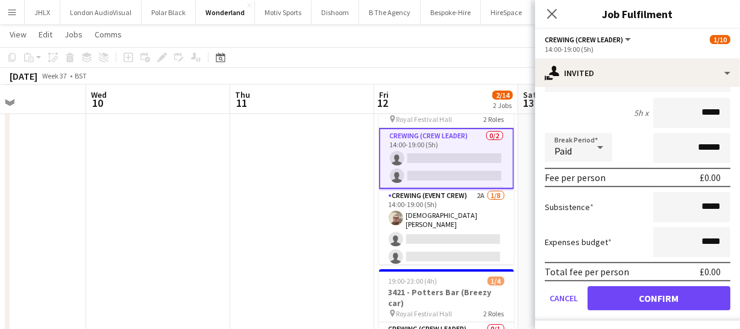
scroll to position [164, 0]
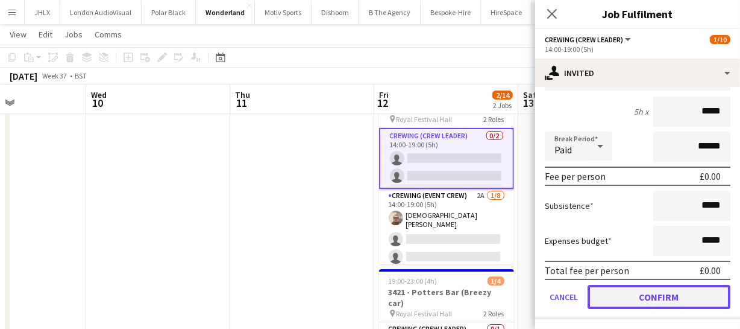
click at [680, 298] on button "Confirm" at bounding box center [659, 297] width 143 height 24
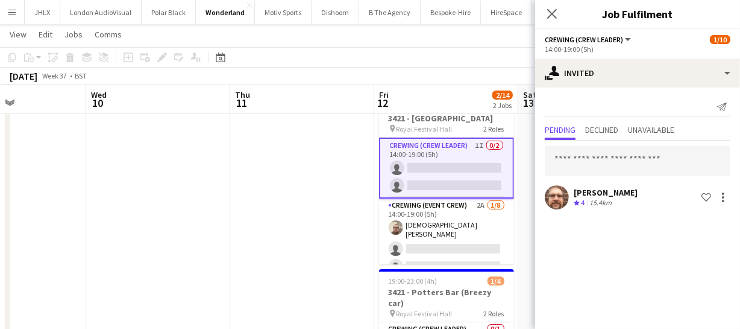
scroll to position [0, 0]
click at [557, 12] on icon "Close pop-in" at bounding box center [551, 13] width 11 height 11
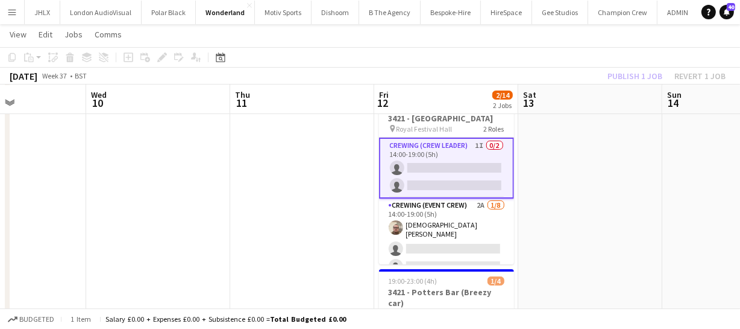
click at [626, 75] on div "Publish 1 job Revert 1 job" at bounding box center [666, 76] width 147 height 16
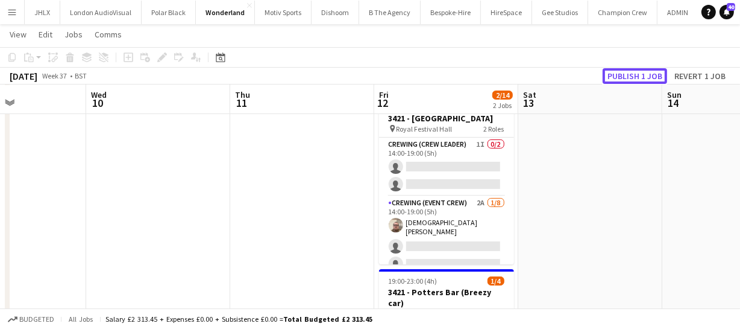
click at [626, 75] on button "Publish 1 job" at bounding box center [635, 76] width 65 height 16
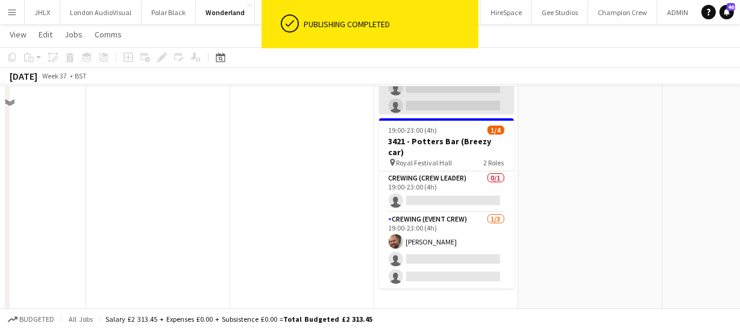
scroll to position [210, 0]
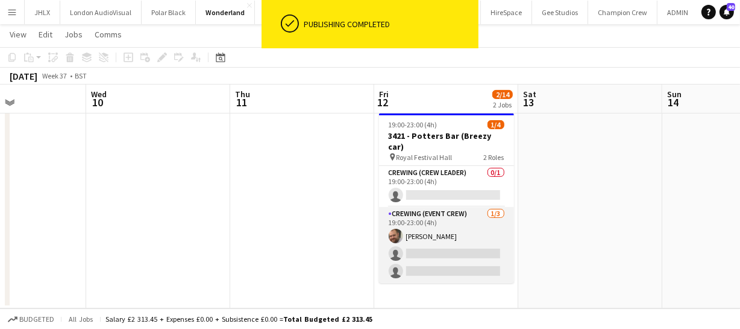
click at [440, 236] on app-card-role "Crewing (Event Crew) [DATE] 19:00-23:00 (4h) [PERSON_NAME] single-neutral-actio…" at bounding box center [446, 245] width 135 height 76
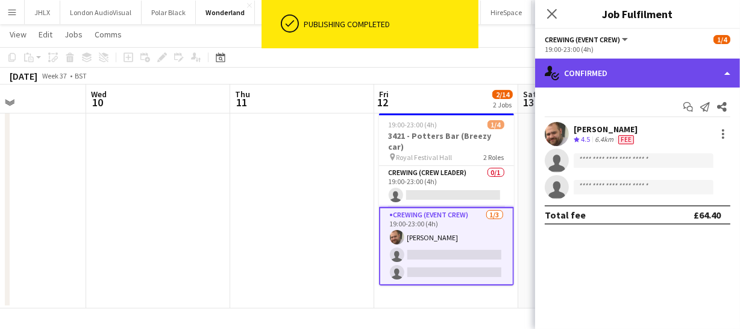
click at [643, 84] on div "single-neutral-actions-check-2 Confirmed" at bounding box center [637, 72] width 205 height 29
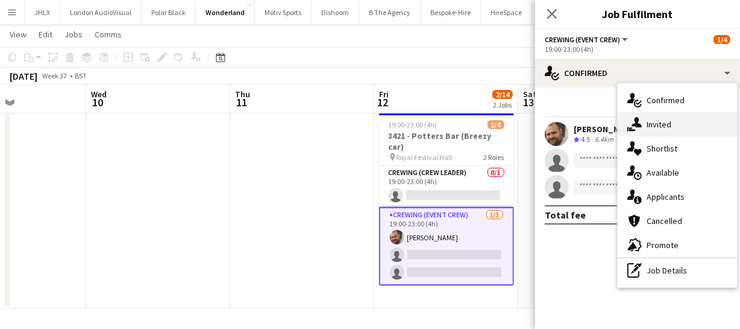
click at [663, 127] on div "single-neutral-actions-share-1 Invited" at bounding box center [677, 124] width 119 height 24
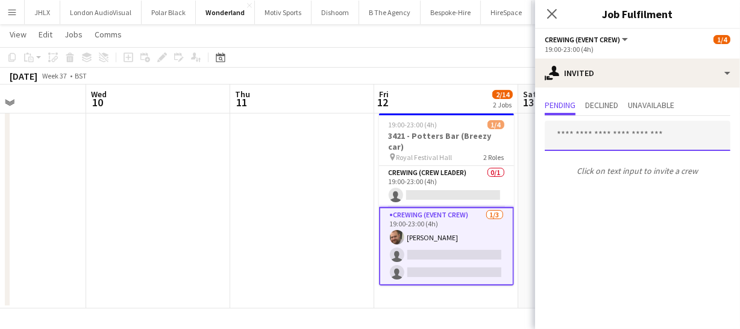
click at [588, 138] on input "text" at bounding box center [638, 136] width 186 height 30
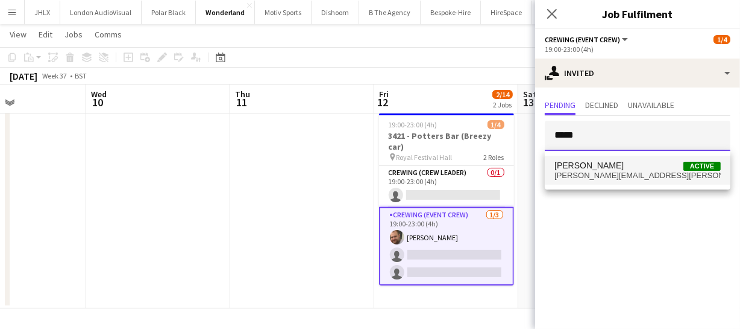
type input "*****"
click at [617, 179] on span "[PERSON_NAME][EMAIL_ADDRESS][PERSON_NAME][DOMAIN_NAME]" at bounding box center [638, 176] width 166 height 10
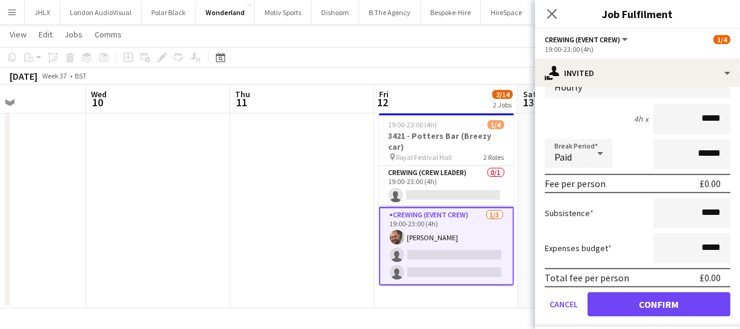
scroll to position [165, 0]
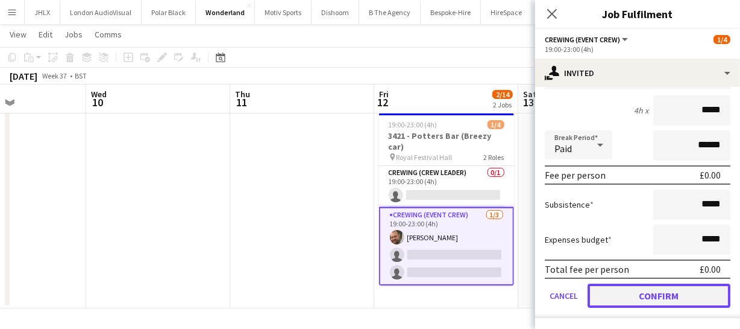
click at [675, 292] on button "Confirm" at bounding box center [659, 295] width 143 height 24
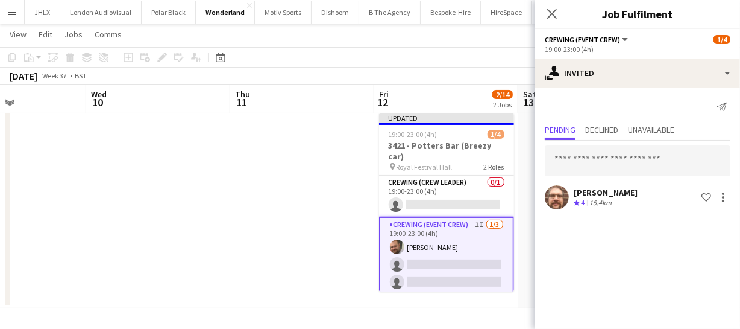
scroll to position [0, 0]
click at [552, 12] on icon "Close pop-in" at bounding box center [551, 13] width 11 height 11
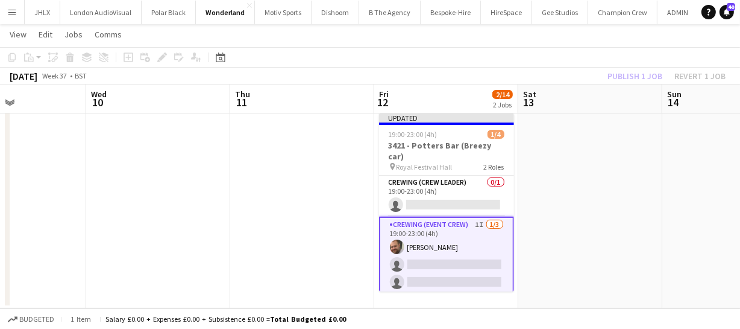
click at [651, 77] on div "Publish 1 job Revert 1 job" at bounding box center [666, 76] width 147 height 16
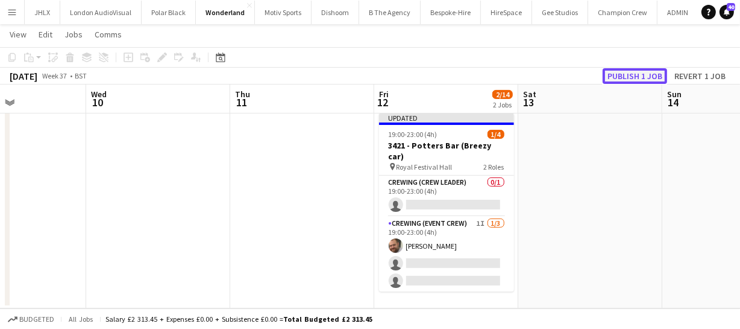
click at [651, 77] on button "Publish 1 job" at bounding box center [635, 76] width 65 height 16
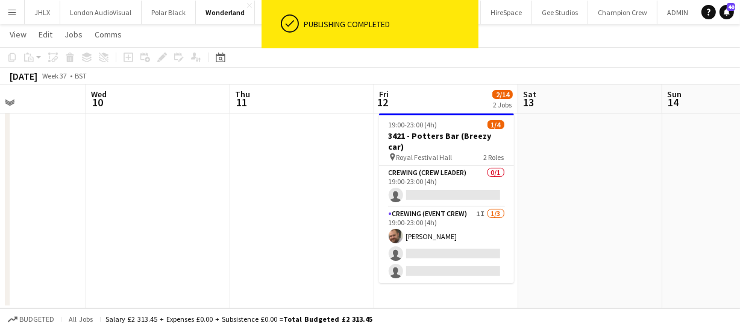
drag, startPoint x: 614, startPoint y: 211, endPoint x: 501, endPoint y: 217, distance: 113.5
click at [509, 217] on app-calendar-viewport "Sat 6 Sun 7 4/4 1 Job Mon 8 11/12 1 Job Tue 9 Wed 10 Thu 11 Fri 12 2/14 2 Jobs …" at bounding box center [370, 73] width 740 height 472
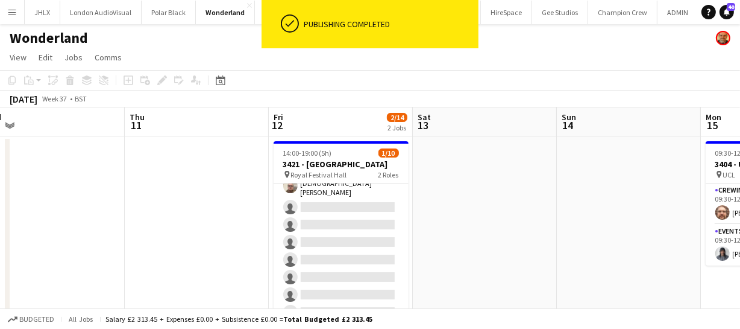
click at [565, 240] on app-calendar-viewport "Mon 8 11/12 1 Job Tue 9 Wed 10 Thu 11 Fri 12 2/14 2 Jobs Sat 13 Sun 14 Mon 15 2…" at bounding box center [370, 313] width 740 height 412
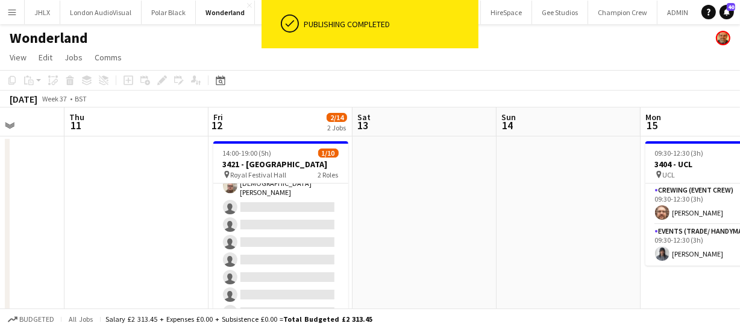
click at [499, 245] on app-calendar-viewport "Mon 8 11/12 1 Job Tue 9 Wed 10 Thu 11 Fri 12 2/14 2 Jobs Sat 13 Sun 14 Mon 15 2…" at bounding box center [370, 313] width 740 height 412
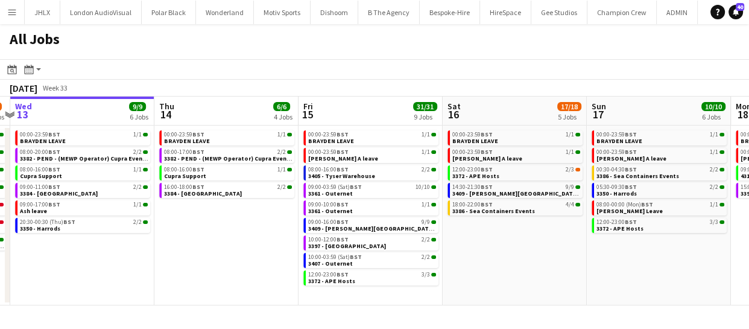
drag, startPoint x: 385, startPoint y: 251, endPoint x: 251, endPoint y: 256, distance: 134.0
click at [251, 256] on app-calendar-viewport "Sun 10 20/20 4 Jobs Mon 11 24/24 10 Jobs Tue 12 6/8 7 Jobs Wed 13 9/9 6 Jobs Th…" at bounding box center [374, 200] width 749 height 209
click at [425, 251] on app-calendar-viewport "Sun 10 20/20 4 Jobs Mon 11 24/24 10 Jobs Tue 12 6/8 7 Jobs Wed 13 9/9 6 Jobs Th…" at bounding box center [374, 200] width 749 height 209
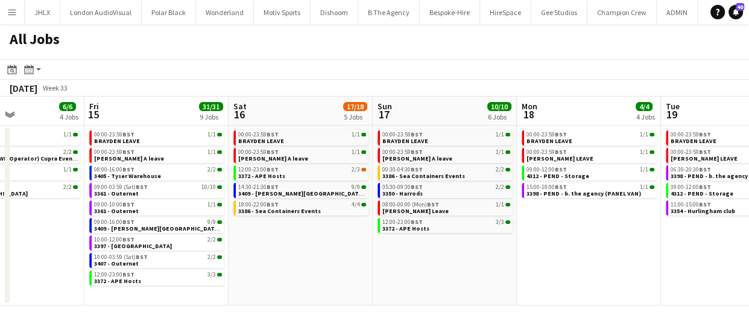
drag, startPoint x: 481, startPoint y: 260, endPoint x: 394, endPoint y: 265, distance: 87.0
click at [394, 265] on app-calendar-viewport "Tue 12 6/8 7 Jobs Wed 13 9/9 6 Jobs Thu 14 6/6 4 Jobs Fri 15 31/31 9 Jobs Sat 1…" at bounding box center [374, 200] width 749 height 209
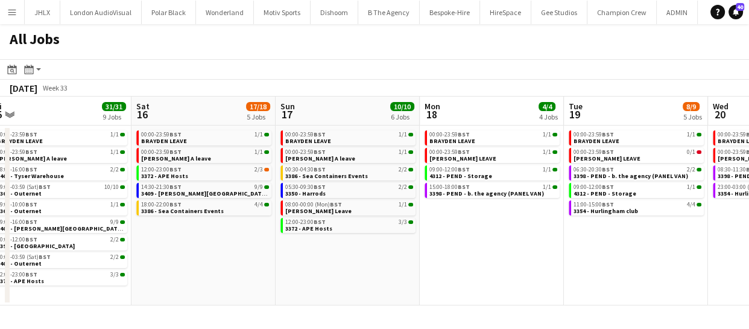
drag, startPoint x: 575, startPoint y: 288, endPoint x: 493, endPoint y: 288, distance: 82.0
click at [496, 288] on app-calendar-viewport "Tue 12 6/8 7 Jobs Wed 13 9/9 6 Jobs Thu 14 6/6 4 Jobs Fri 15 31/31 9 Jobs Sat 1…" at bounding box center [374, 200] width 749 height 209
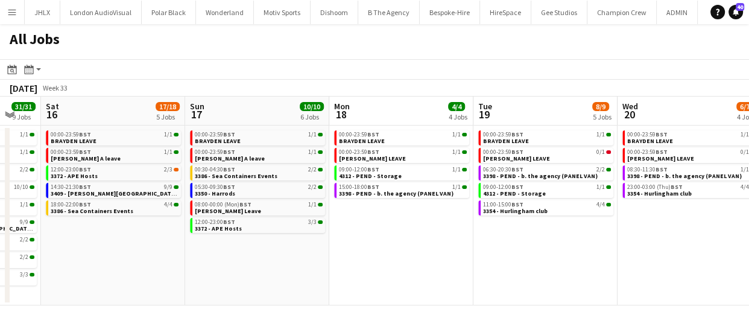
drag, startPoint x: 544, startPoint y: 274, endPoint x: 443, endPoint y: 279, distance: 100.8
click at [444, 279] on app-calendar-viewport "Tue 12 6/8 7 Jobs Wed 13 9/9 6 Jobs Thu 14 6/6 4 Jobs Fri 15 31/31 9 Jobs Sat 1…" at bounding box center [374, 200] width 749 height 209
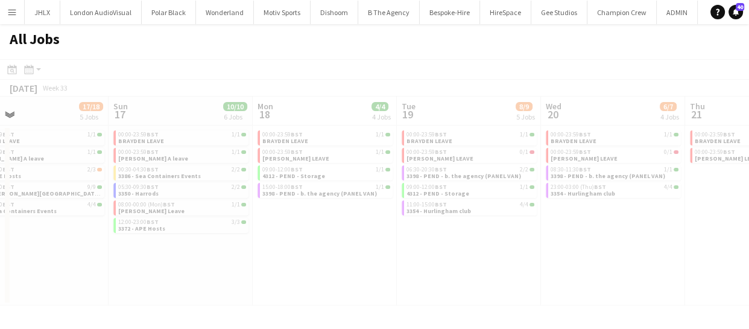
drag, startPoint x: 526, startPoint y: 272, endPoint x: 431, endPoint y: 270, distance: 94.7
click at [427, 273] on app-all-jobs "All Jobs Date picker AUG 2025 AUG 2025 Monday M Tuesday T Wednesday W Thursday …" at bounding box center [374, 164] width 749 height 281
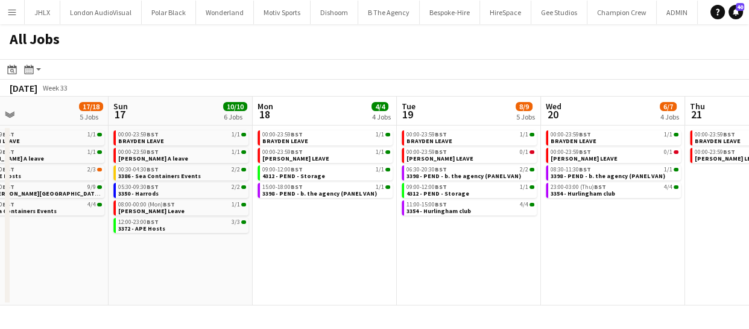
drag, startPoint x: 508, startPoint y: 271, endPoint x: 432, endPoint y: 271, distance: 76.6
click at [434, 271] on app-calendar-viewport "Thu 14 6/6 4 Jobs Fri 15 31/31 9 Jobs Sat 16 17/18 5 Jobs Sun 17 10/10 6 Jobs M…" at bounding box center [374, 200] width 749 height 209
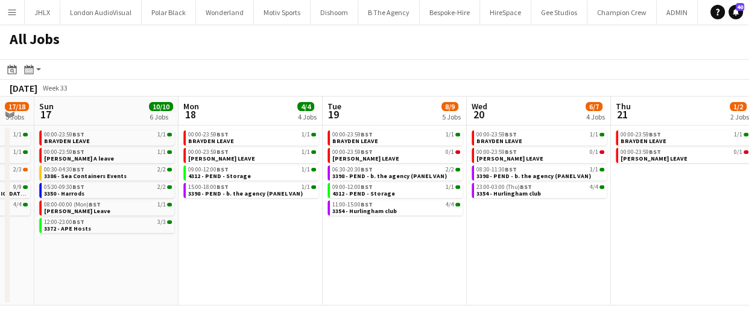
drag, startPoint x: 506, startPoint y: 268, endPoint x: 408, endPoint y: 259, distance: 99.3
click at [409, 259] on app-calendar-viewport "Thu 14 6/6 4 Jobs Fri 15 31/31 9 Jobs Sat 16 17/18 5 Jobs Sun 17 10/10 6 Jobs M…" at bounding box center [374, 200] width 749 height 209
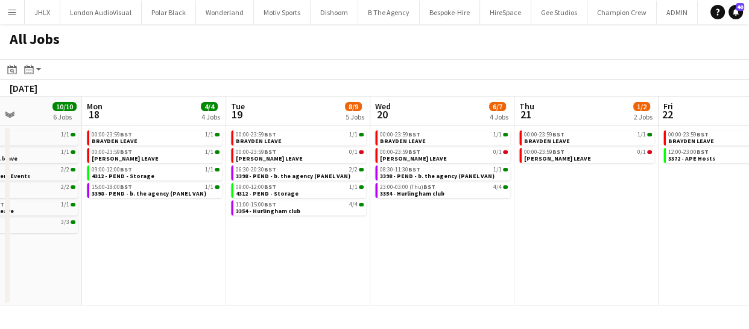
drag, startPoint x: 460, startPoint y: 257, endPoint x: 449, endPoint y: 253, distance: 11.6
click at [410, 253] on app-calendar-viewport "Thu 14 6/6 4 Jobs Fri 15 31/31 9 Jobs Sat 16 17/18 5 Jobs Sun 17 10/10 6 Jobs M…" at bounding box center [374, 200] width 749 height 209
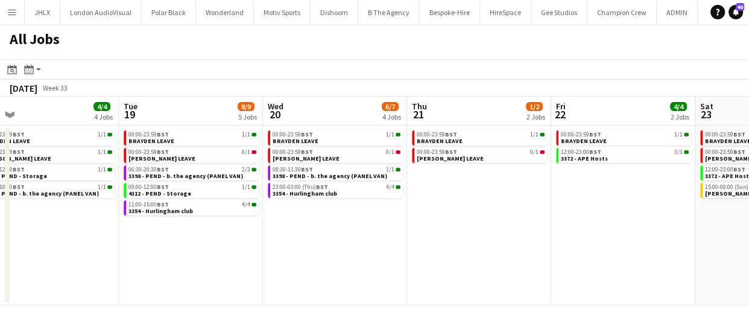
click at [397, 261] on app-calendar-viewport "Sat 16 17/18 5 Jobs Sun 17 10/10 6 Jobs Mon 18 4/4 4 Jobs Tue 19 8/9 5 Jobs Wed…" at bounding box center [374, 200] width 749 height 209
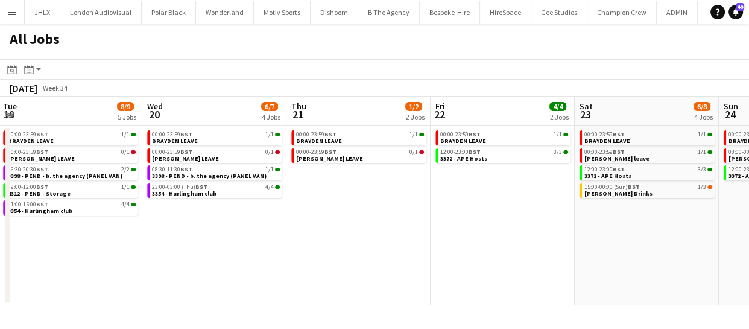
click at [470, 263] on app-date-cell "00:00-23:59 BST 1/1 BRAYDEN LEAVE 12:00-23:00 BST 3/3 3372 - APE Hosts" at bounding box center [503, 215] width 144 height 180
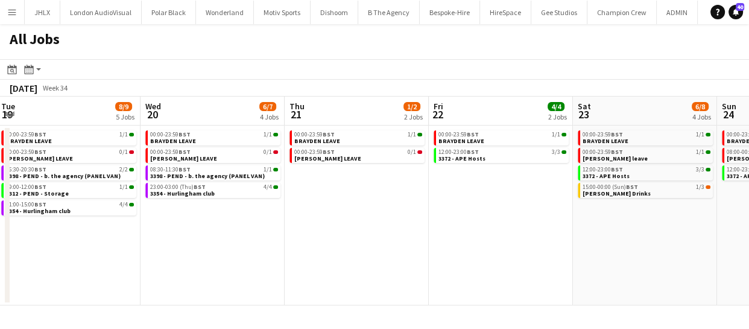
click at [419, 266] on app-calendar-viewport "Sat 16 17/18 5 Jobs Sun 17 10/10 6 Jobs Mon 18 4/4 4 Jobs Tue 19 8/9 5 Jobs Wed…" at bounding box center [374, 200] width 749 height 209
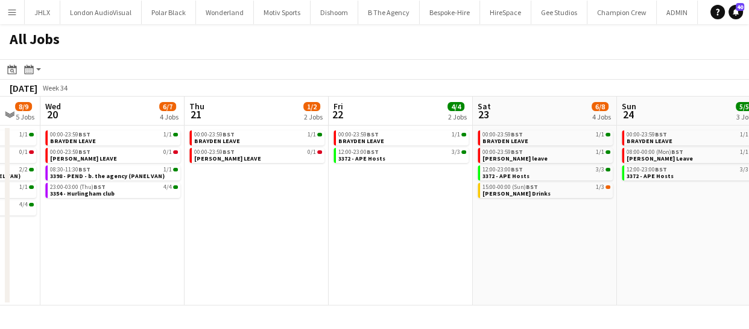
drag, startPoint x: 484, startPoint y: 258, endPoint x: 417, endPoint y: 256, distance: 67.0
click at [420, 256] on app-calendar-viewport "Sat 16 17/18 5 Jobs Sun 17 10/10 6 Jobs Mon 18 4/4 4 Jobs Tue 19 8/9 5 Jobs Wed…" at bounding box center [374, 200] width 749 height 209
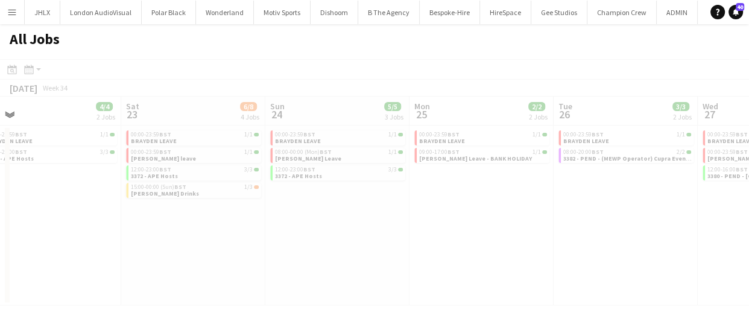
scroll to position [0, 311]
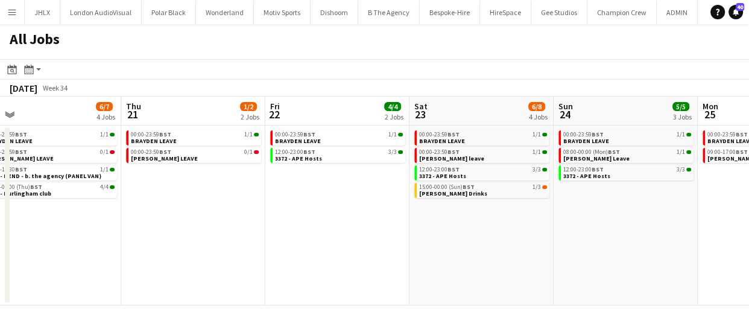
drag, startPoint x: 495, startPoint y: 242, endPoint x: 453, endPoint y: 240, distance: 41.7
click at [457, 241] on app-calendar-viewport "Mon 18 4/4 4 Jobs Tue 19 8/9 5 Jobs Wed 20 6/7 4 Jobs Thu 21 1/2 2 Jobs Fri 22 …" at bounding box center [374, 200] width 749 height 209
